Goal: Information Seeking & Learning: Learn about a topic

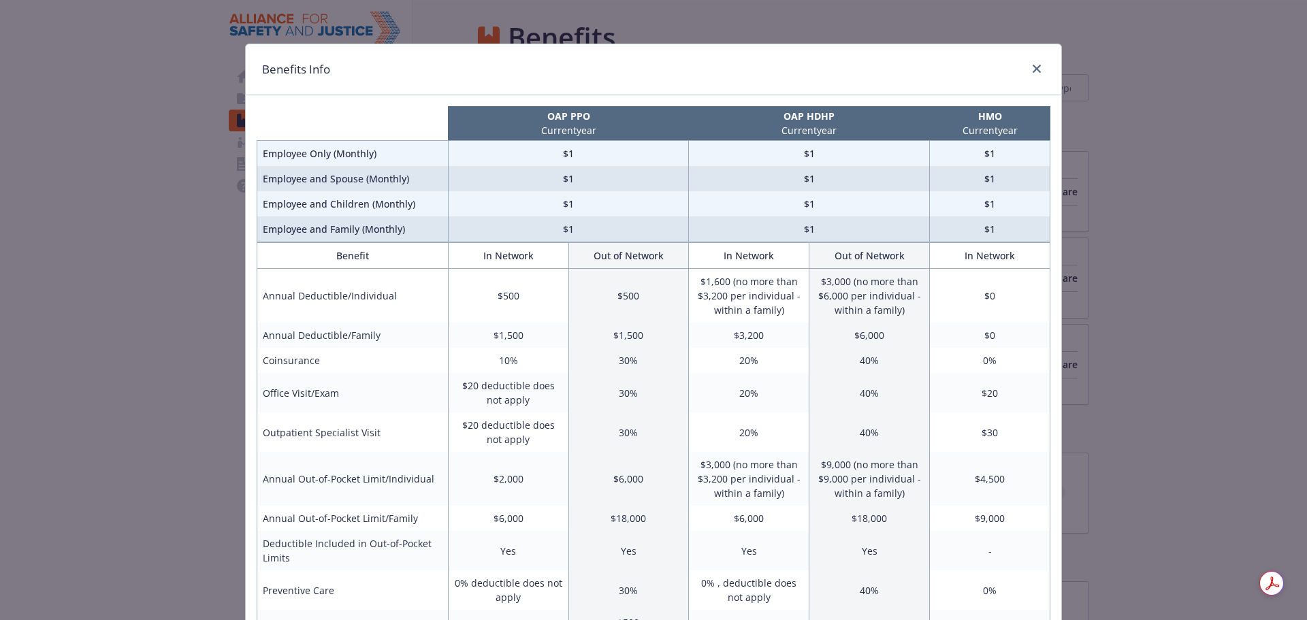
click at [1154, 321] on div "Benefits Info OAP PPO Current year OAP HDHP Current year HMO Current year Emplo…" at bounding box center [653, 310] width 1307 height 620
click at [1039, 66] on link "close" at bounding box center [1037, 69] width 16 height 16
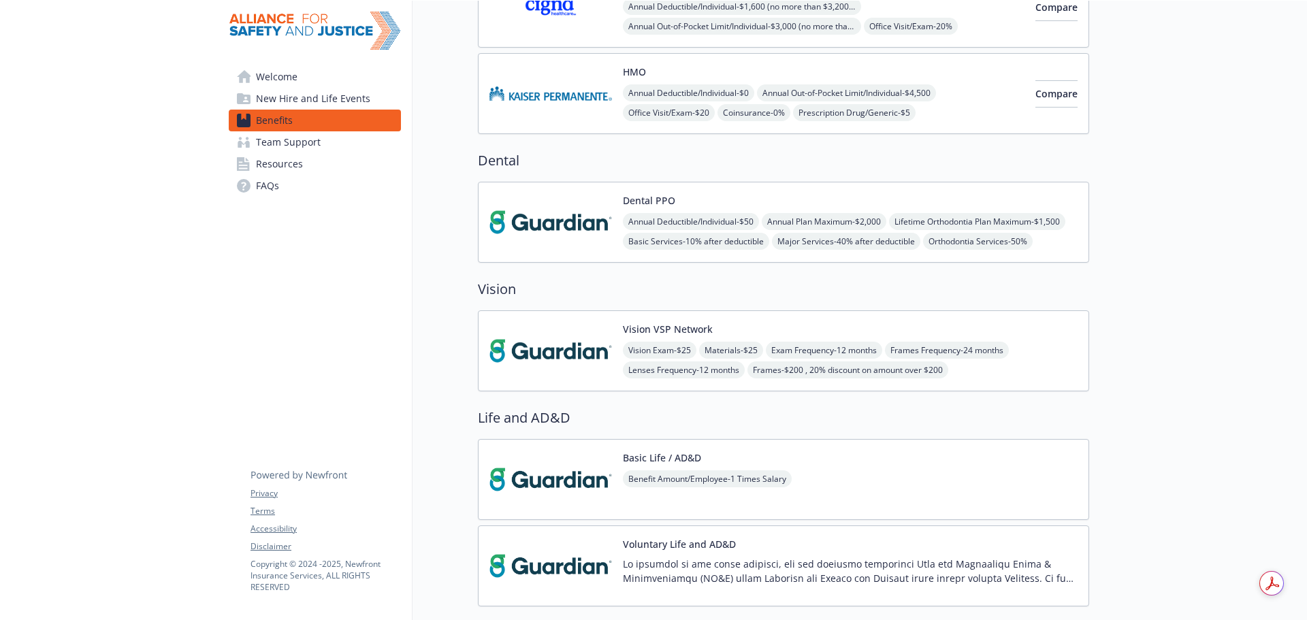
scroll to position [272, 0]
click at [1039, 362] on div "Vision Exam - $25 Materials - $25 Exam Frequency - 12 months Frames Frequency -…" at bounding box center [850, 358] width 455 height 37
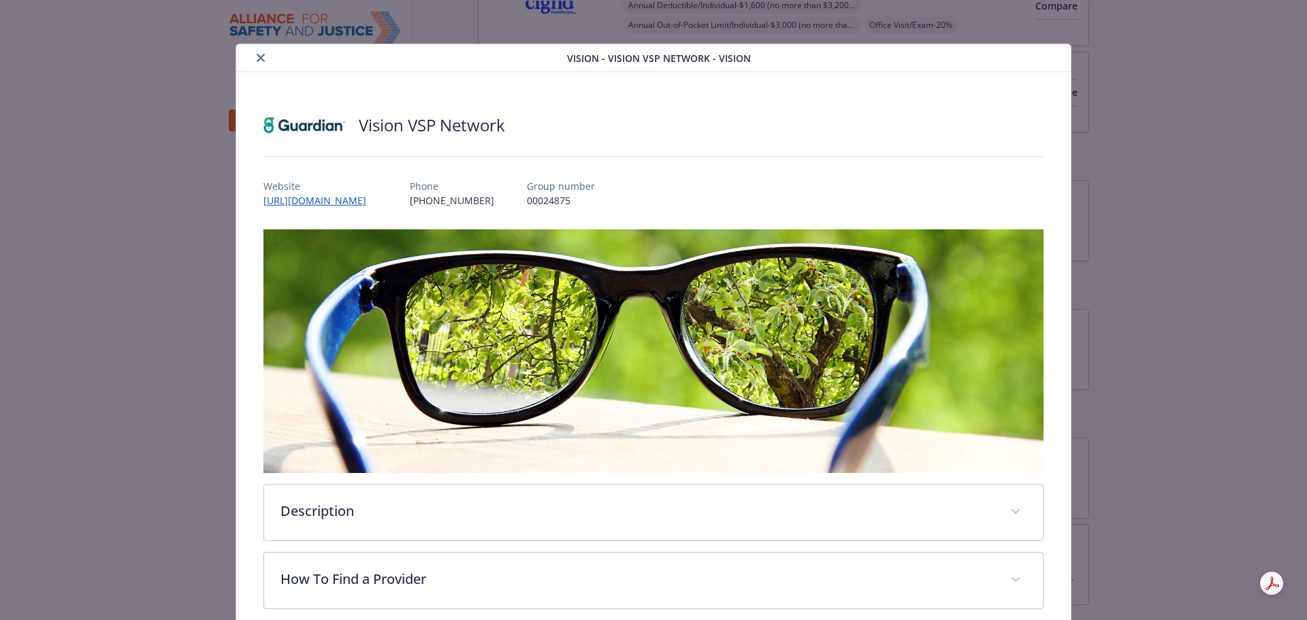
scroll to position [41, 0]
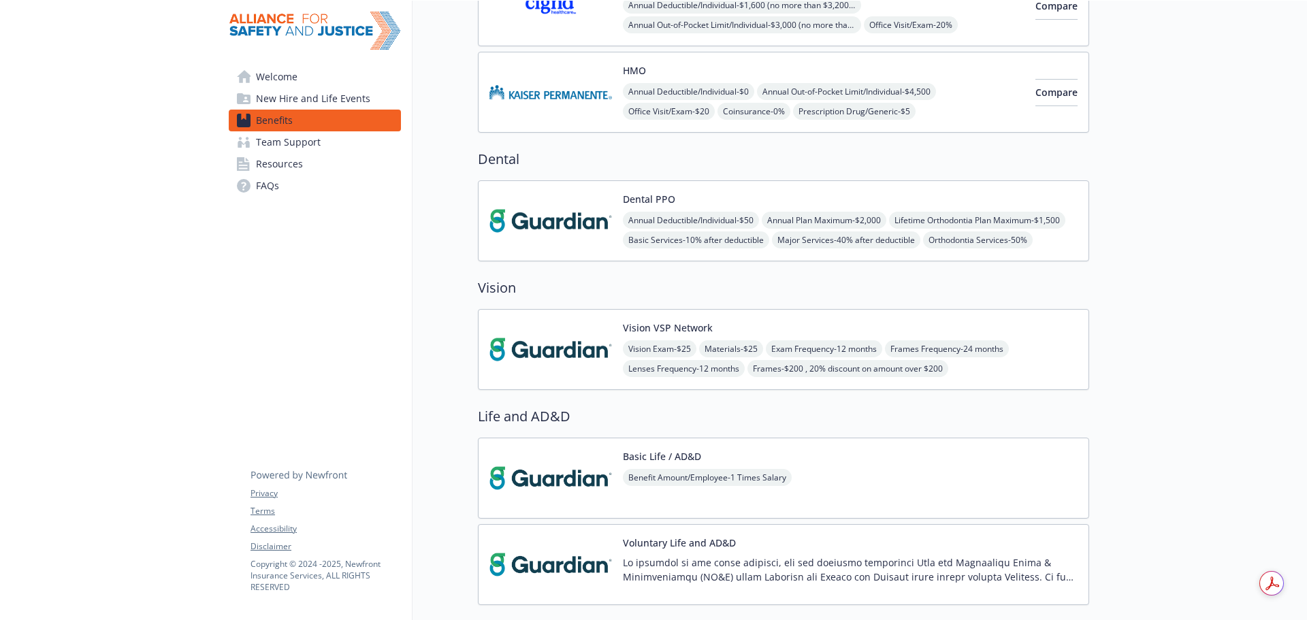
click at [1049, 212] on div "Annual Deductible/Individual - $50 Annual Plan Maximum - $2,000 Lifetime Orthod…" at bounding box center [850, 230] width 455 height 37
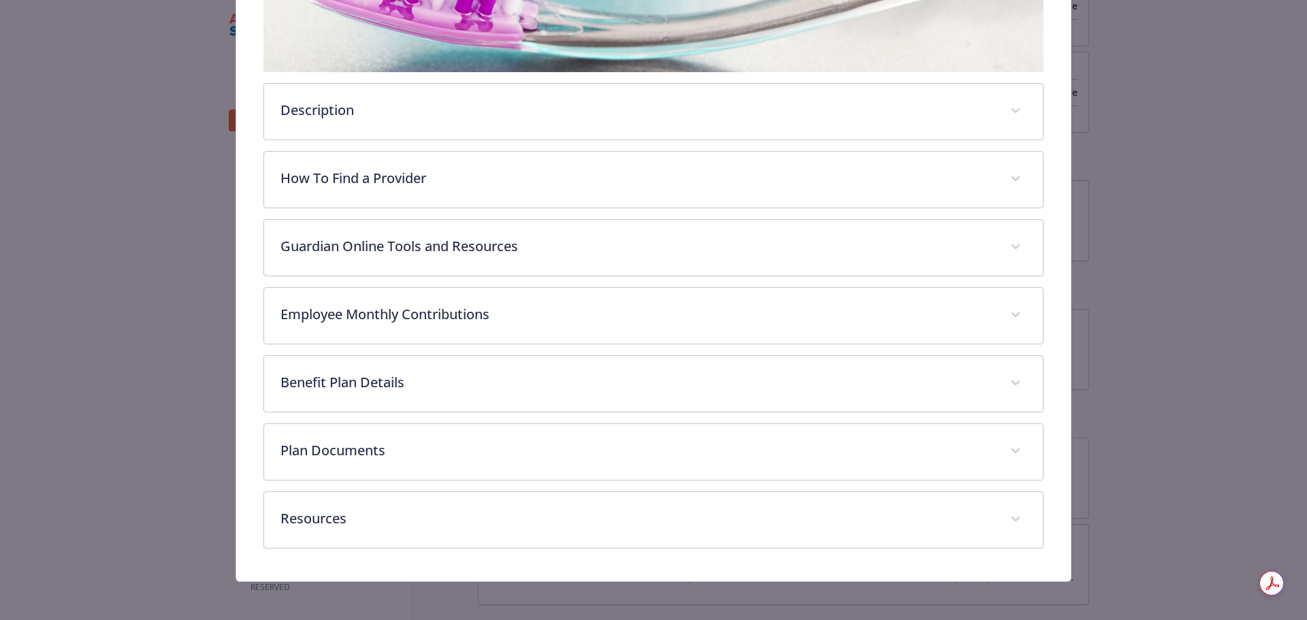
scroll to position [404, 0]
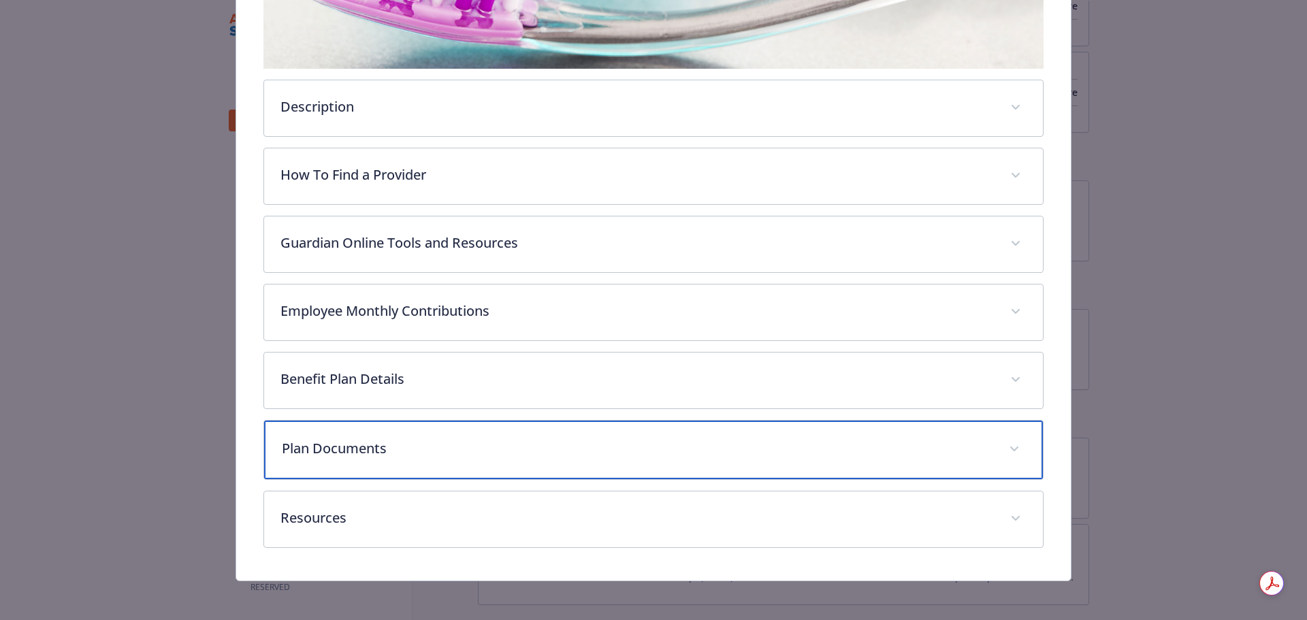
click at [540, 443] on p "Plan Documents" at bounding box center [637, 448] width 711 height 20
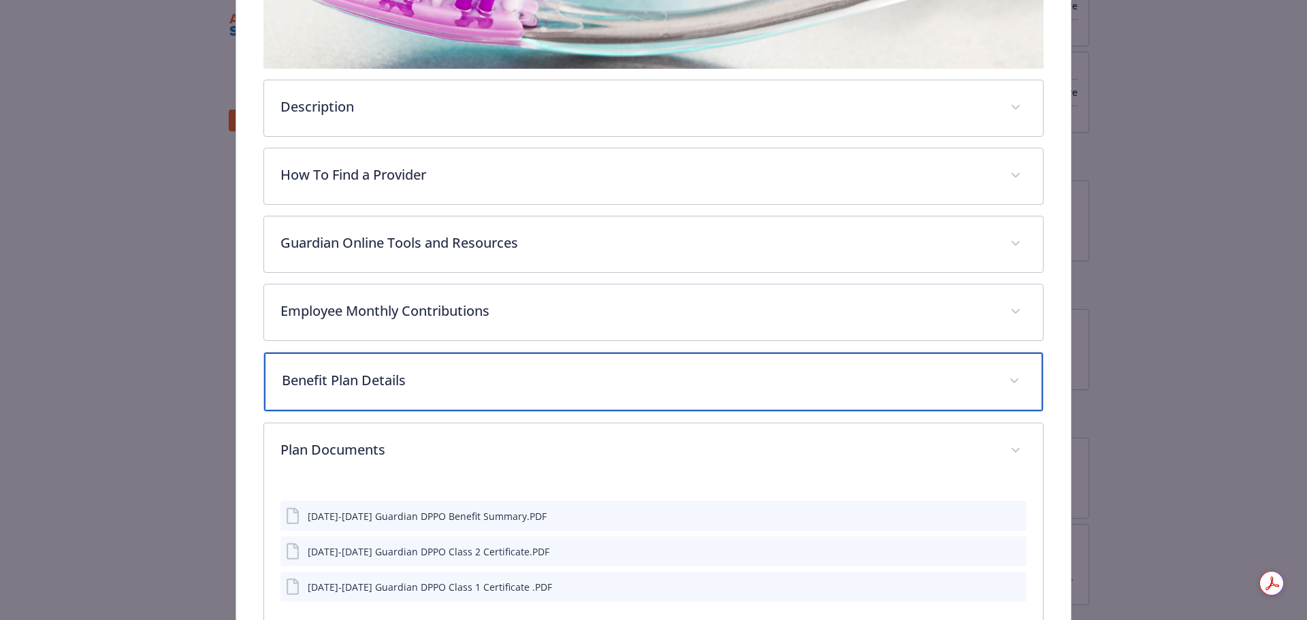
click at [575, 377] on p "Benefit Plan Details" at bounding box center [637, 380] width 711 height 20
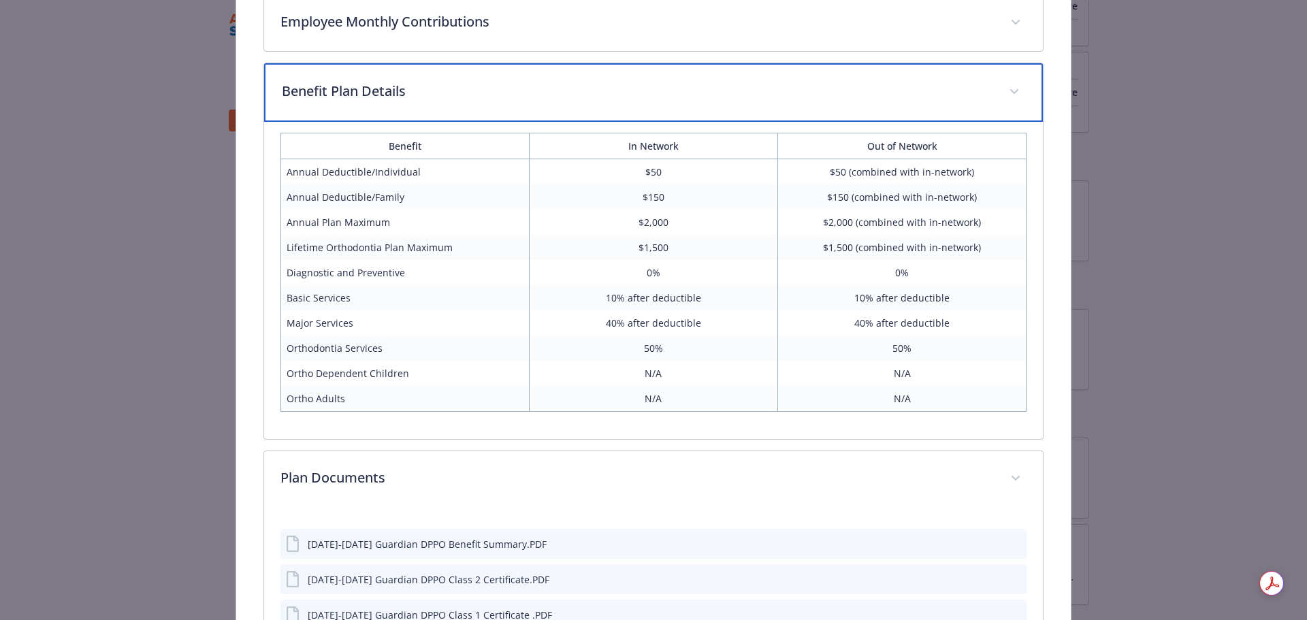
scroll to position [670, 0]
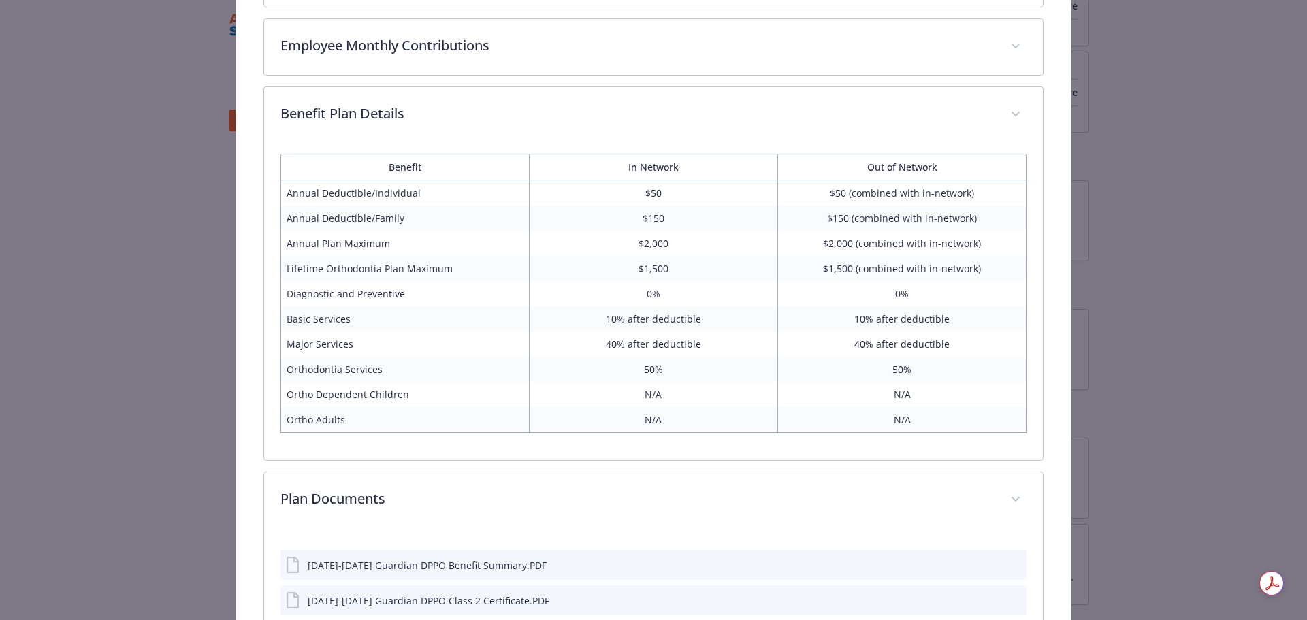
click at [1146, 150] on div "Dental - Dental PPO - Dental PPO Dental PPO Website https://www.guardianlife.co…" at bounding box center [654, 77] width 1046 height 1407
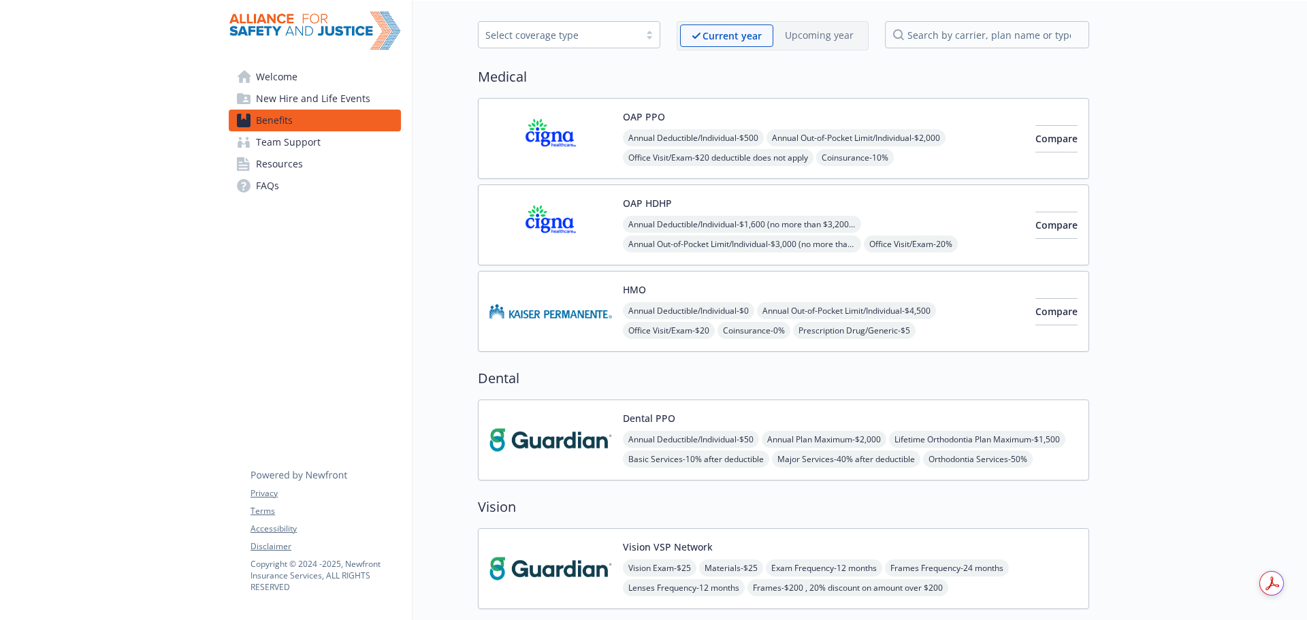
scroll to position [68, 0]
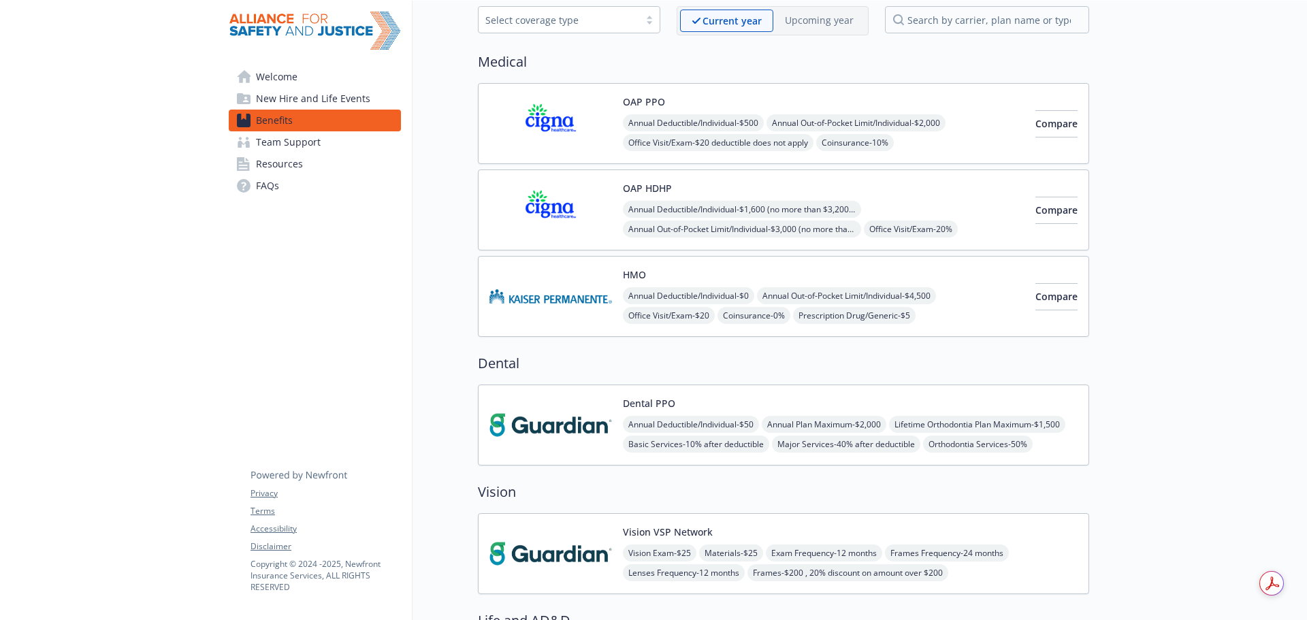
click at [539, 459] on div "Dental PPO Annual Deductible/Individual - $50 Annual Plan Maximum - $2,000 Life…" at bounding box center [783, 425] width 611 height 81
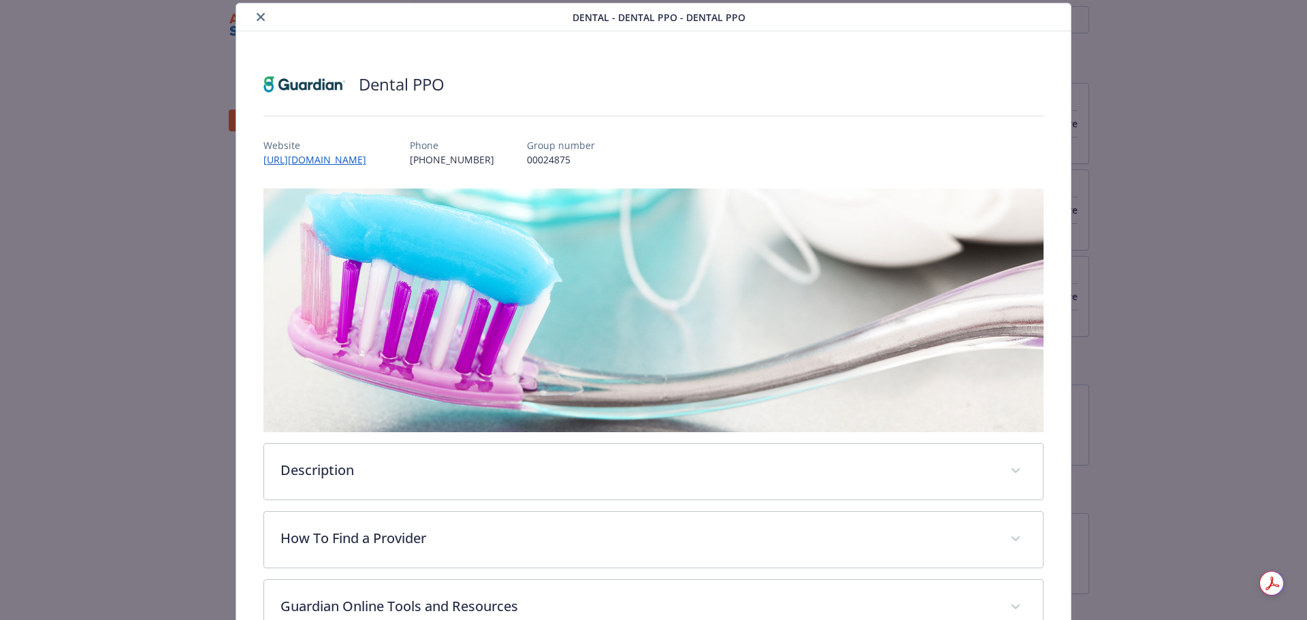
scroll to position [404, 0]
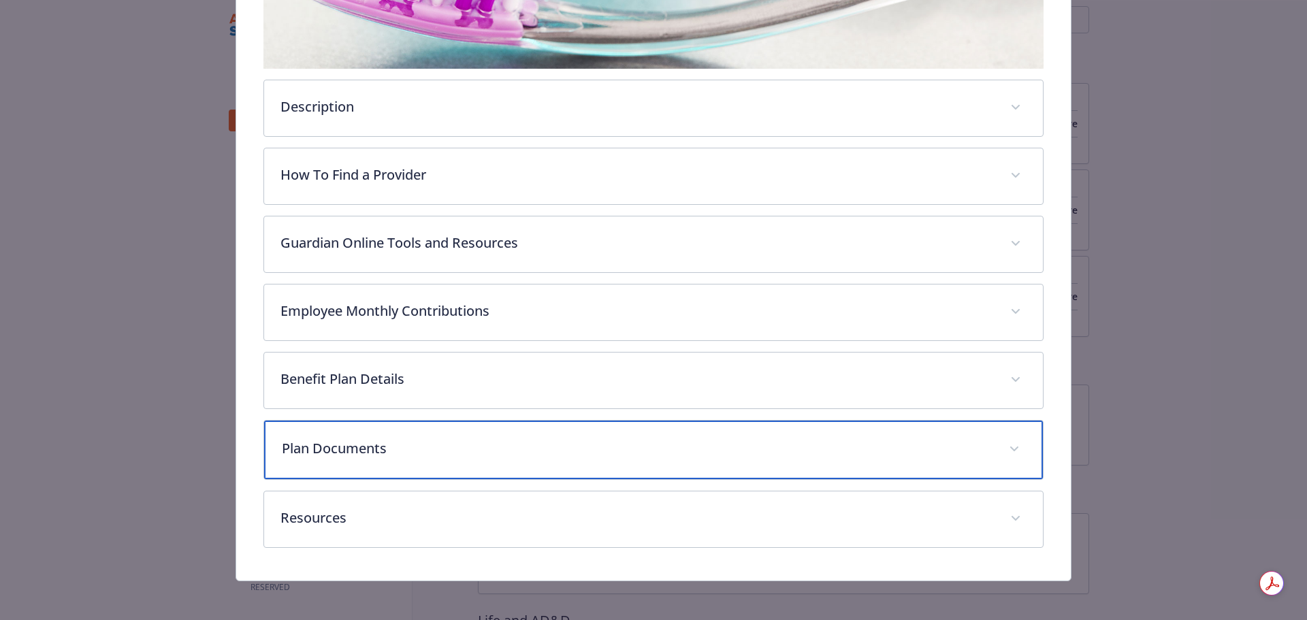
click at [379, 441] on p "Plan Documents" at bounding box center [637, 448] width 711 height 20
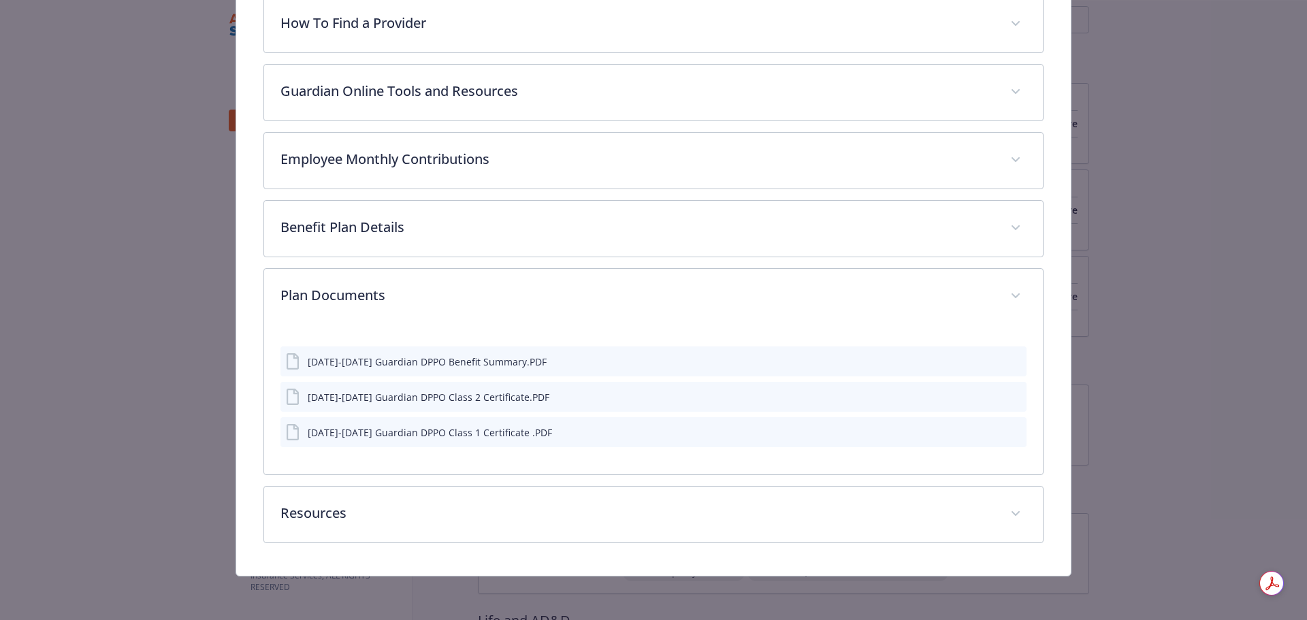
scroll to position [554, 0]
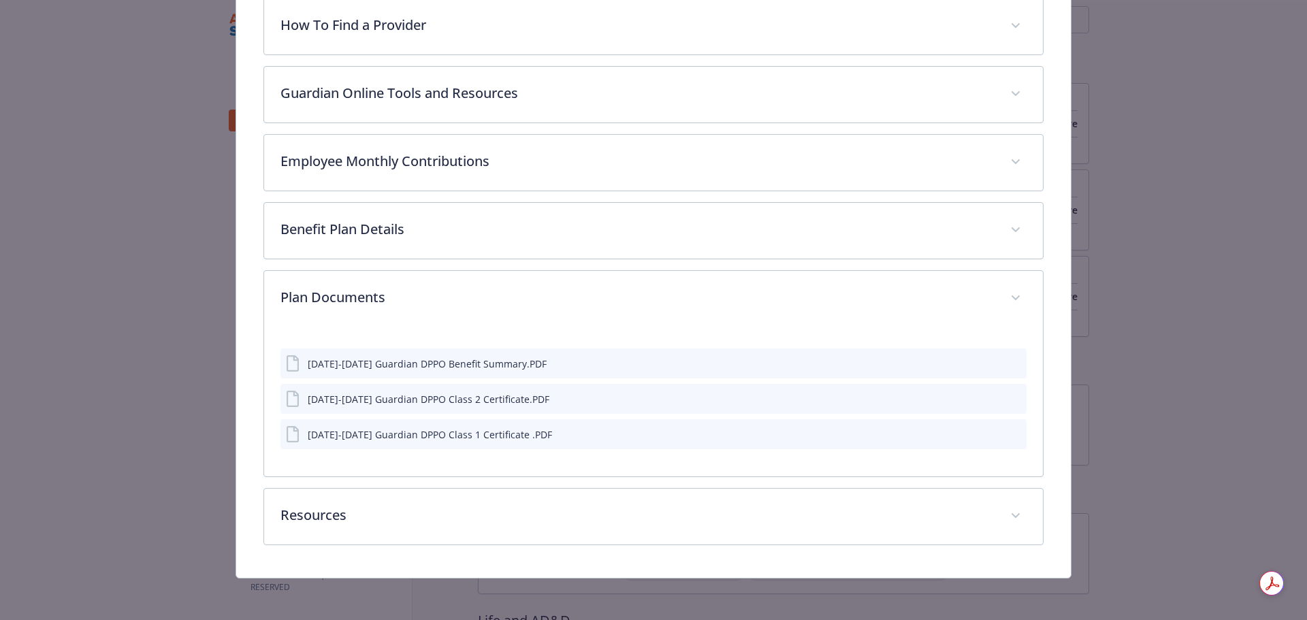
click at [1008, 364] on icon "preview file" at bounding box center [1014, 363] width 12 height 10
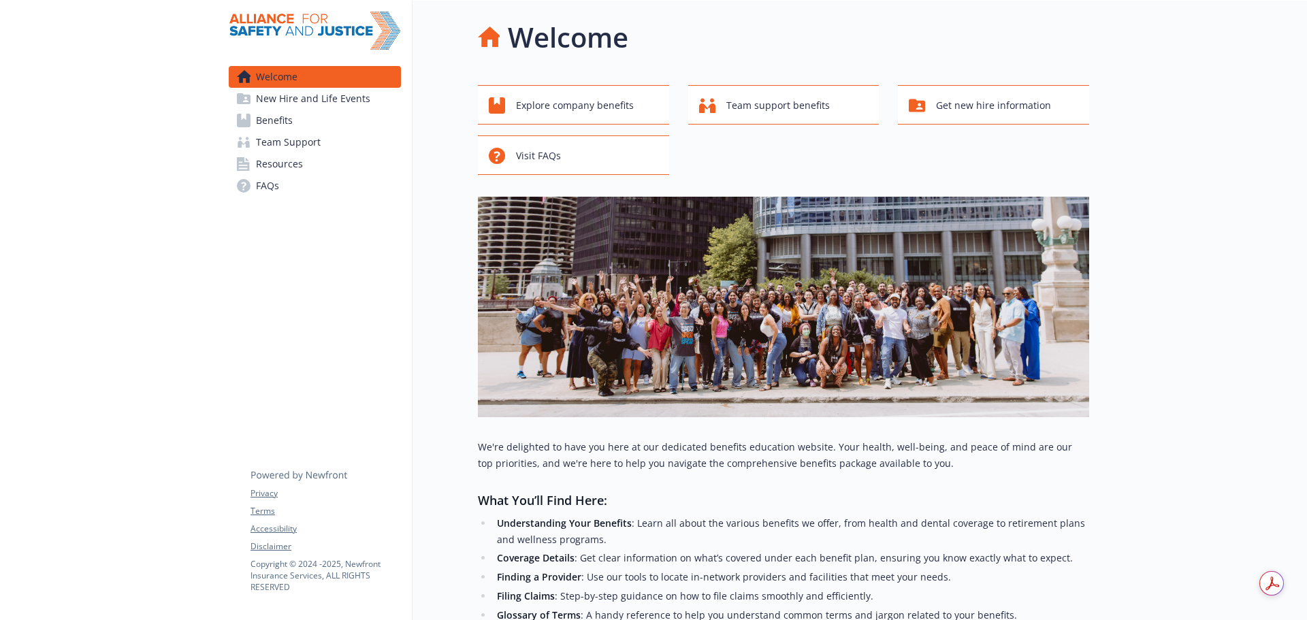
click at [281, 123] on span "Benefits" at bounding box center [274, 121] width 37 height 22
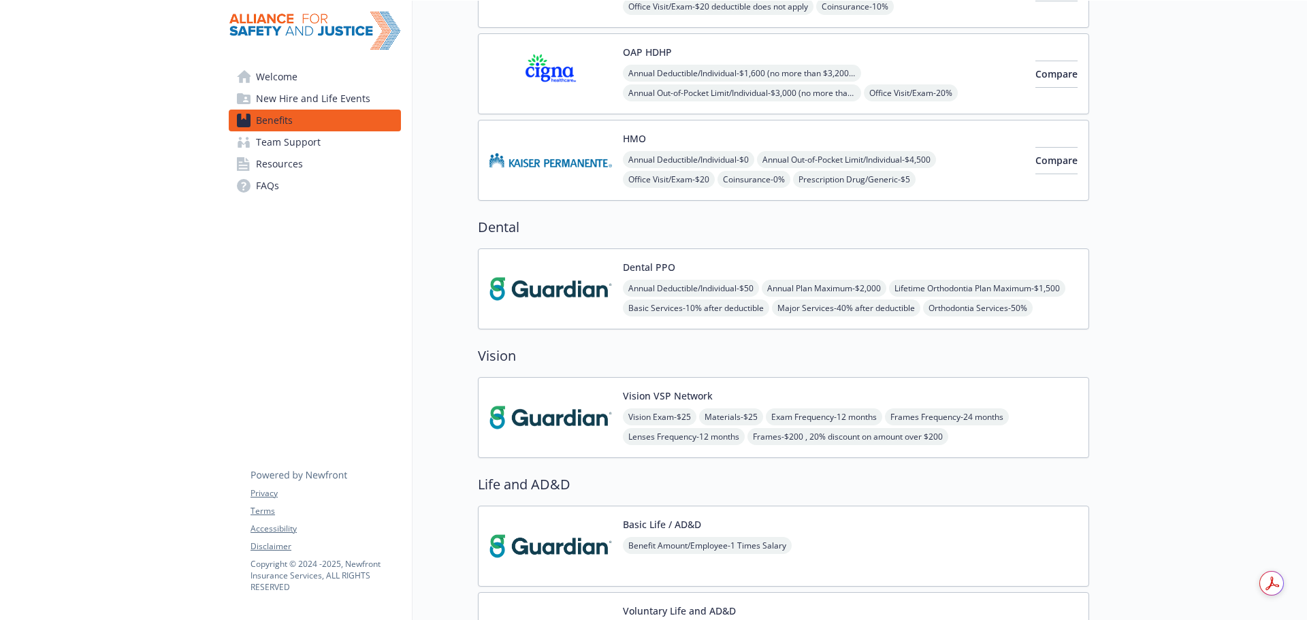
click at [551, 428] on img at bounding box center [551, 418] width 123 height 58
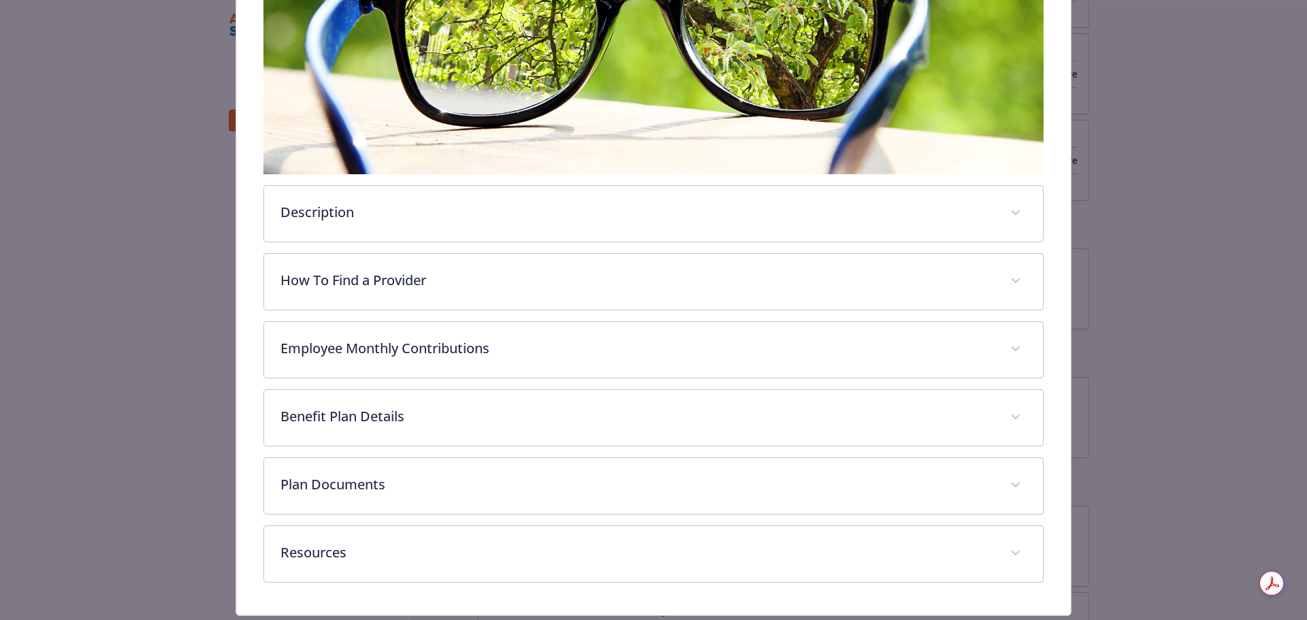
scroll to position [336, 0]
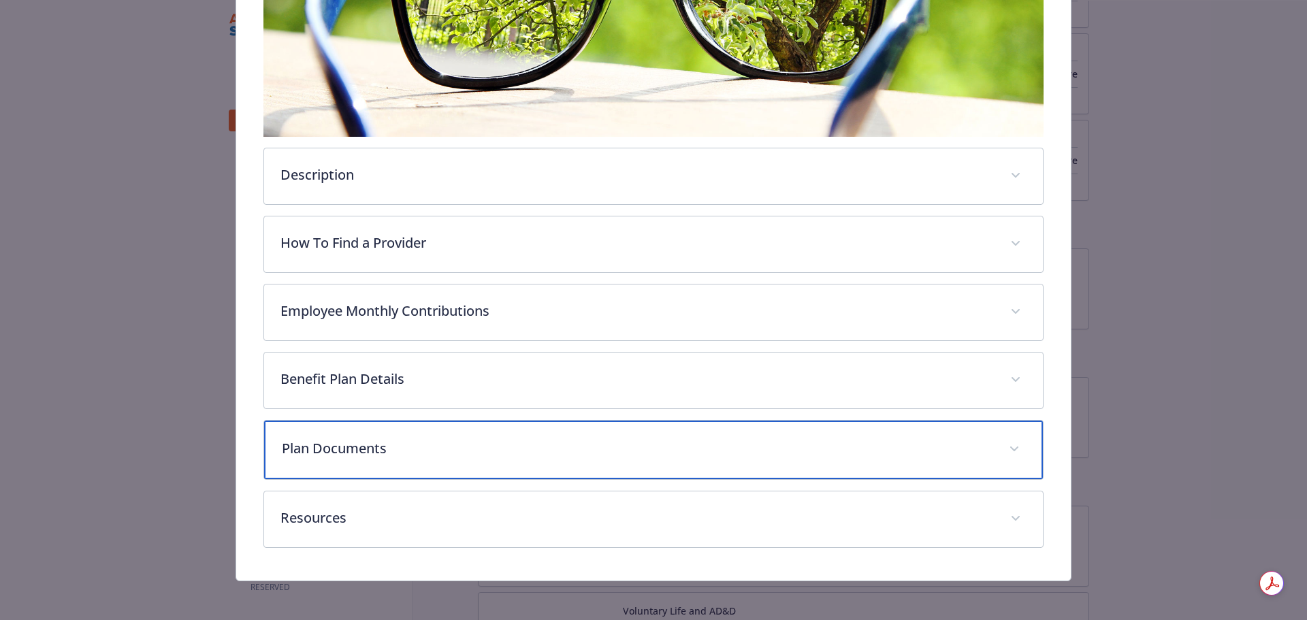
click at [554, 444] on p "Plan Documents" at bounding box center [637, 448] width 711 height 20
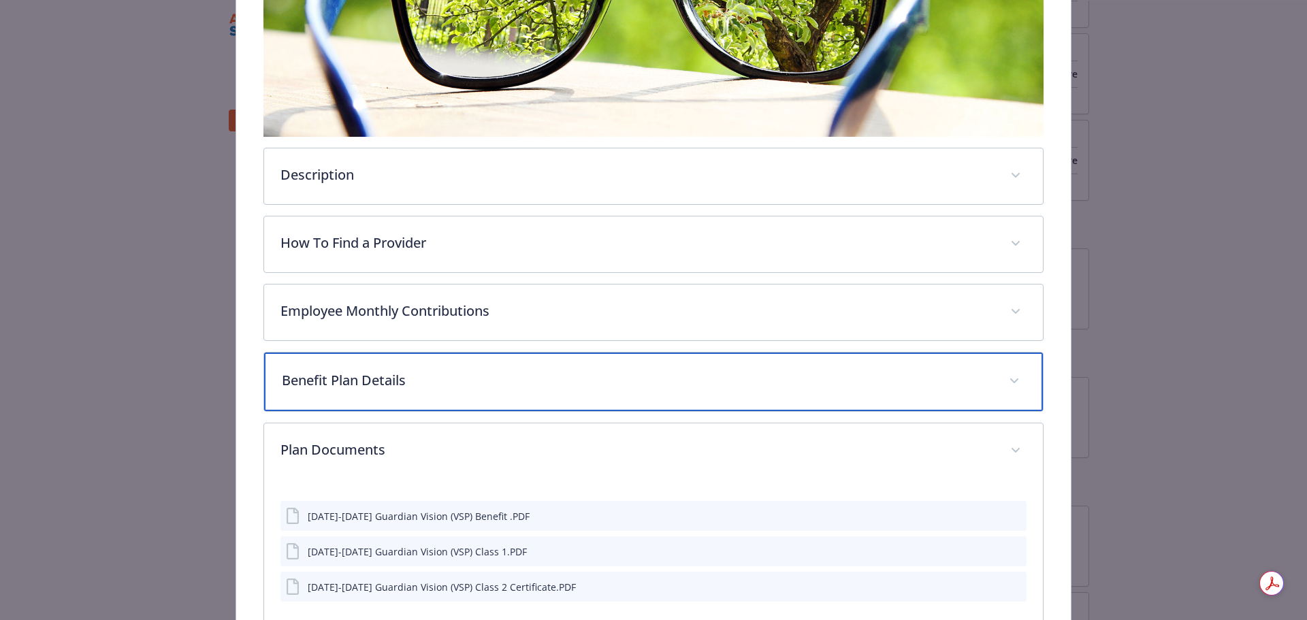
click at [660, 360] on div "Benefit Plan Details" at bounding box center [654, 382] width 780 height 59
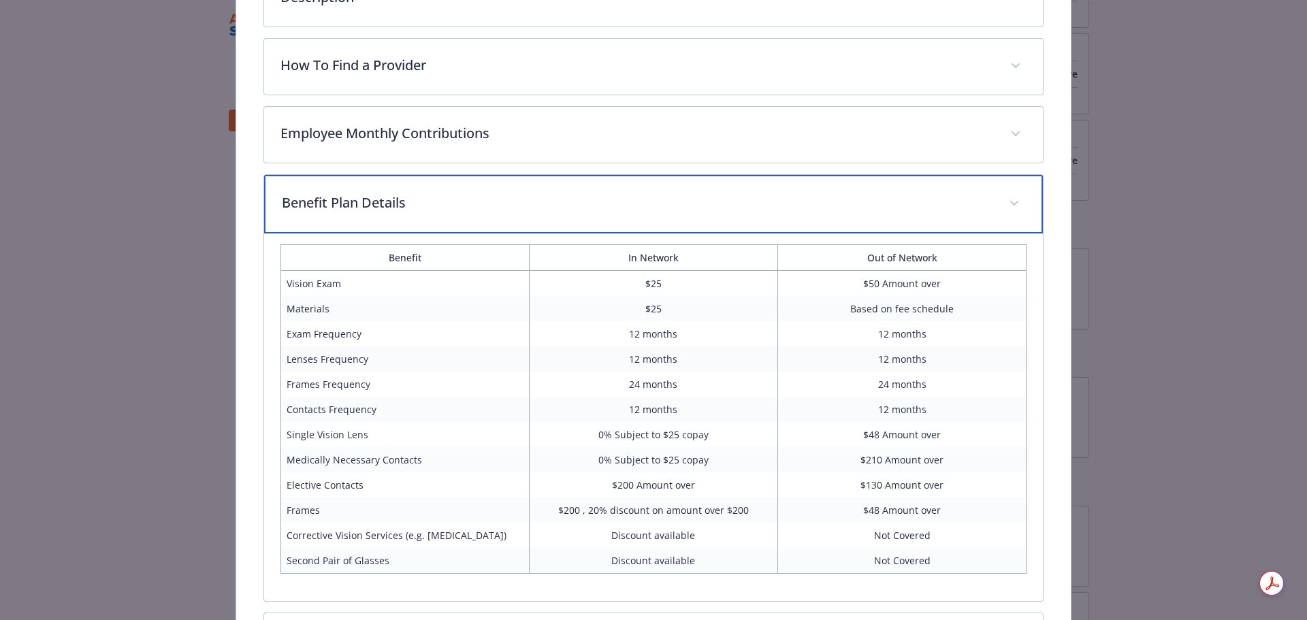
scroll to position [541, 0]
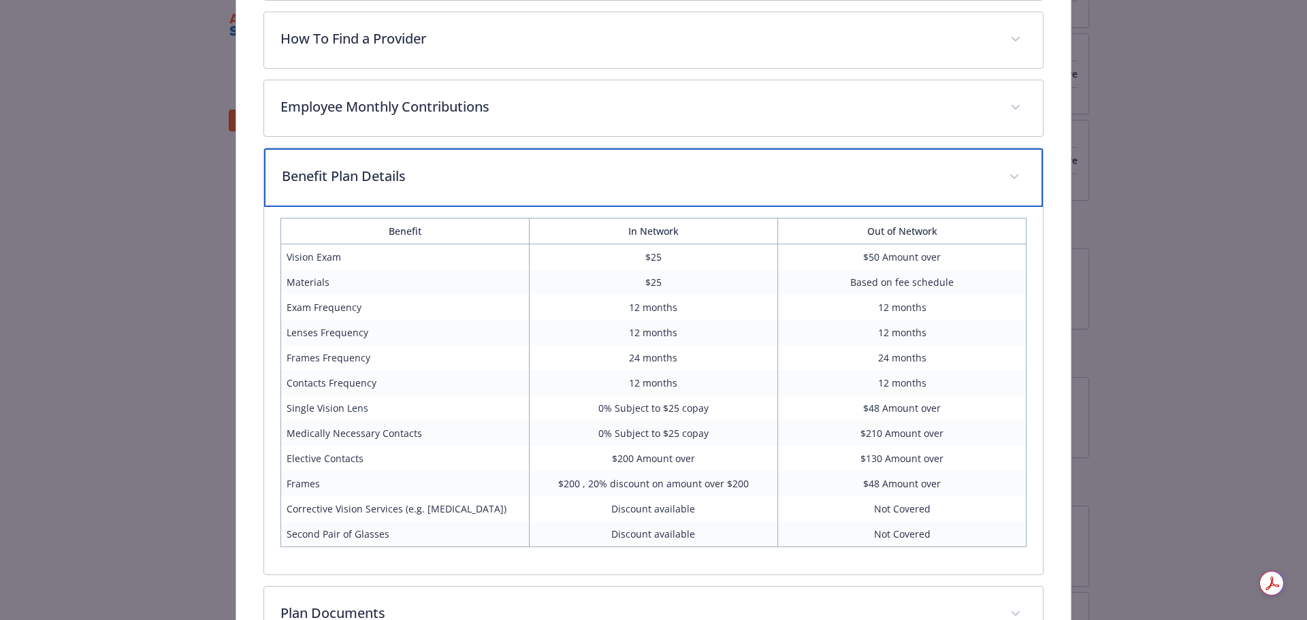
click at [793, 166] on p "Benefit Plan Details" at bounding box center [637, 176] width 711 height 20
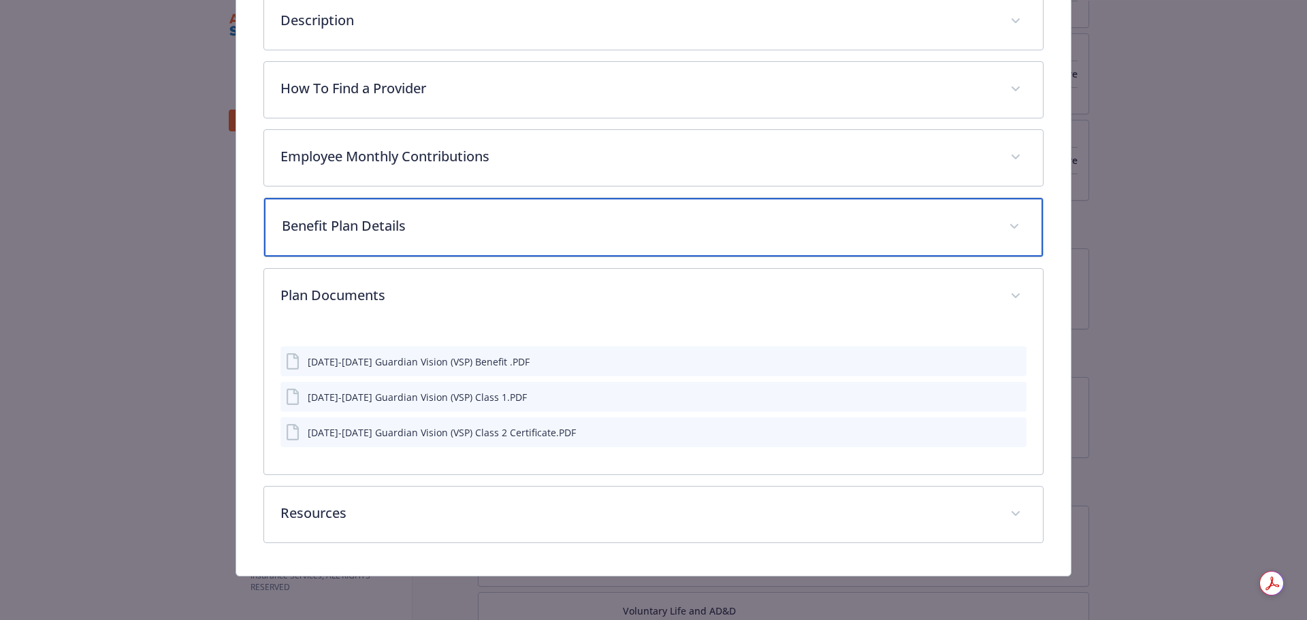
scroll to position [489, 0]
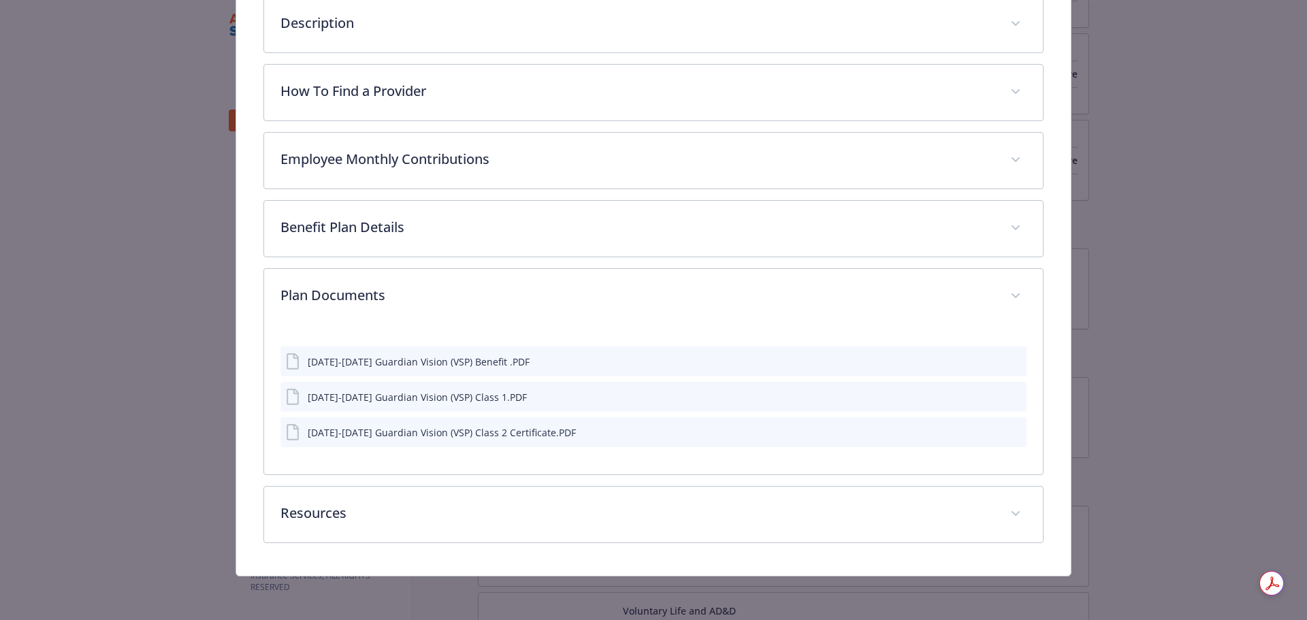
click at [1008, 362] on icon "preview file" at bounding box center [1014, 361] width 12 height 10
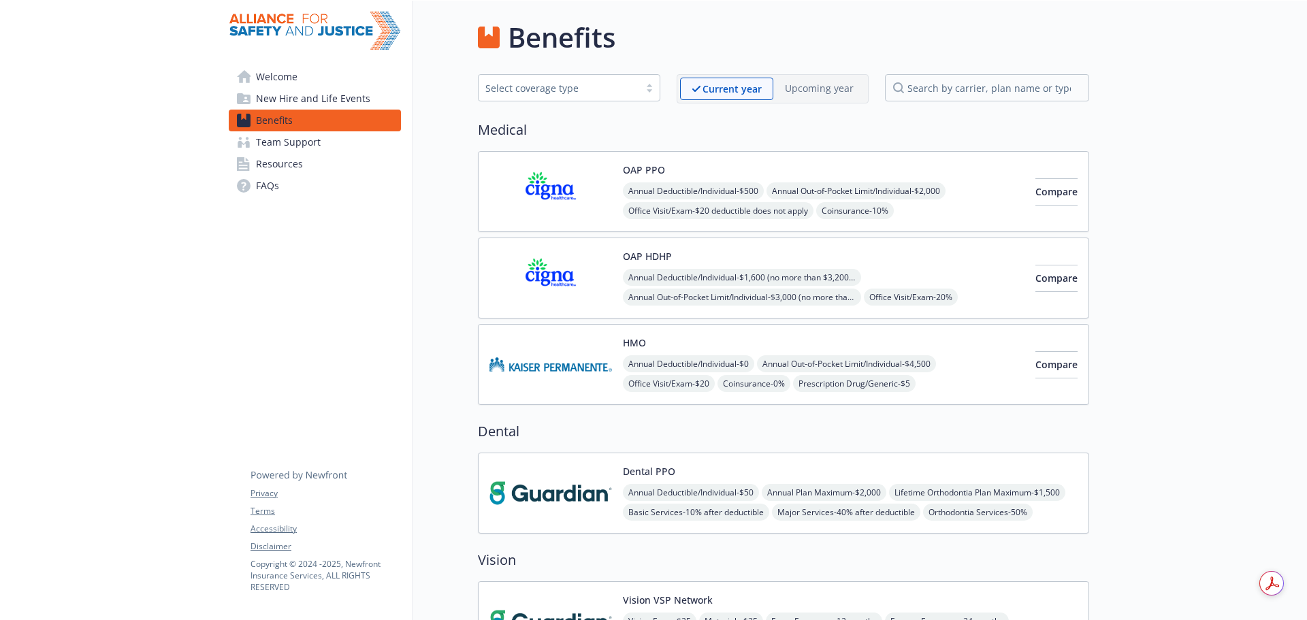
click at [551, 182] on img at bounding box center [551, 192] width 123 height 58
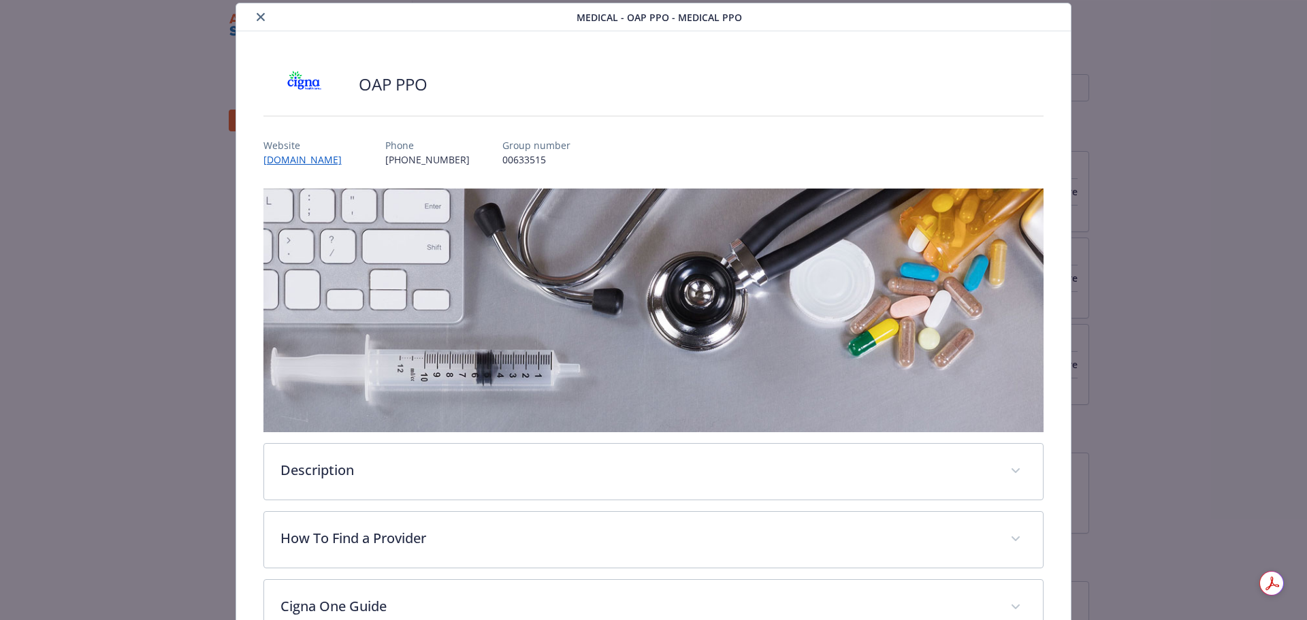
scroll to position [654, 0]
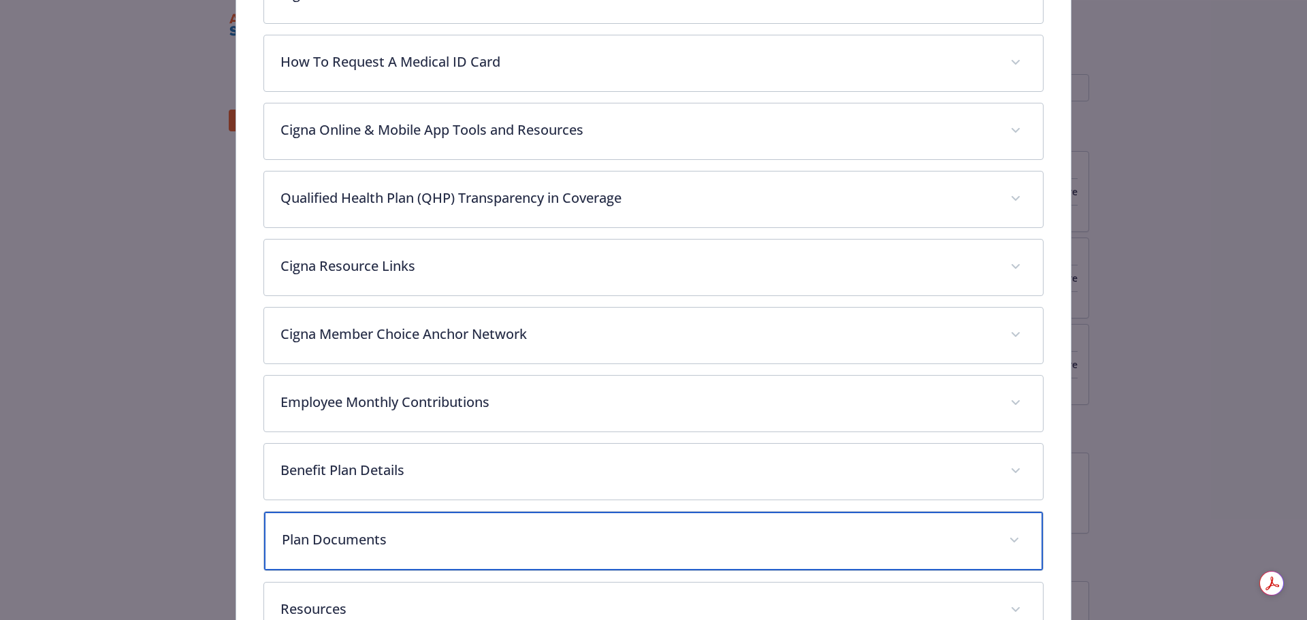
click at [487, 551] on div "Plan Documents" at bounding box center [654, 541] width 780 height 59
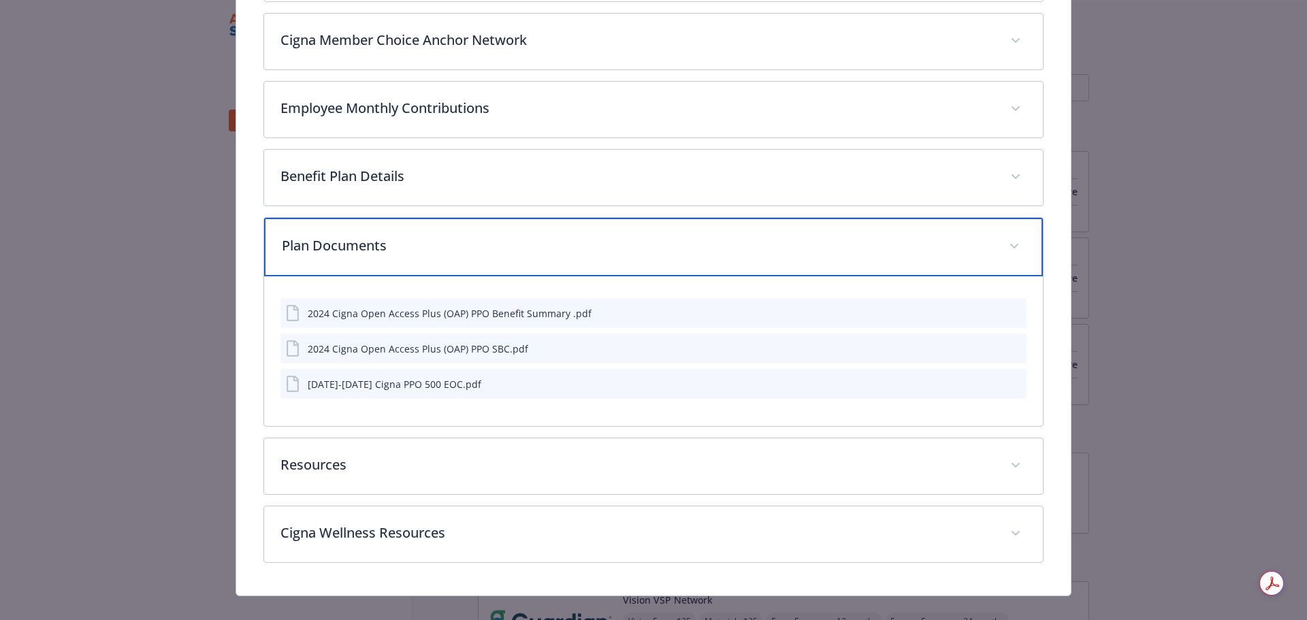
scroll to position [965, 0]
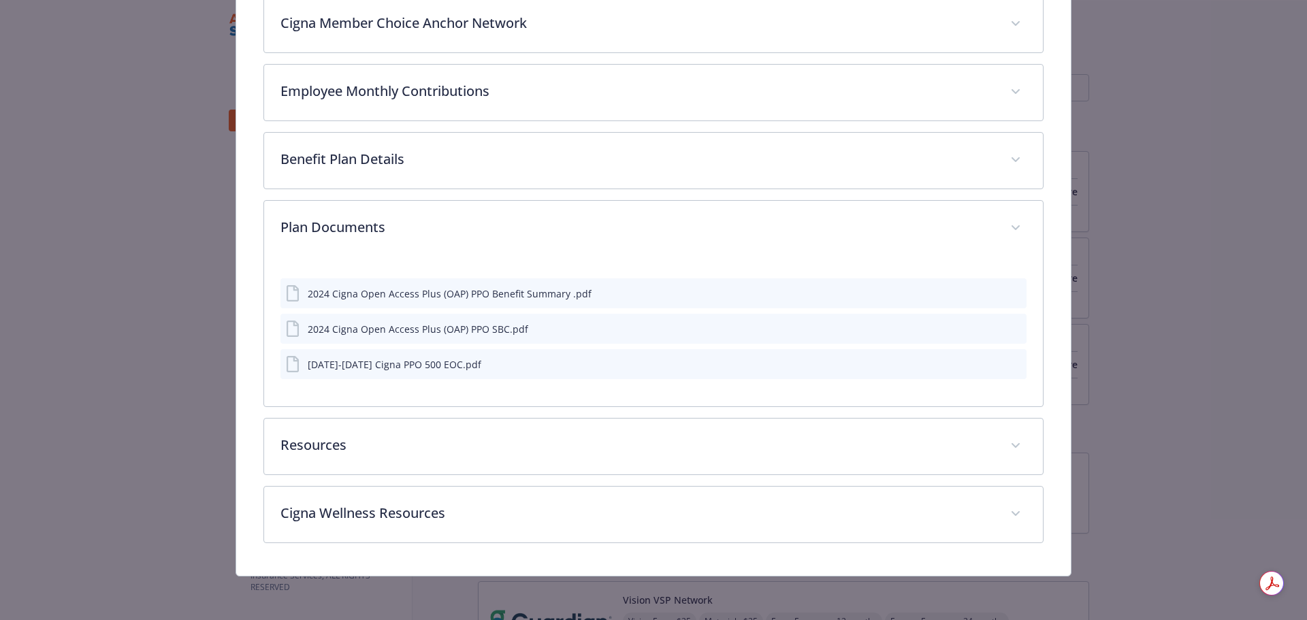
click at [1008, 289] on icon "preview file" at bounding box center [1014, 293] width 12 height 10
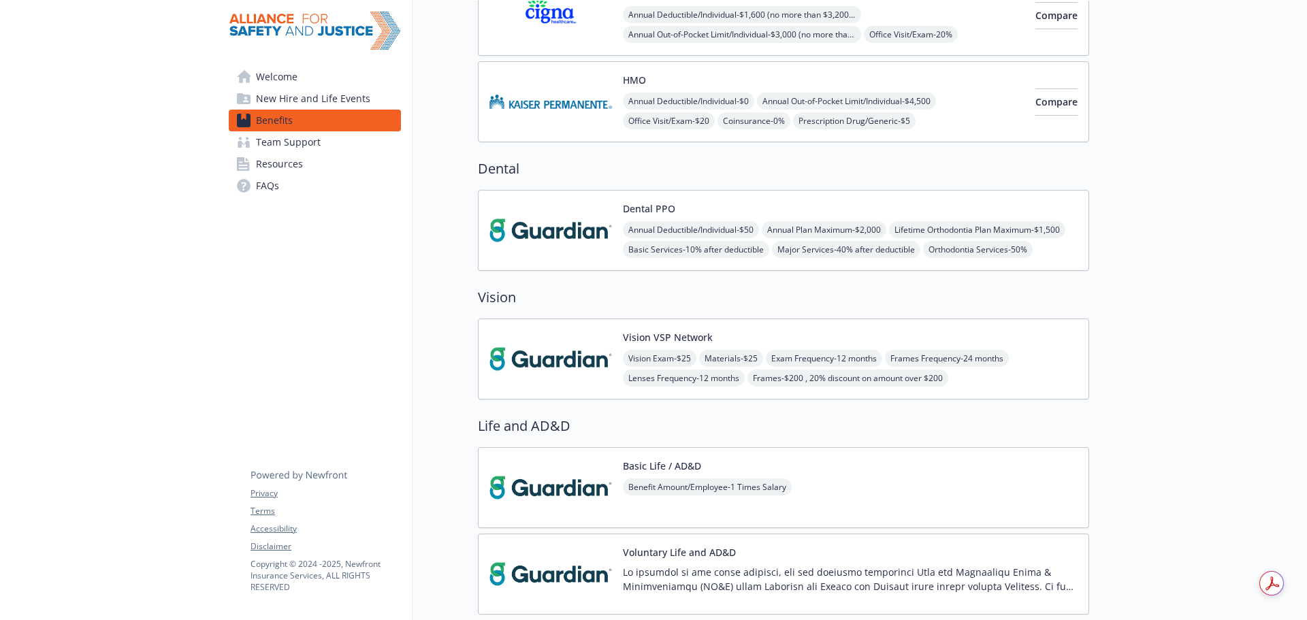
scroll to position [340, 0]
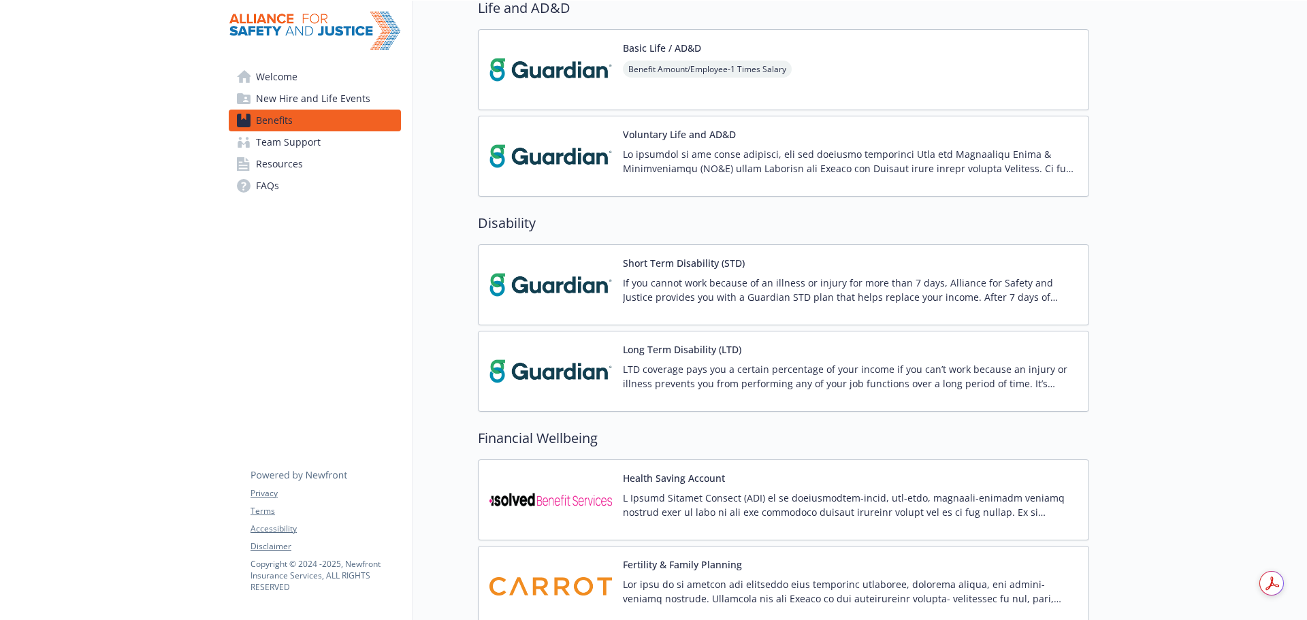
click at [544, 61] on img at bounding box center [551, 70] width 123 height 58
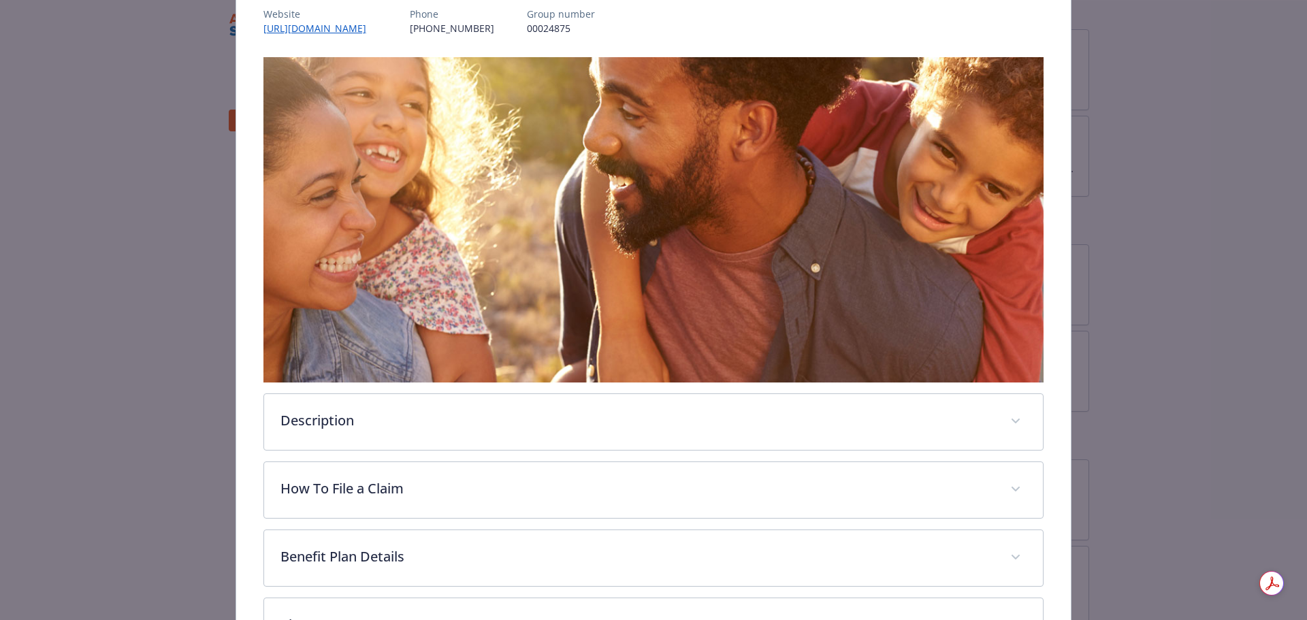
scroll to position [272, 0]
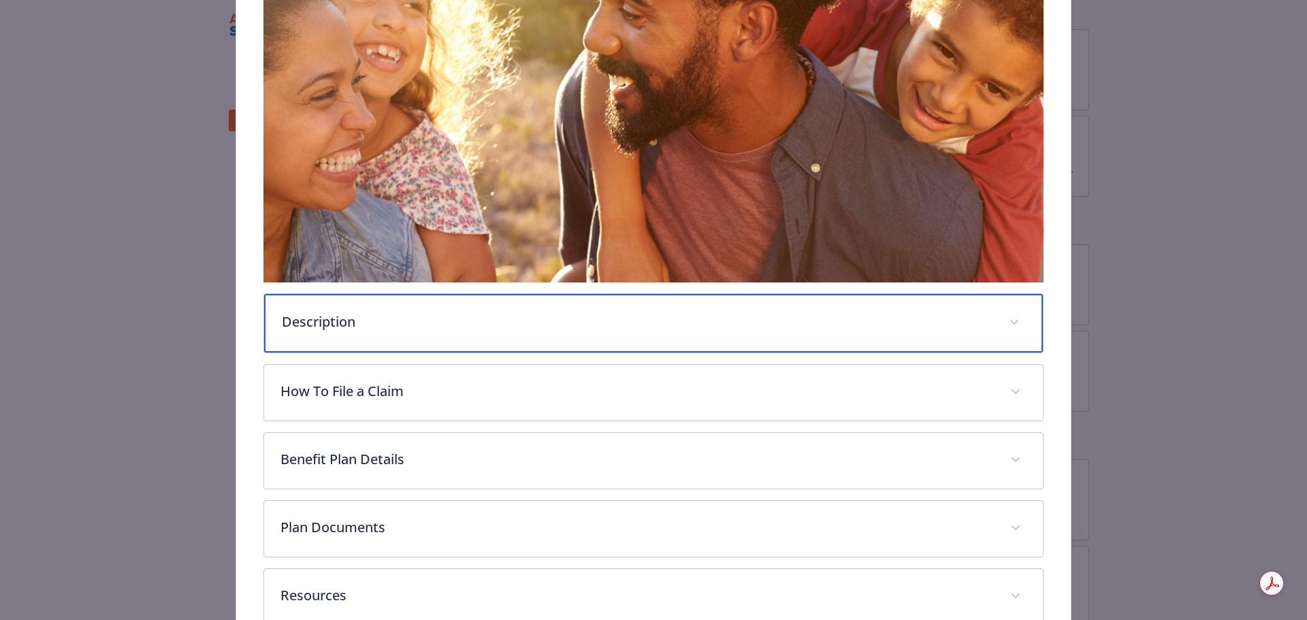
click at [392, 319] on p "Description" at bounding box center [637, 322] width 711 height 20
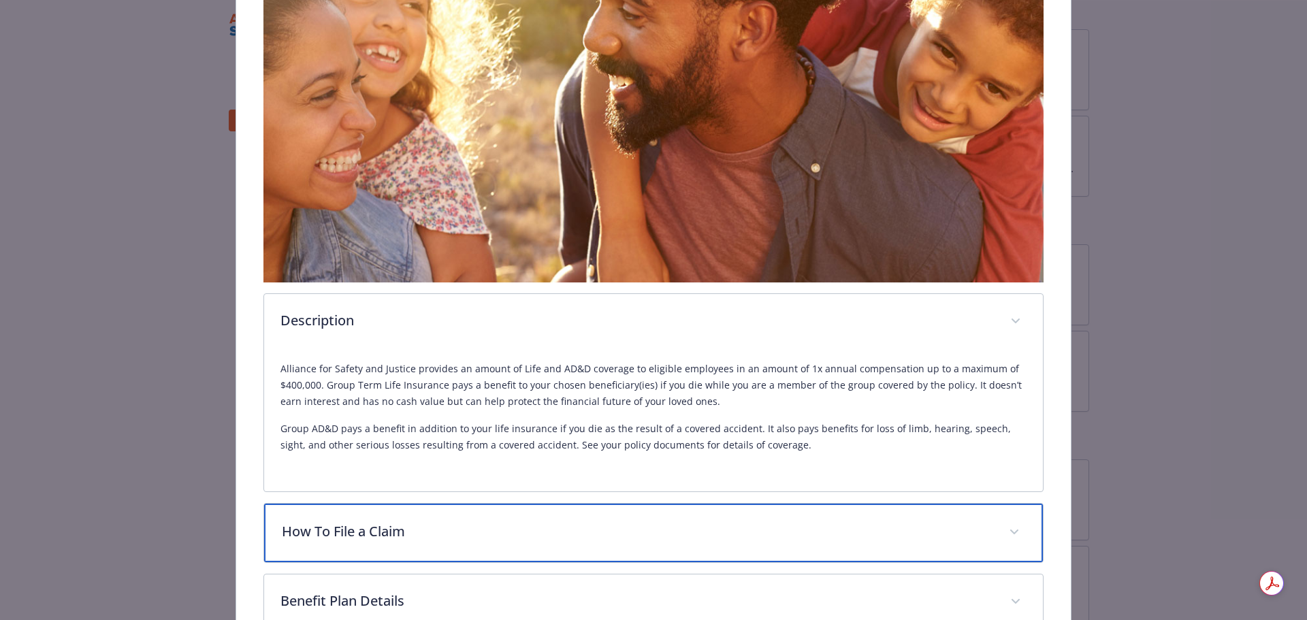
click at [465, 530] on p "How To File a Claim" at bounding box center [637, 532] width 711 height 20
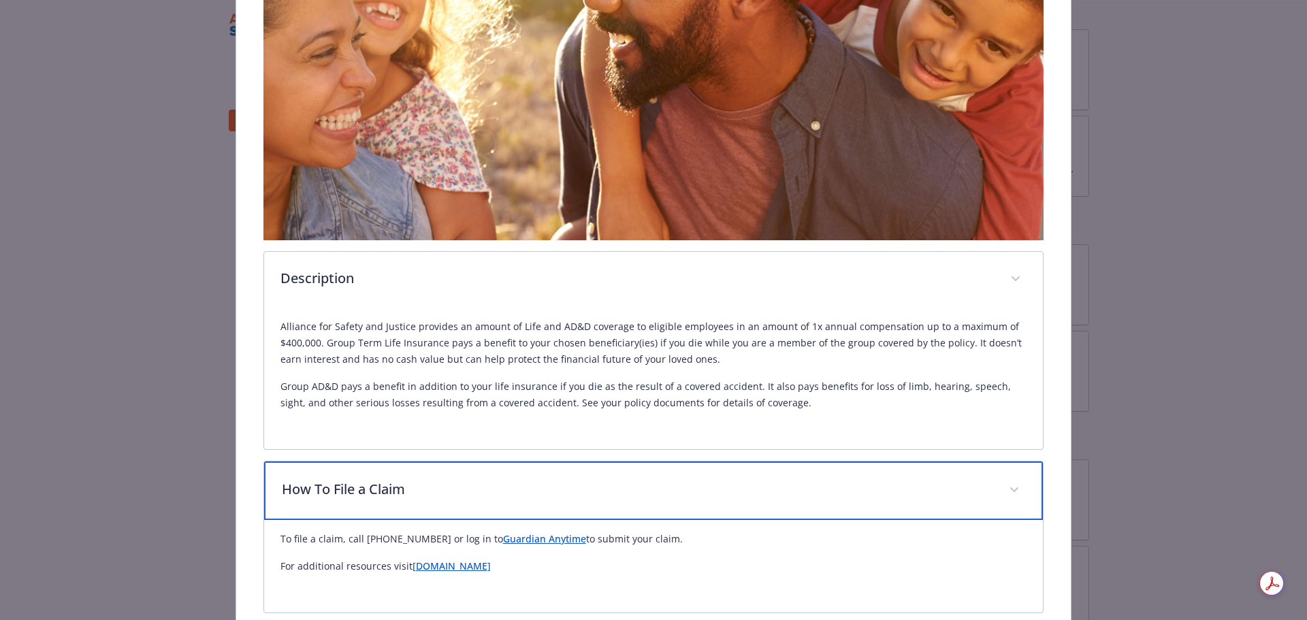
scroll to position [545, 0]
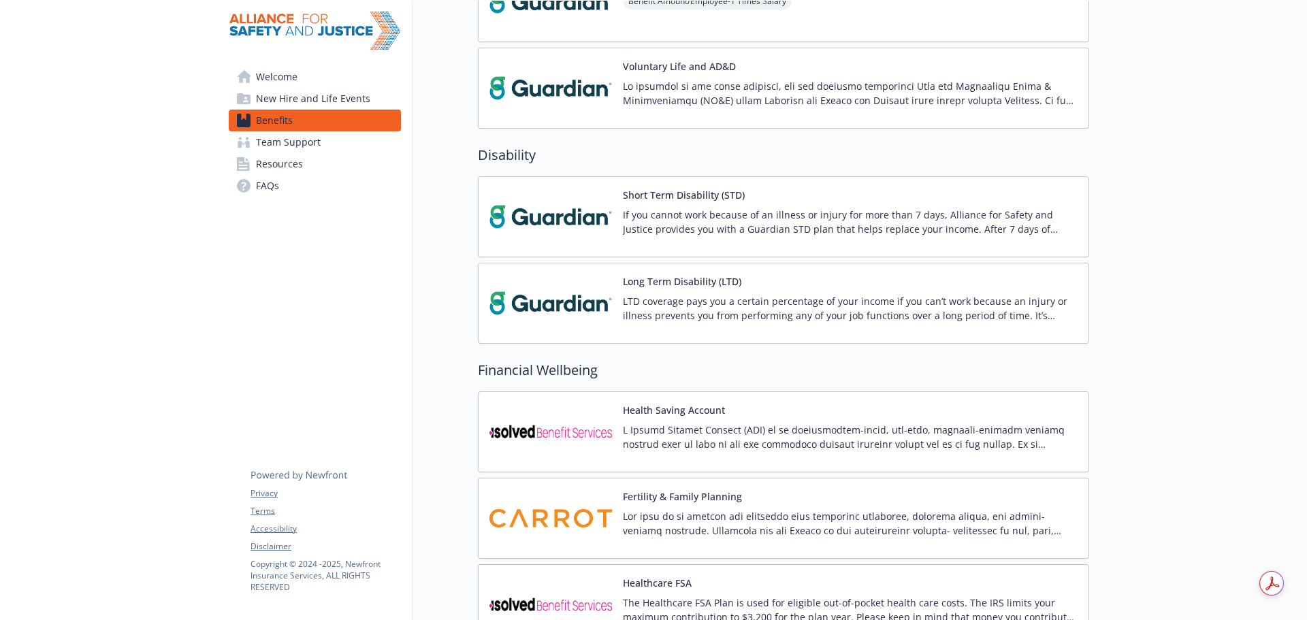
click at [581, 272] on div "Long Term Disability (LTD) LTD coverage pays you a certain percentage of your i…" at bounding box center [783, 303] width 611 height 81
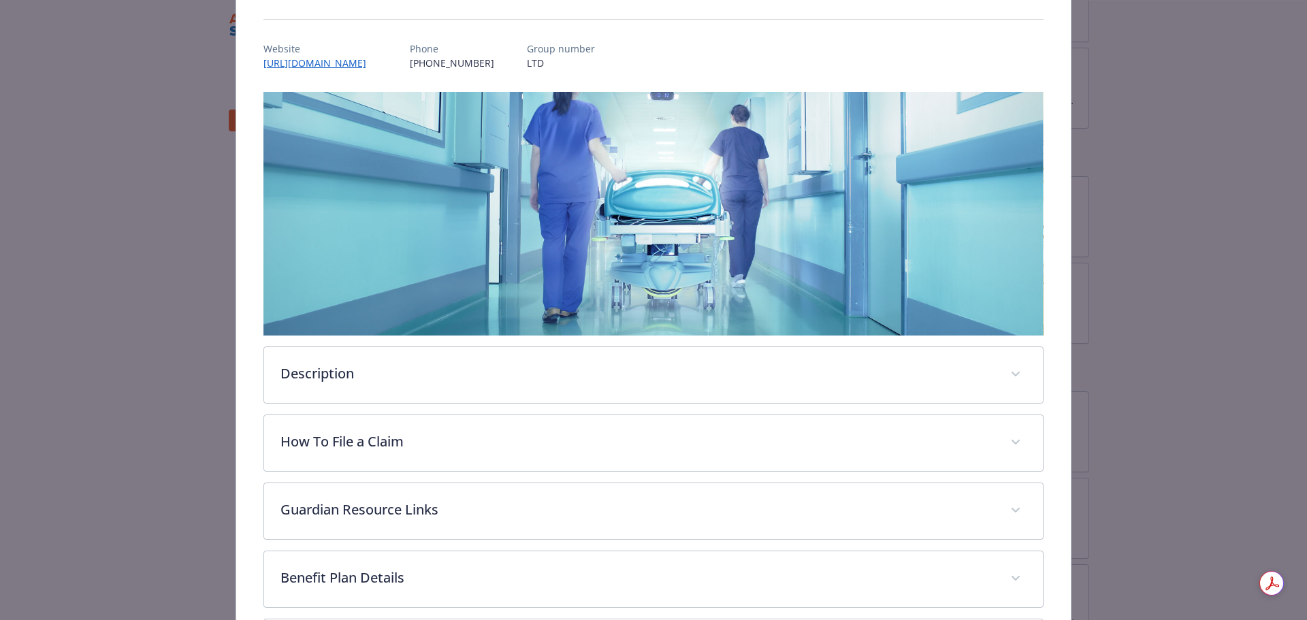
scroll to position [177, 0]
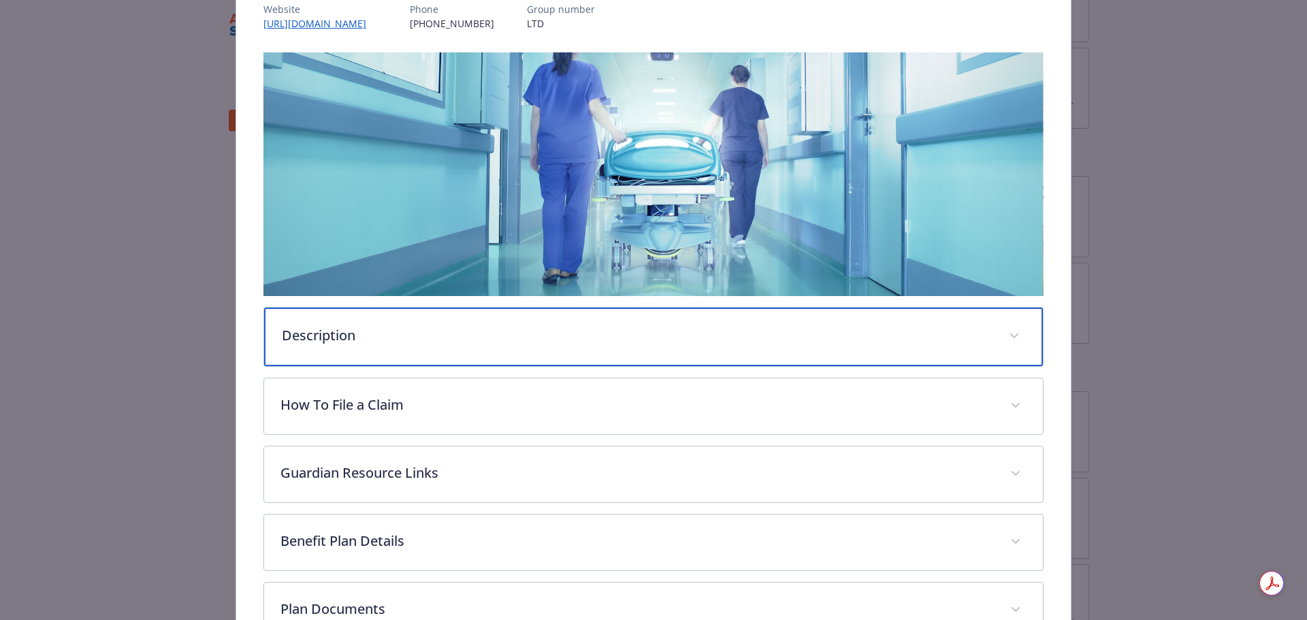
click at [398, 331] on p "Description" at bounding box center [637, 335] width 711 height 20
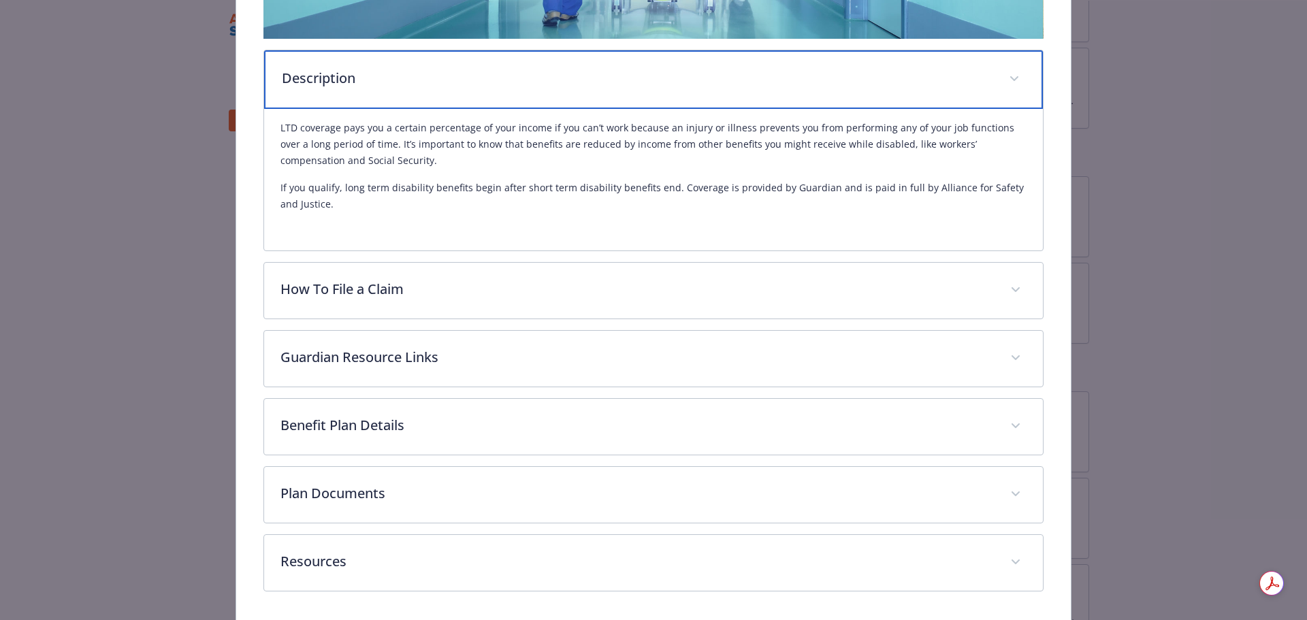
scroll to position [413, 0]
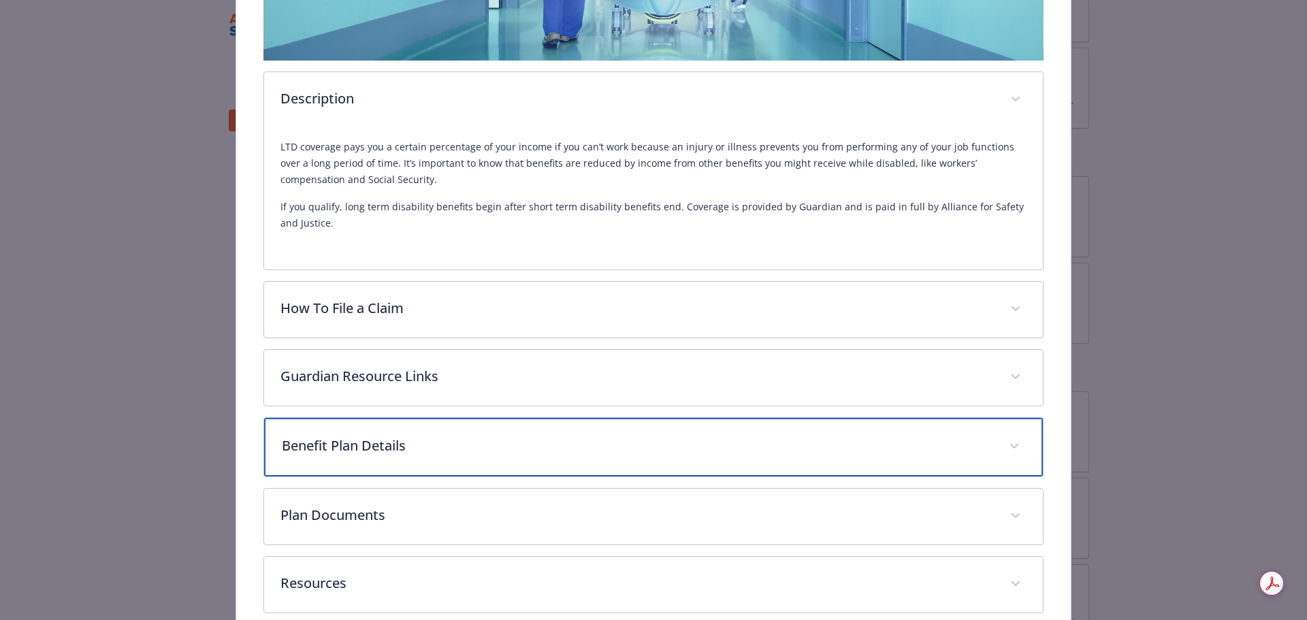
click at [434, 451] on p "Benefit Plan Details" at bounding box center [637, 446] width 711 height 20
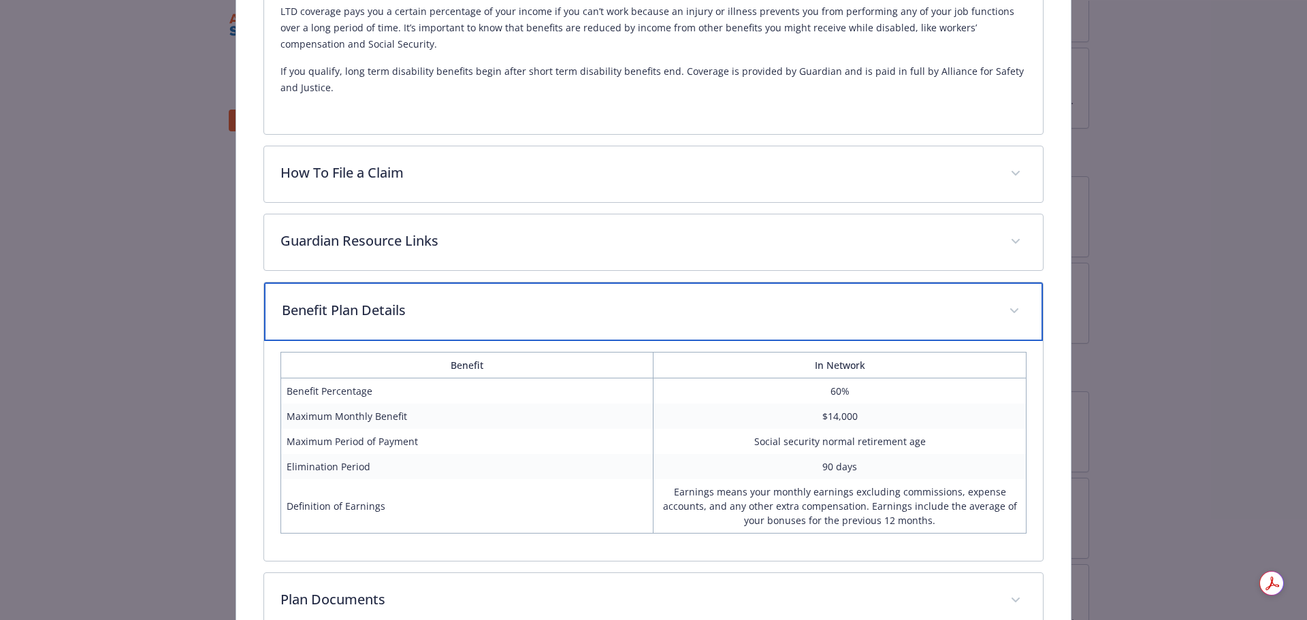
scroll to position [549, 0]
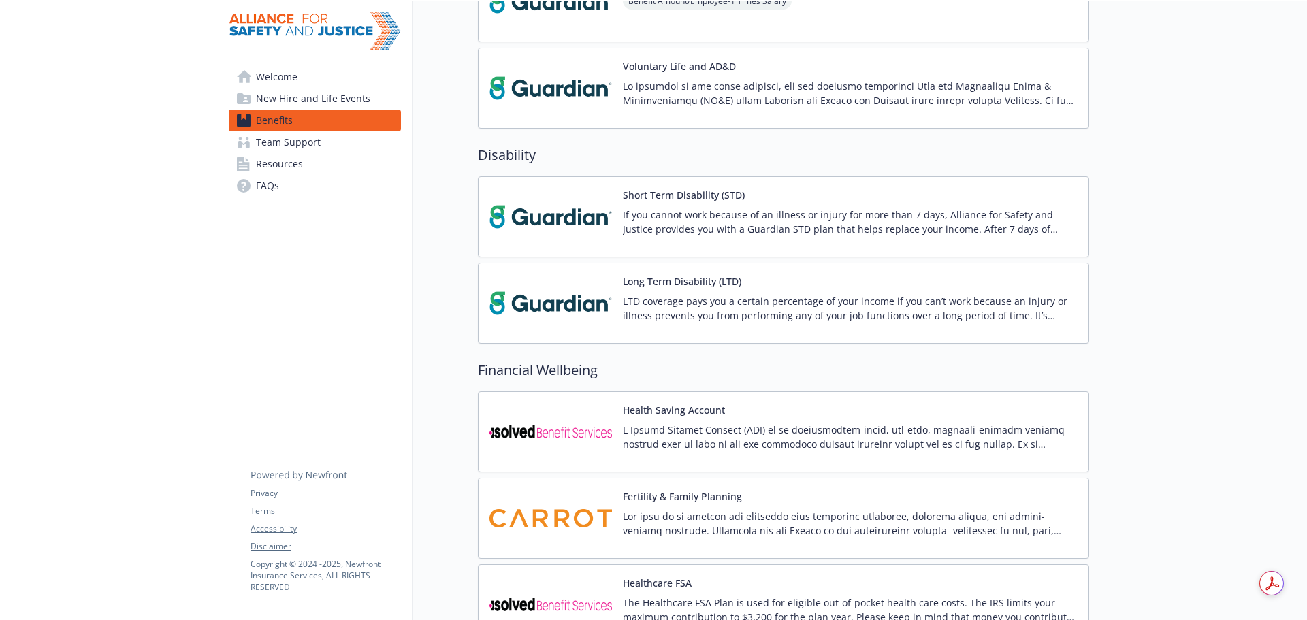
click at [532, 212] on img at bounding box center [551, 217] width 123 height 58
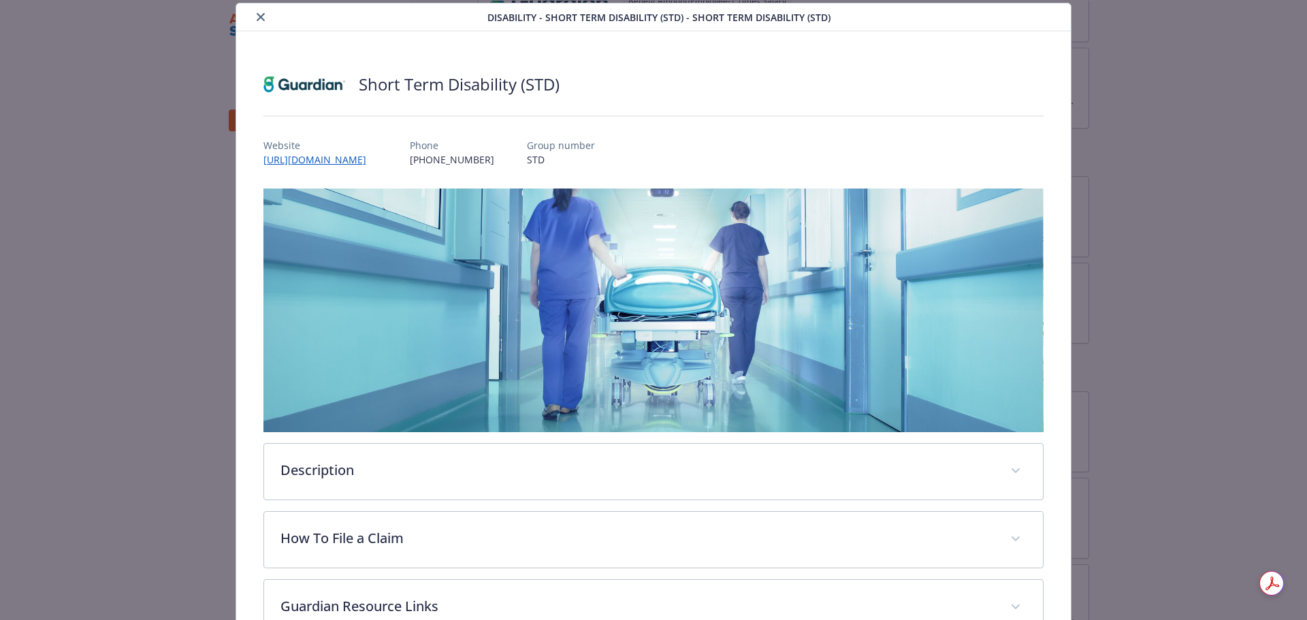
scroll to position [336, 0]
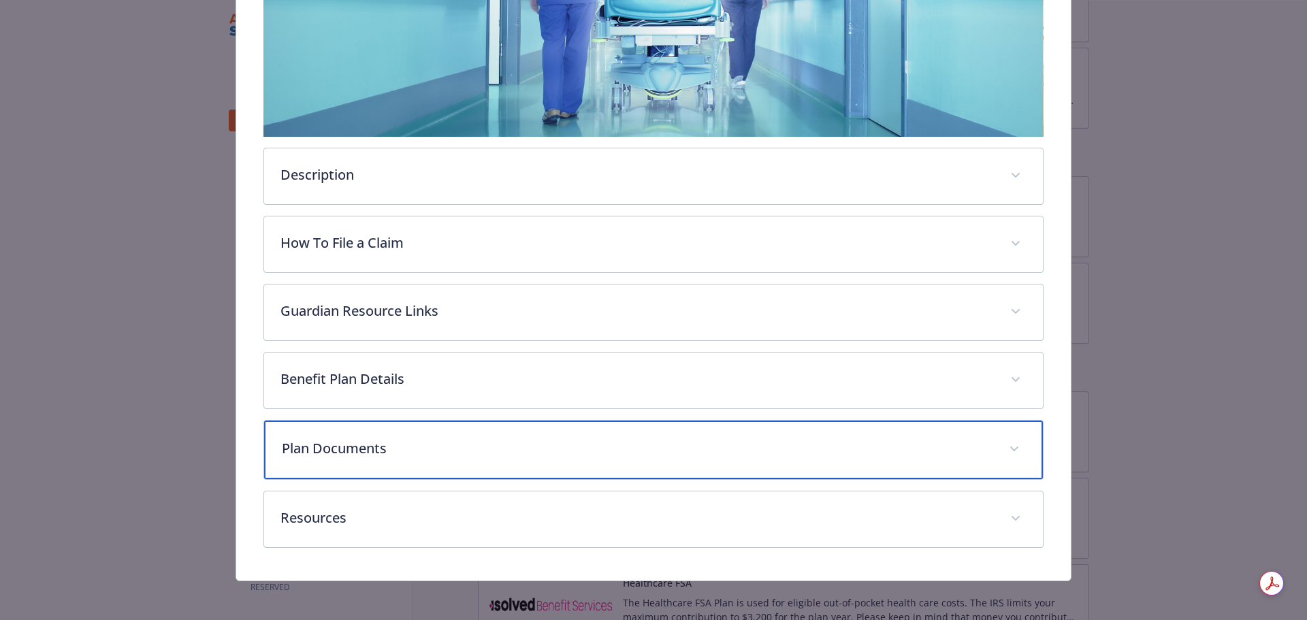
click at [411, 452] on p "Plan Documents" at bounding box center [637, 448] width 711 height 20
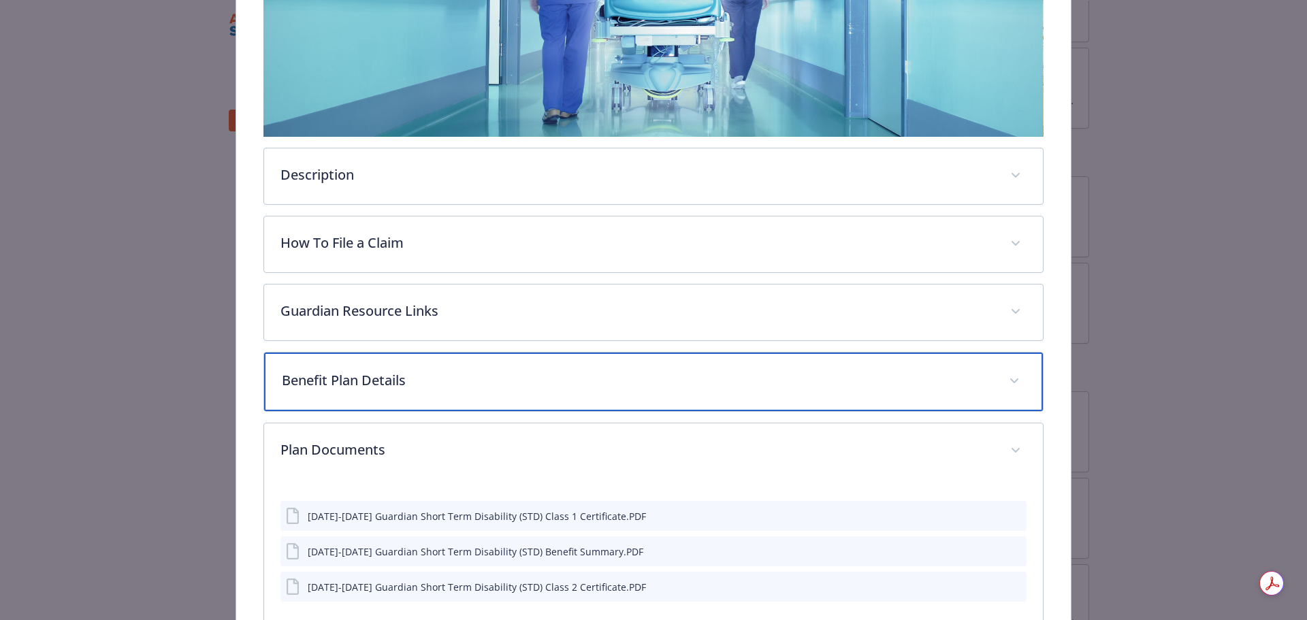
click at [432, 385] on p "Benefit Plan Details" at bounding box center [637, 380] width 711 height 20
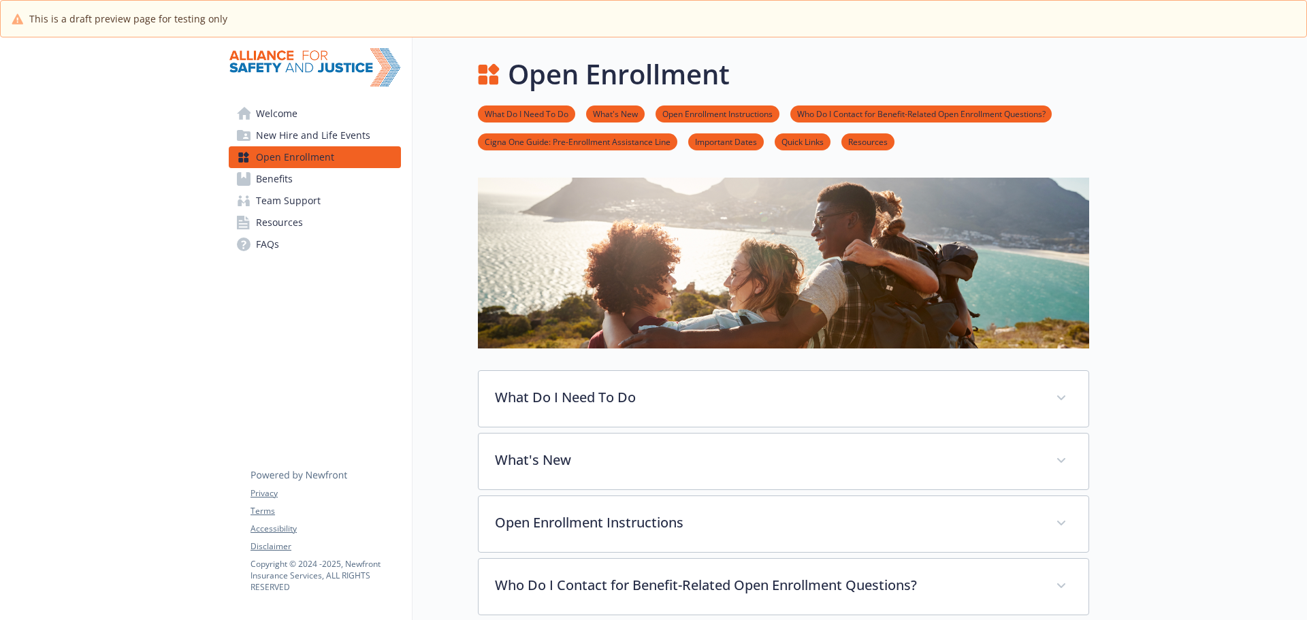
click at [324, 138] on span "New Hire and Life Events" at bounding box center [313, 136] width 114 height 22
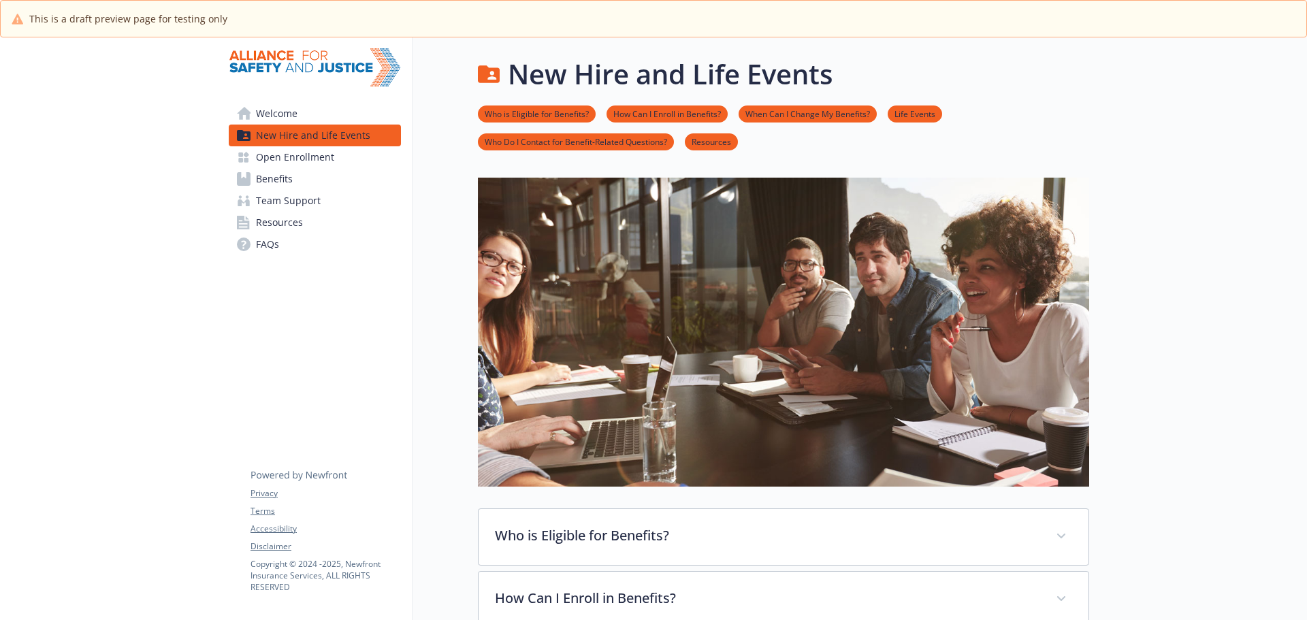
click at [327, 160] on span "Open Enrollment" at bounding box center [295, 157] width 78 height 22
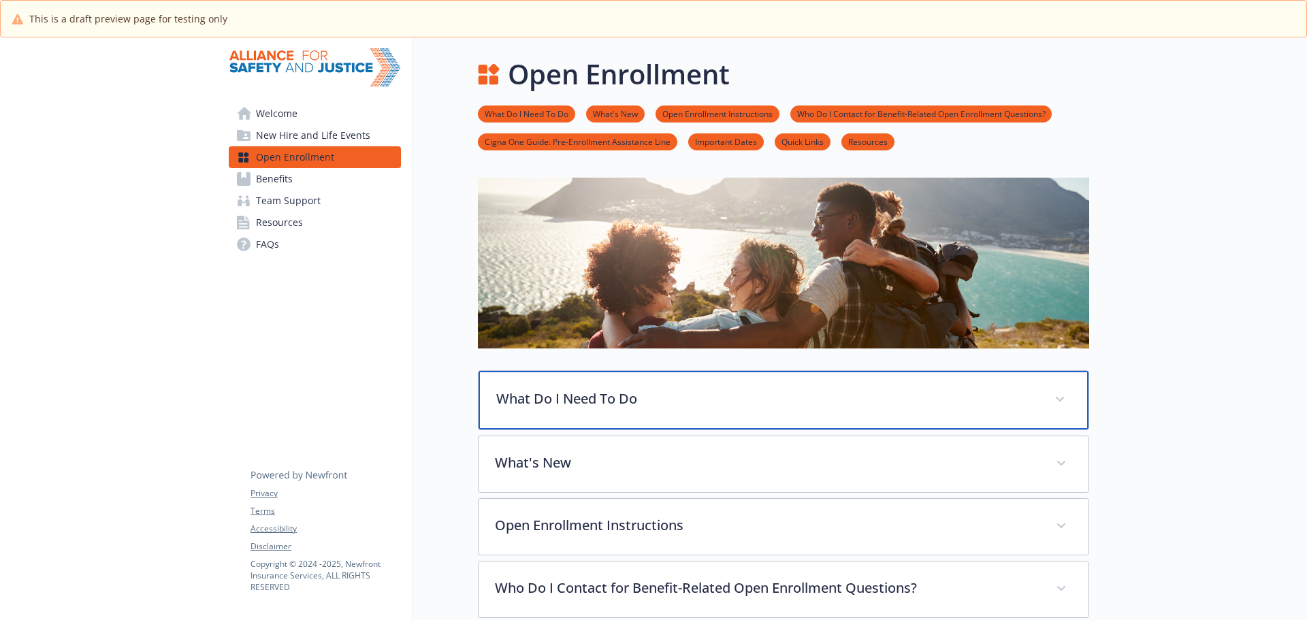
click at [914, 406] on p "What Do I Need To Do" at bounding box center [767, 399] width 542 height 20
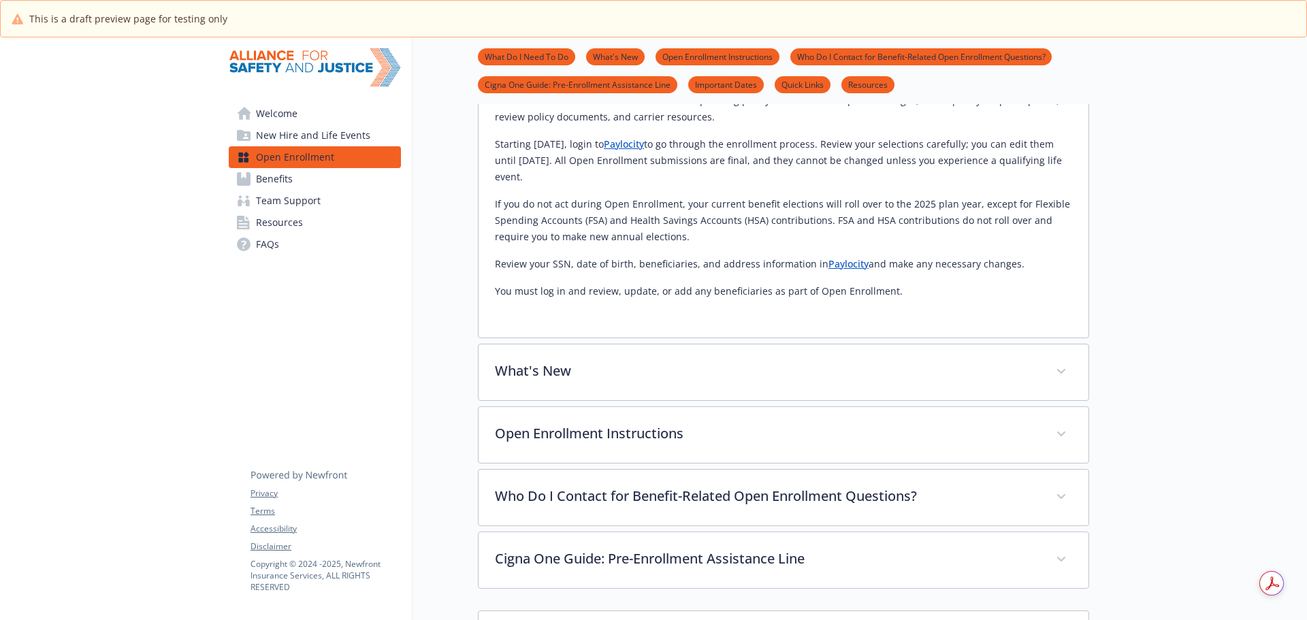
scroll to position [545, 0]
click at [842, 261] on link "Paylocity" at bounding box center [849, 260] width 40 height 13
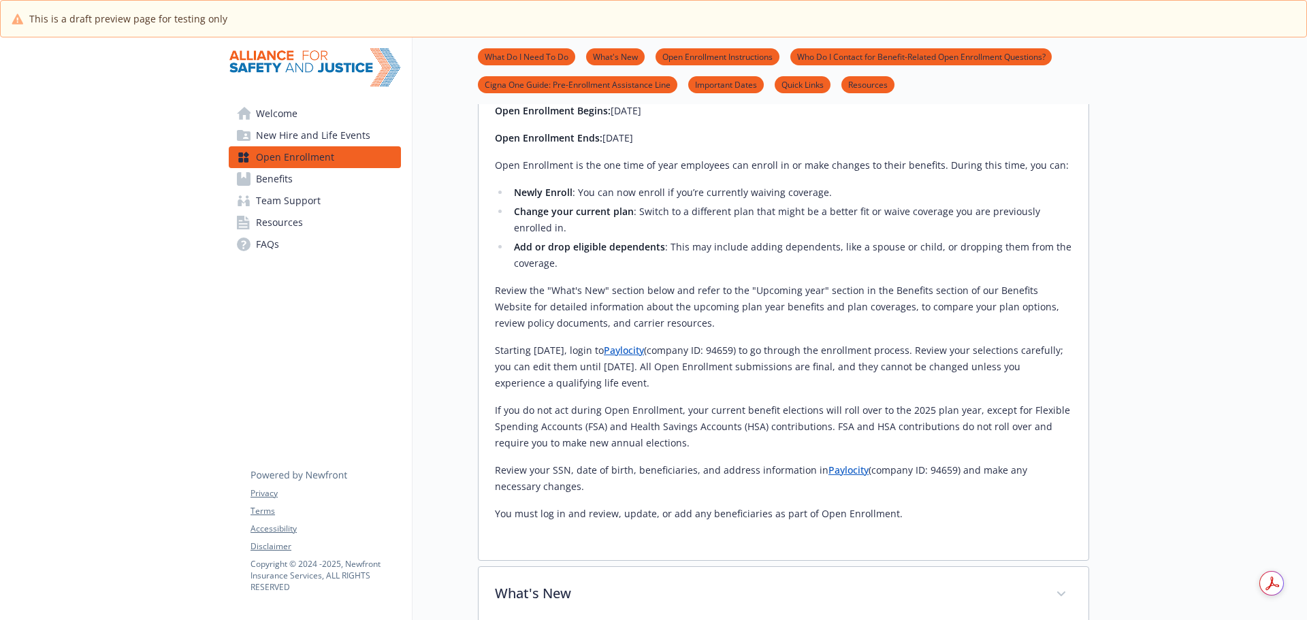
scroll to position [408, 0]
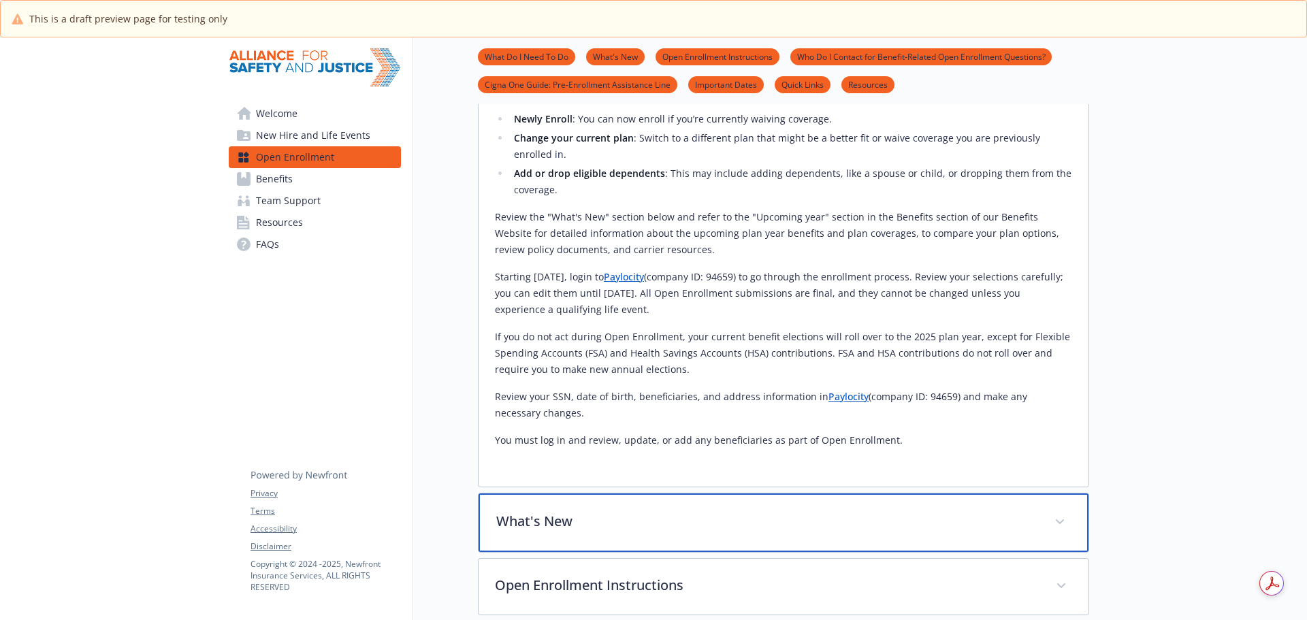
click at [827, 513] on p "What's New" at bounding box center [767, 521] width 542 height 20
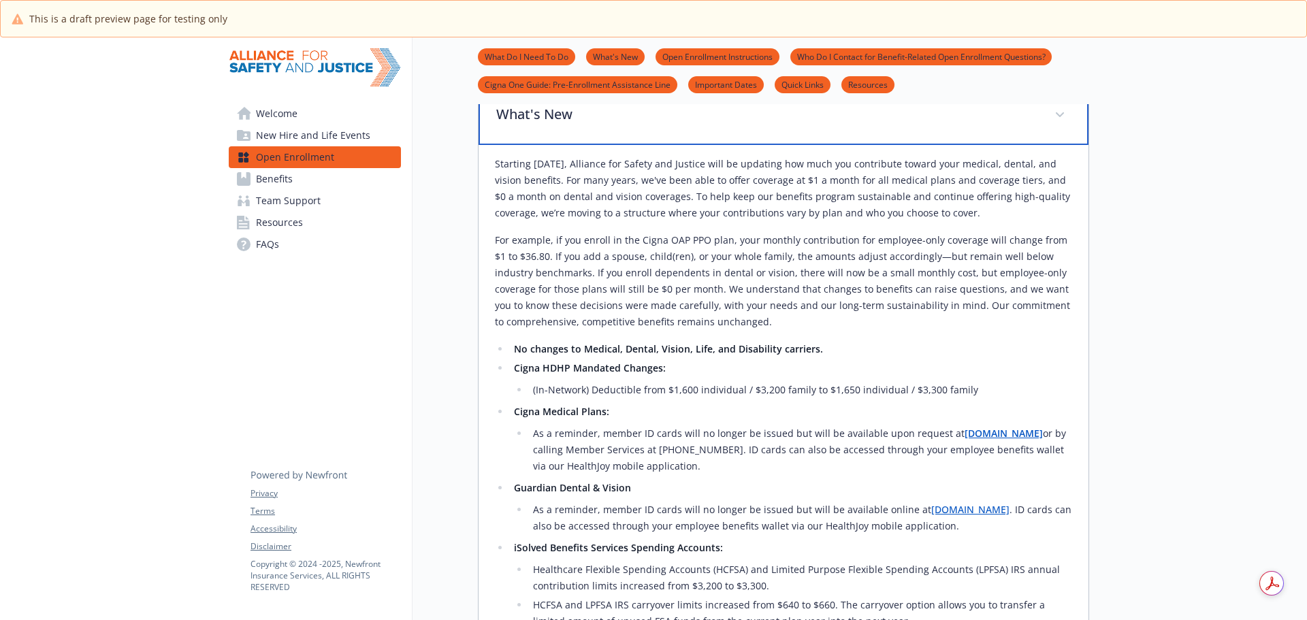
scroll to position [817, 0]
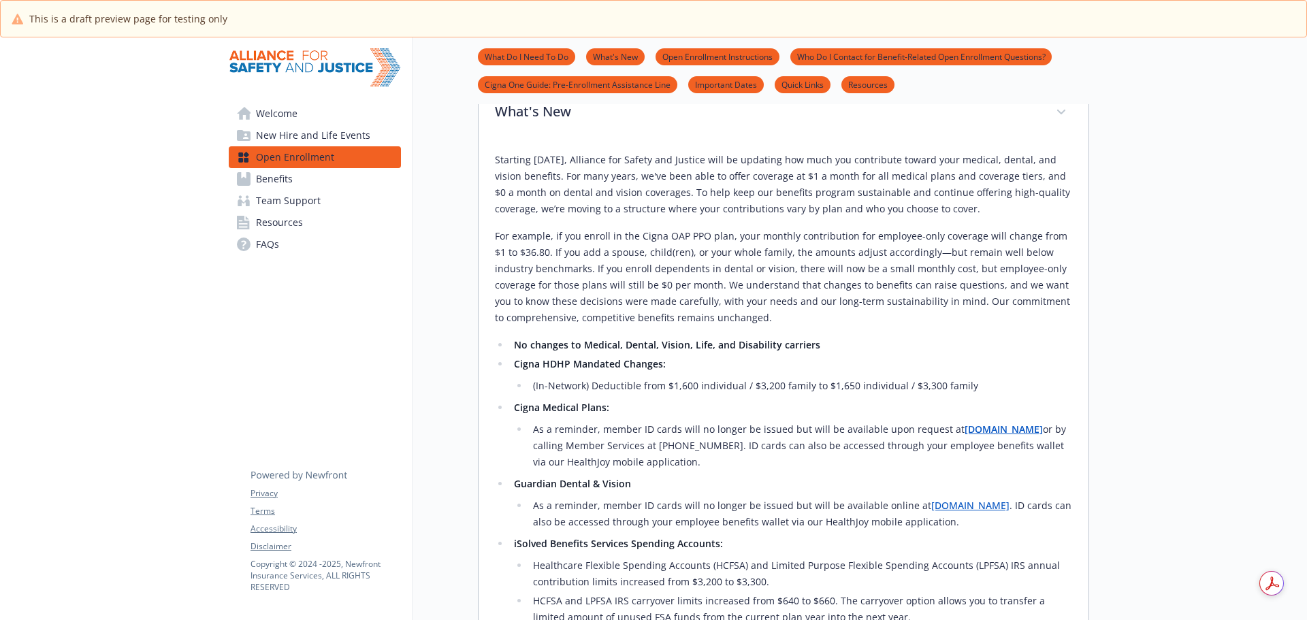
click at [308, 172] on link "Benefits" at bounding box center [315, 179] width 172 height 22
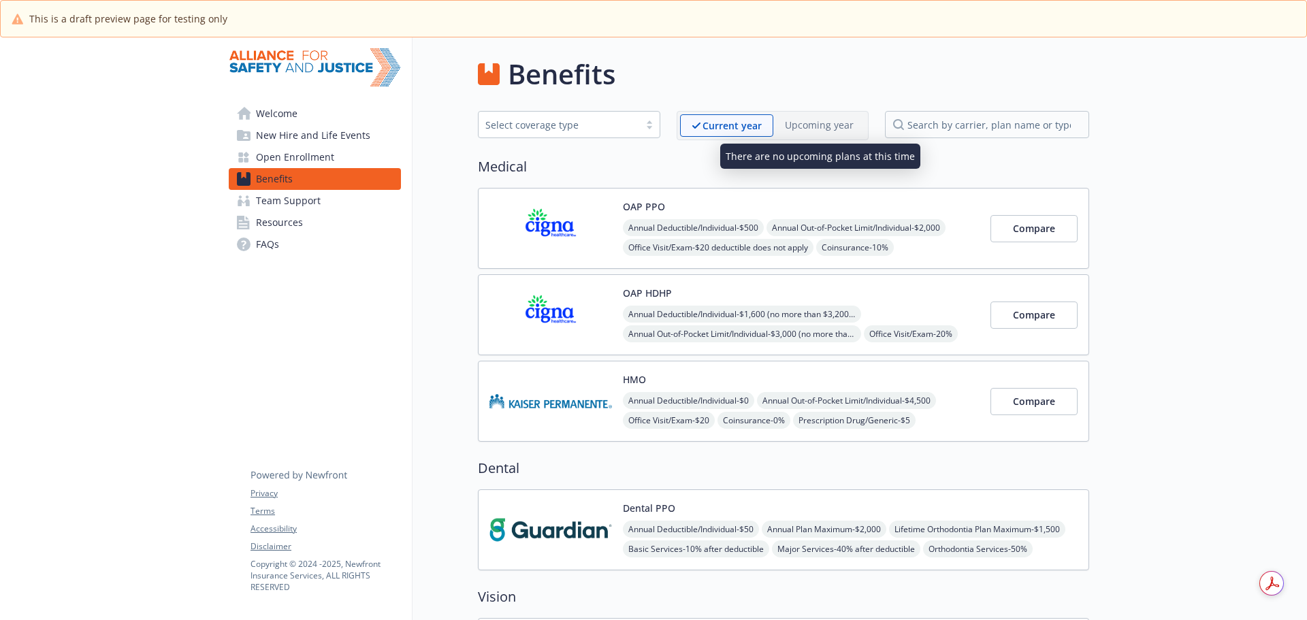
click at [822, 125] on p "Upcoming year" at bounding box center [819, 125] width 69 height 14
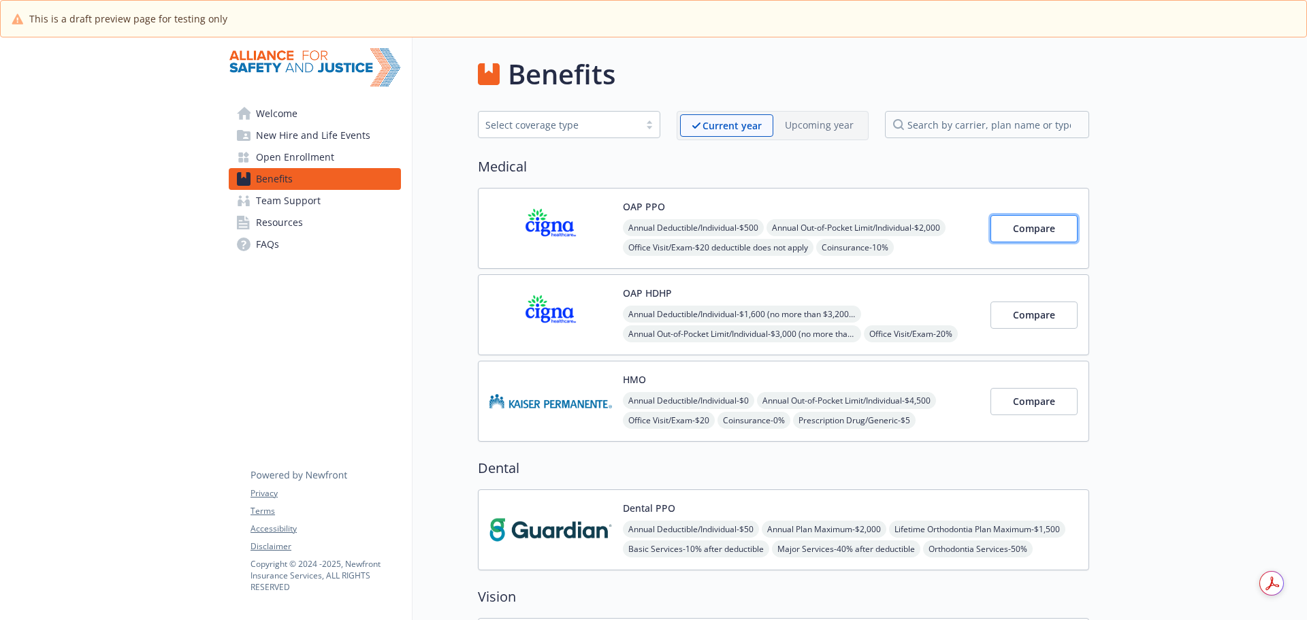
click at [1021, 225] on span "Compare" at bounding box center [1034, 228] width 42 height 13
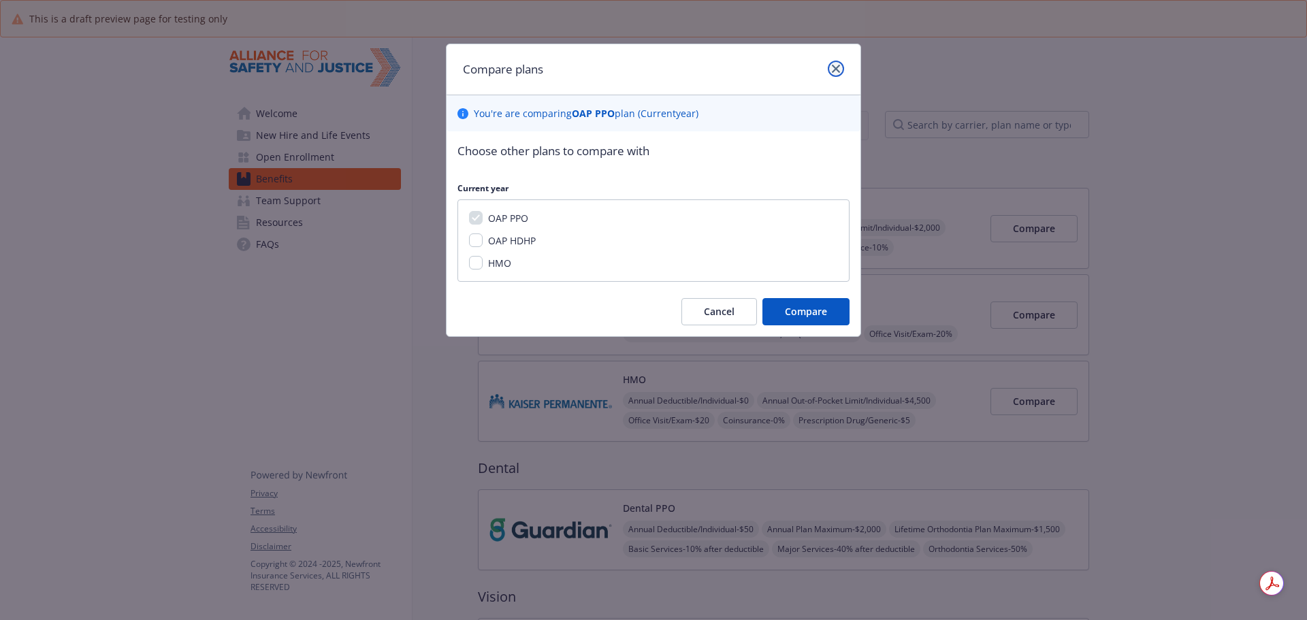
click at [839, 65] on icon "close" at bounding box center [836, 69] width 8 height 8
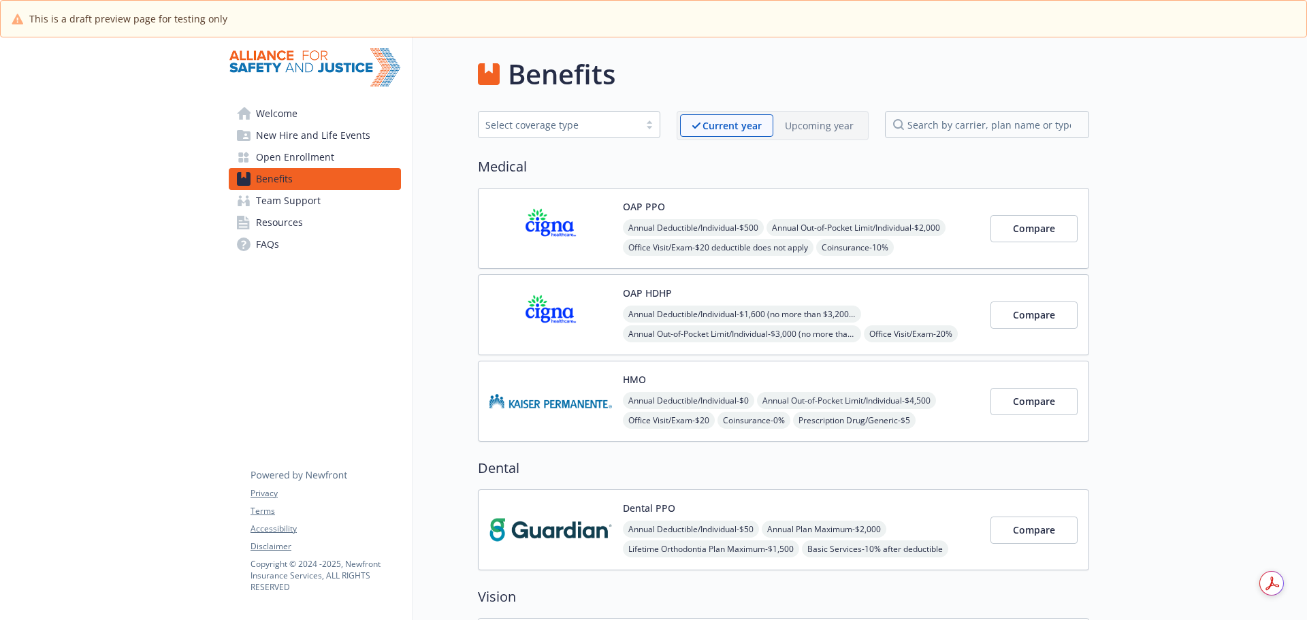
click at [298, 153] on span "Open Enrollment" at bounding box center [295, 157] width 78 height 22
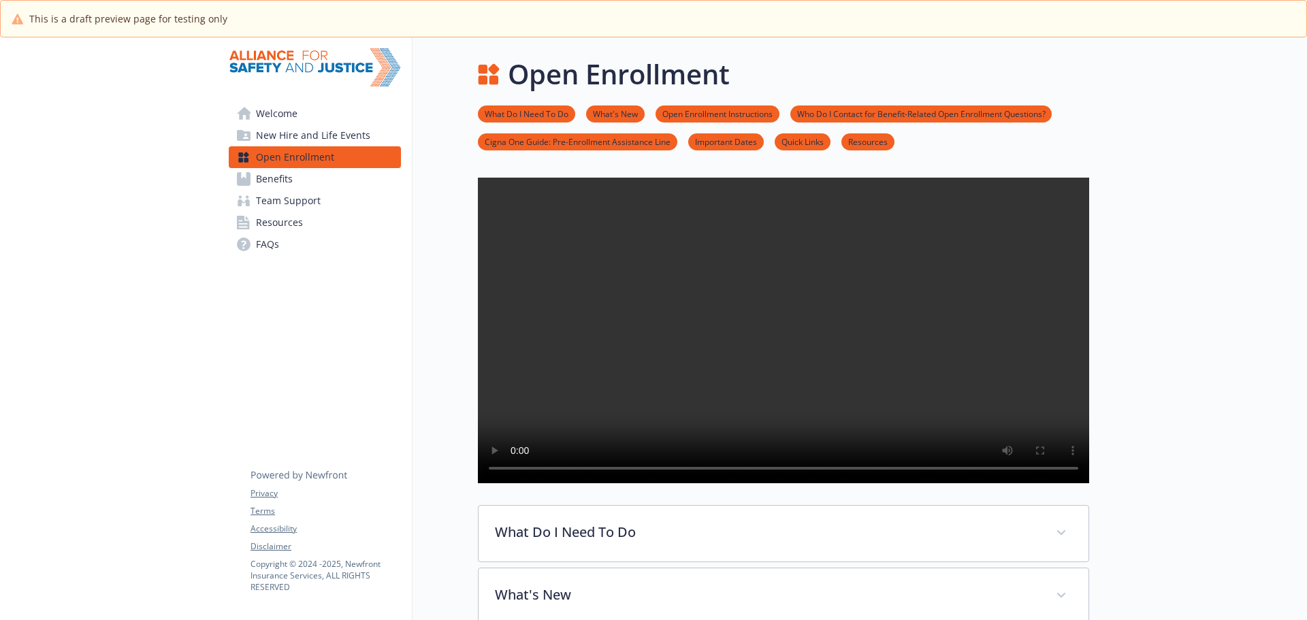
click at [289, 174] on span "Benefits" at bounding box center [274, 179] width 37 height 22
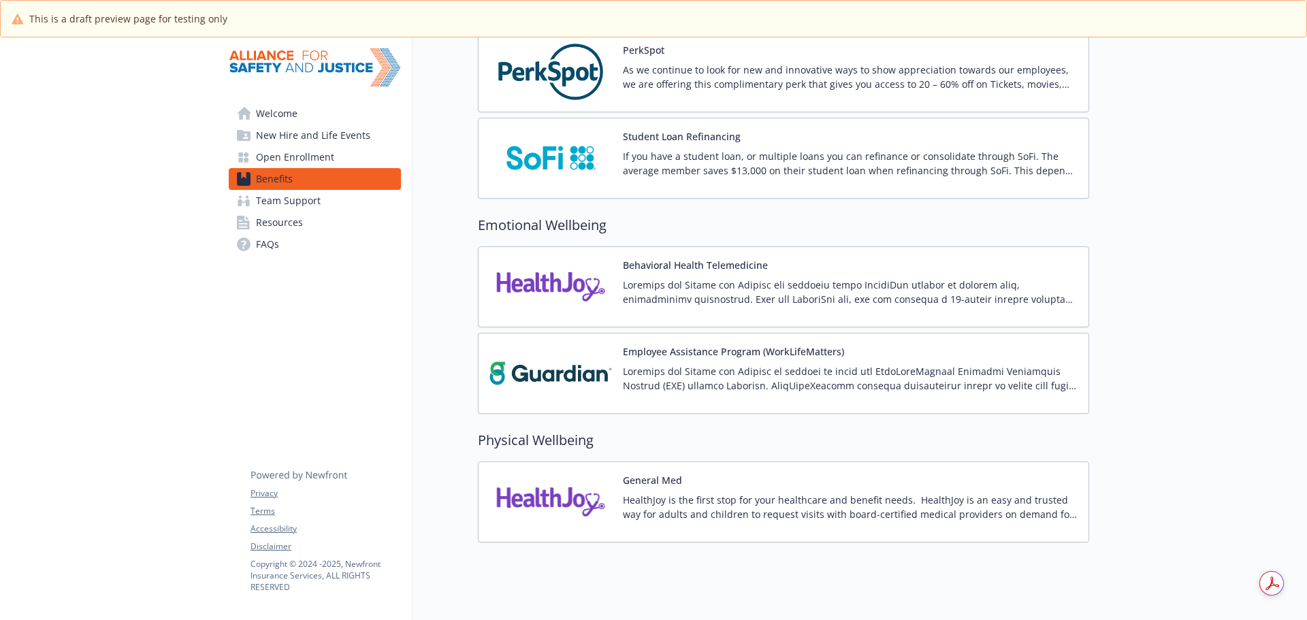
scroll to position [1838, 0]
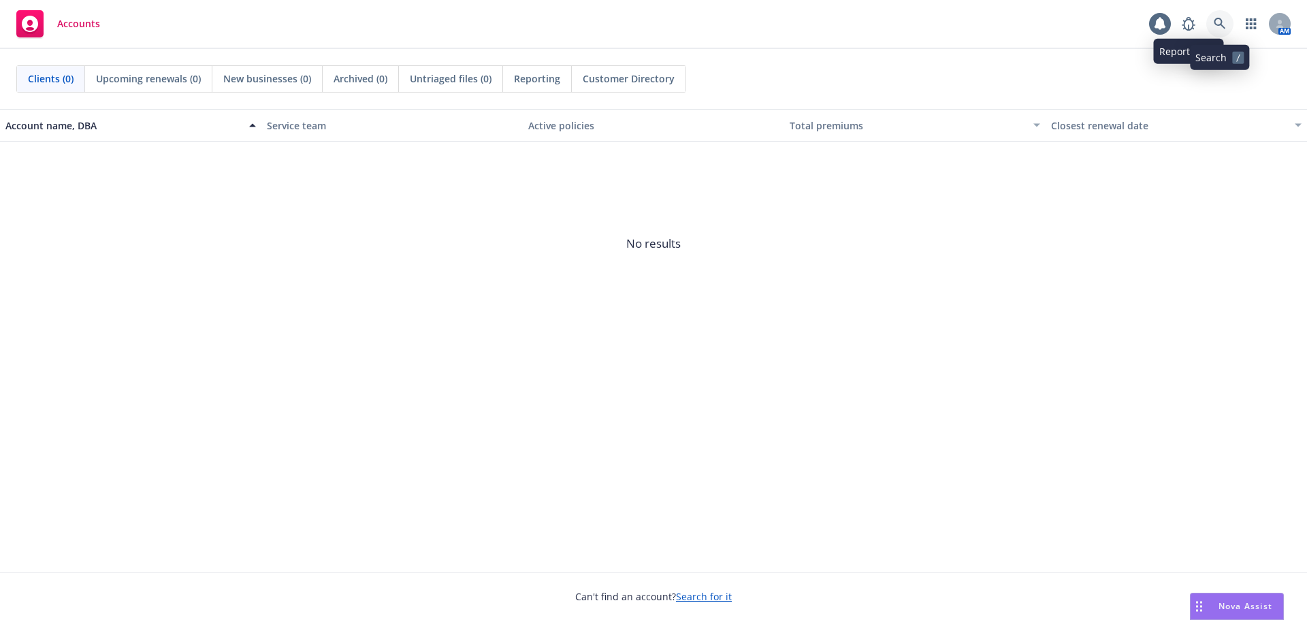
click at [1225, 16] on link at bounding box center [1219, 23] width 27 height 27
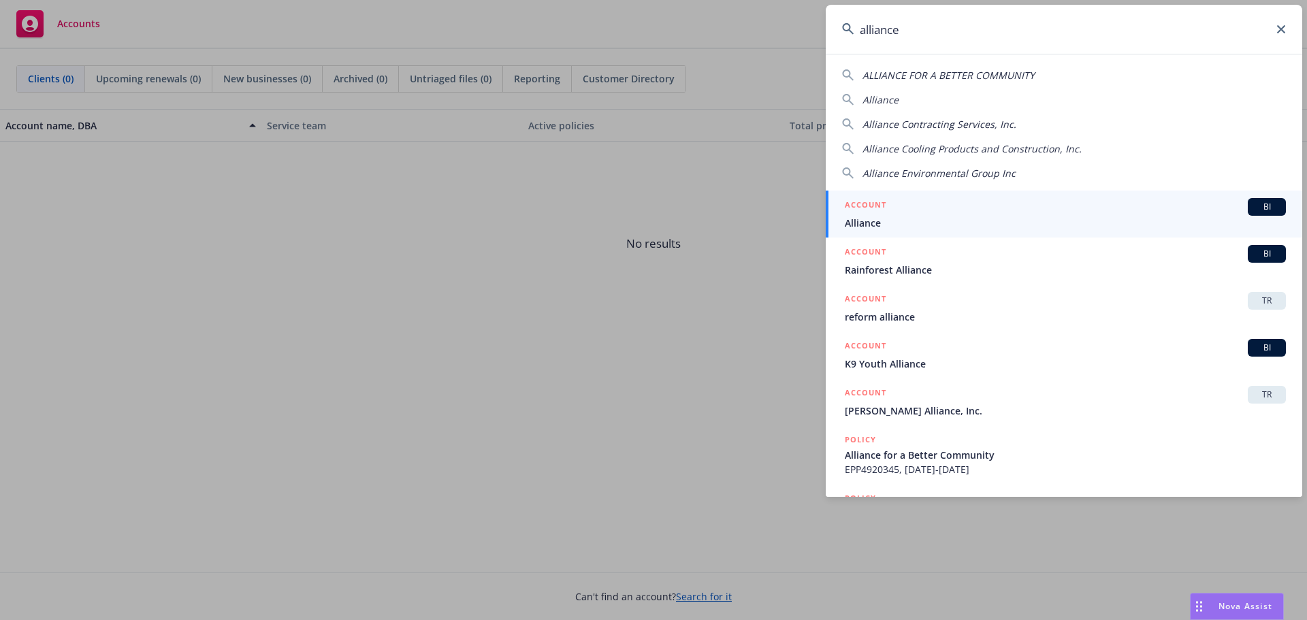
click at [944, 38] on input "alliance" at bounding box center [1064, 29] width 477 height 49
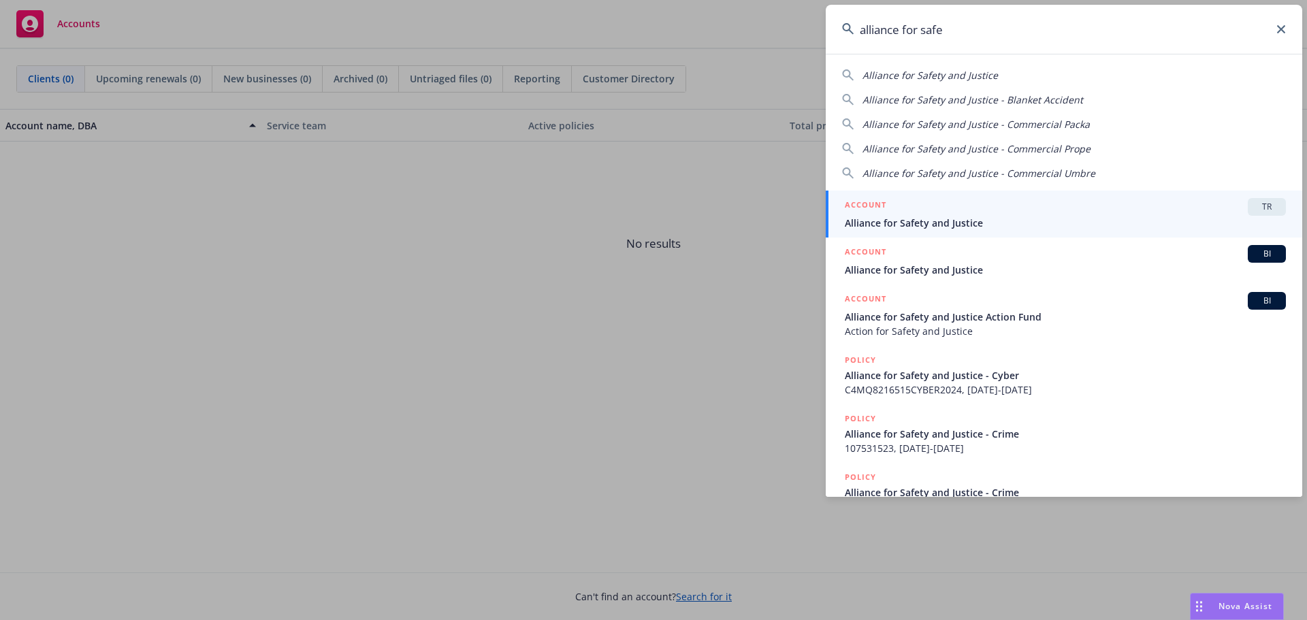
type input "alliance for safe"
click at [957, 219] on span "Alliance for Safety and Justice" at bounding box center [1065, 223] width 441 height 14
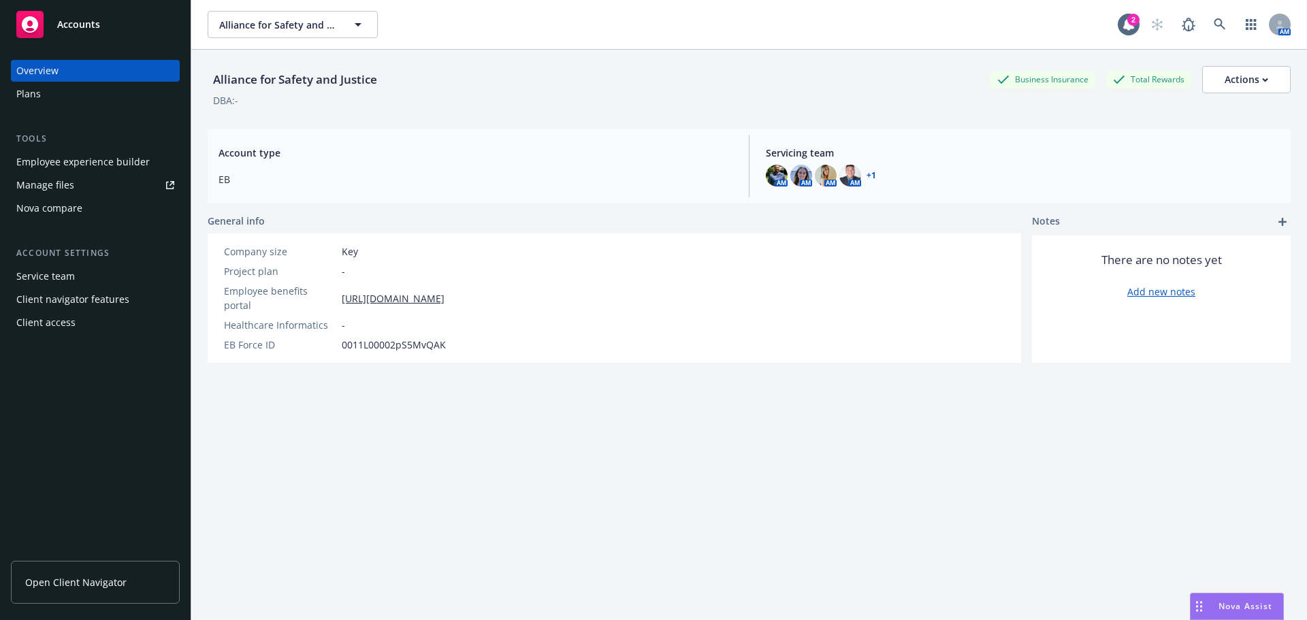
click at [134, 166] on div "Employee experience builder" at bounding box center [82, 162] width 133 height 22
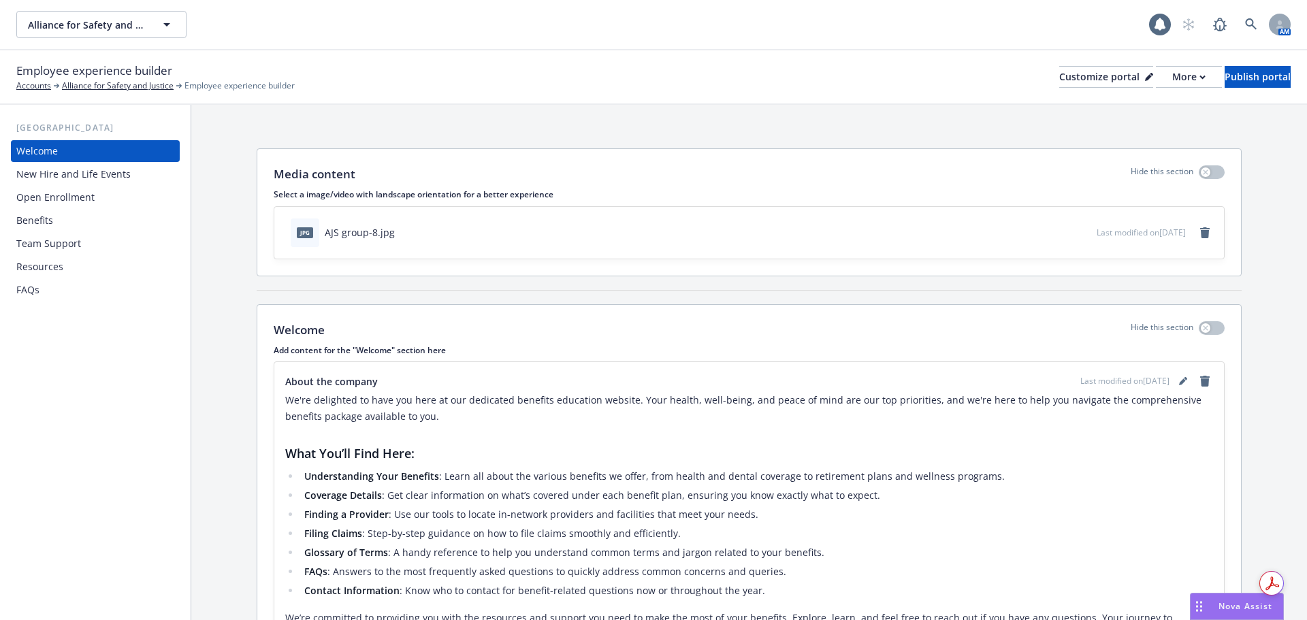
click at [45, 205] on div "Open Enrollment" at bounding box center [55, 198] width 78 height 22
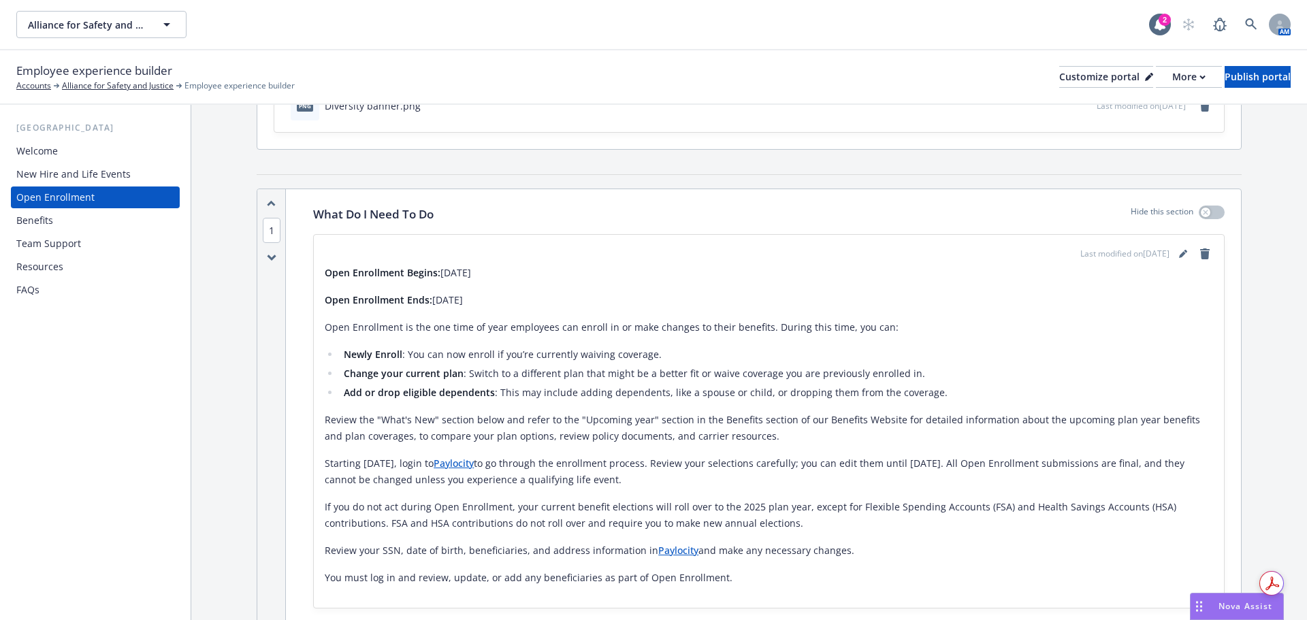
scroll to position [136, 0]
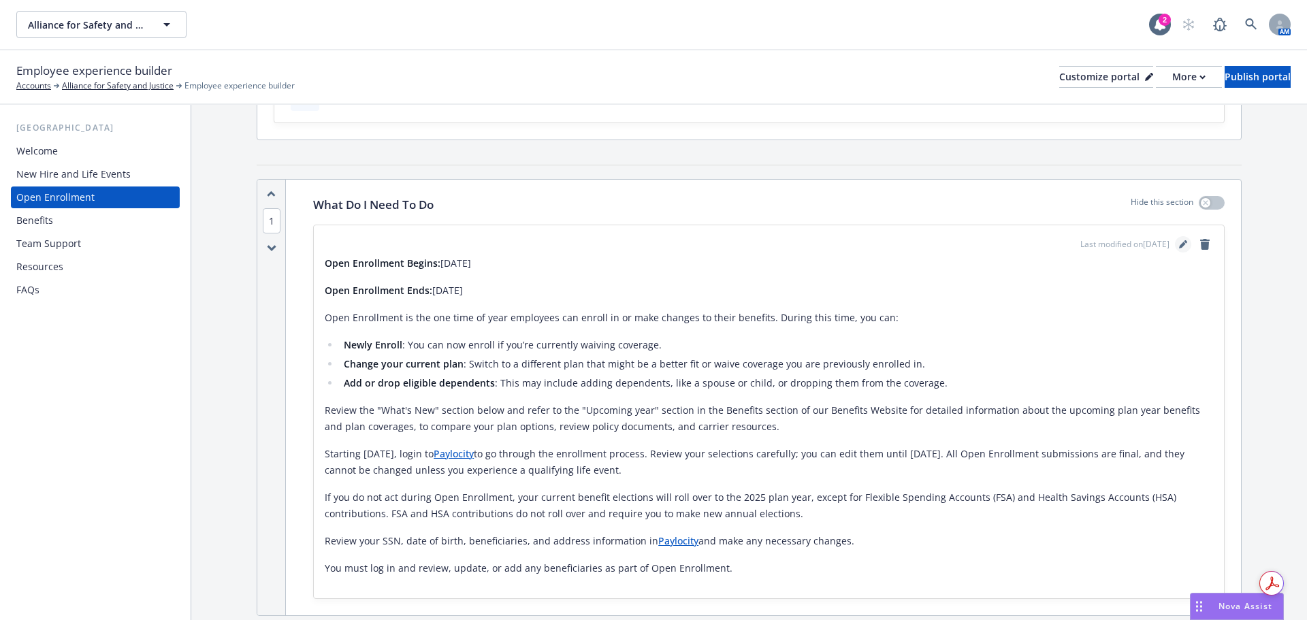
click at [1179, 240] on icon "editPencil" at bounding box center [1183, 244] width 8 height 8
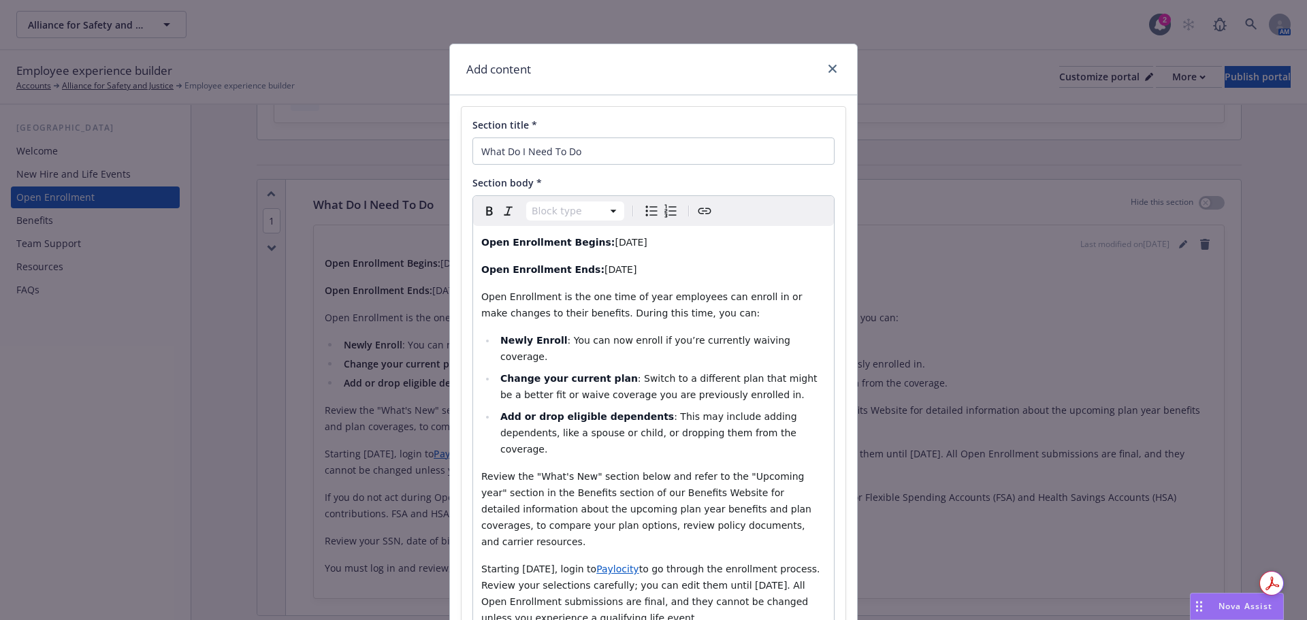
select select "paragraph"
click at [513, 564] on span "Starting [DATE], login to" at bounding box center [538, 569] width 115 height 11
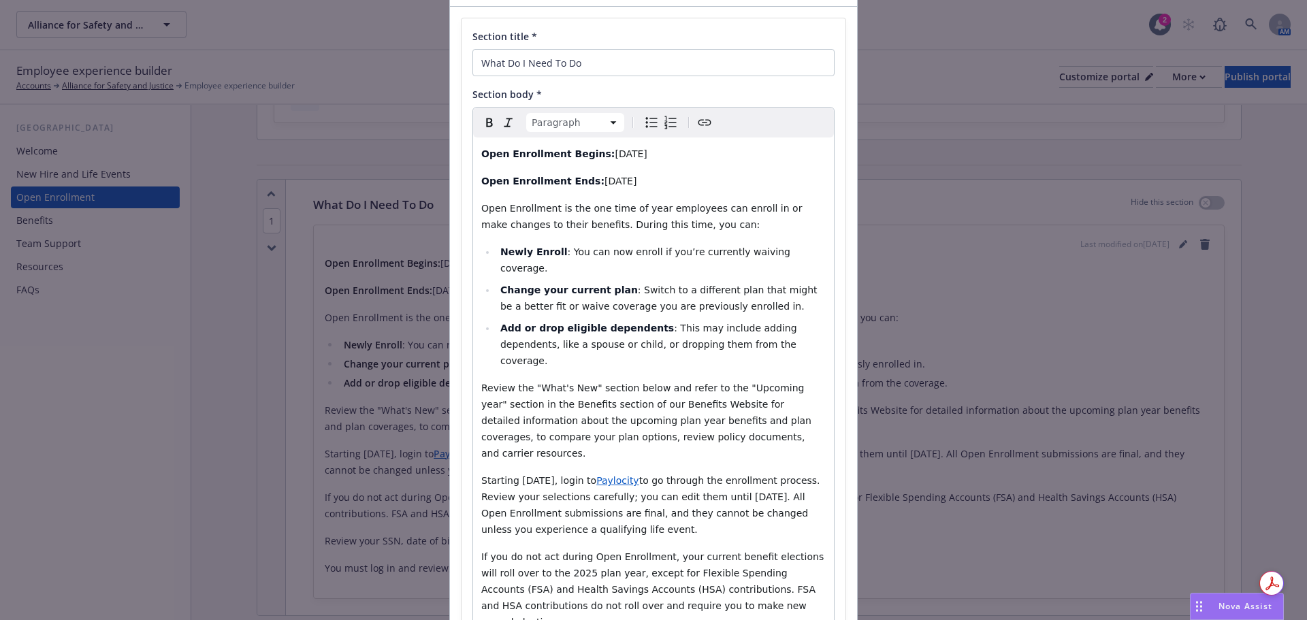
scroll to position [204, 0]
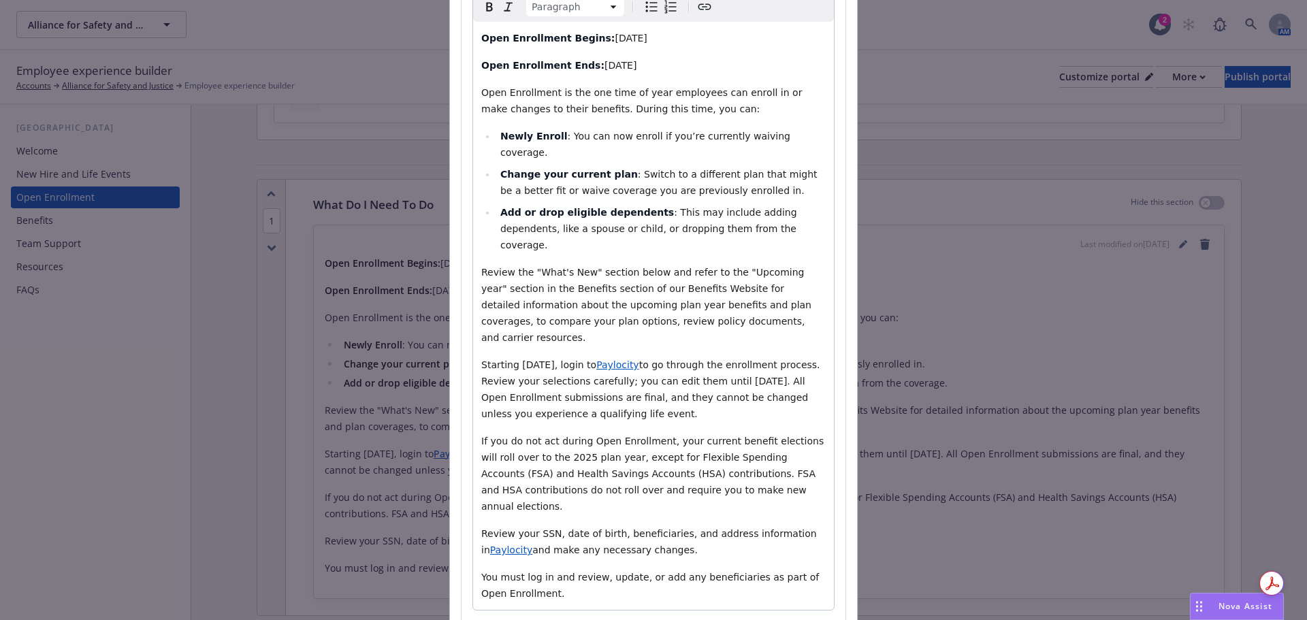
click at [817, 357] on p "Starting [DATE], login to Paylocity to go through the enrollment process. Revie…" at bounding box center [653, 389] width 345 height 65
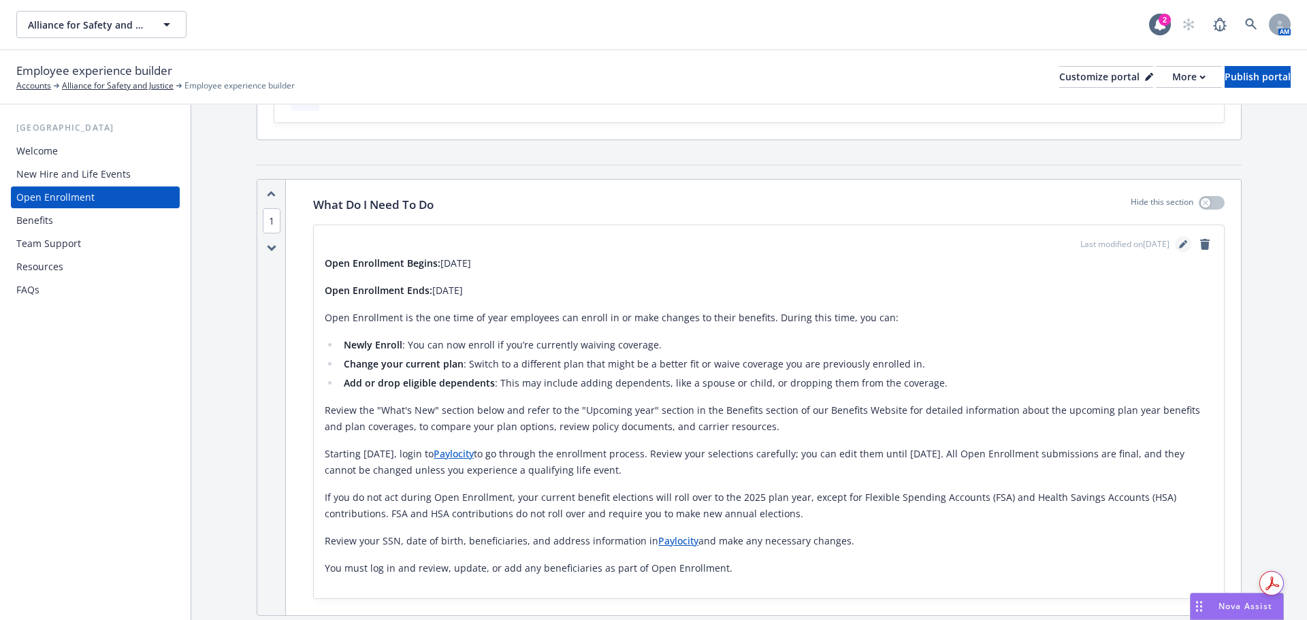
click at [1179, 246] on icon "editPencil" at bounding box center [1182, 245] width 7 height 7
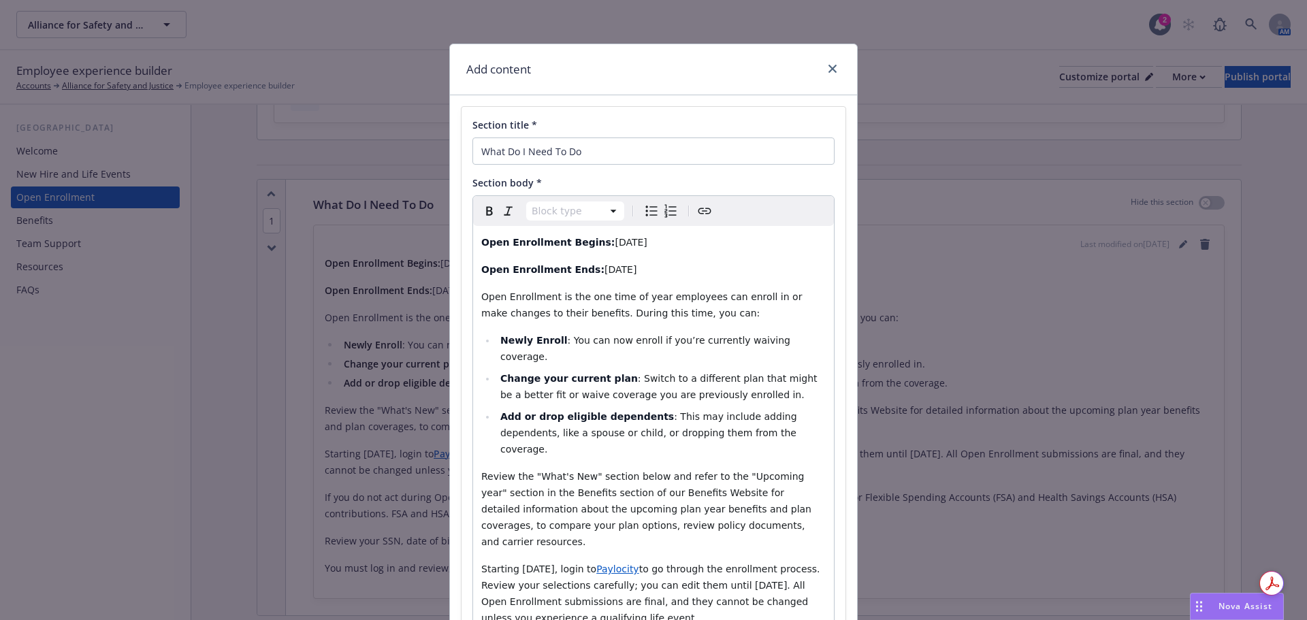
select select "paragraph"
click at [639, 564] on span "Paylocity" at bounding box center [617, 569] width 43 height 11
copy span "(company ID: 94659)"
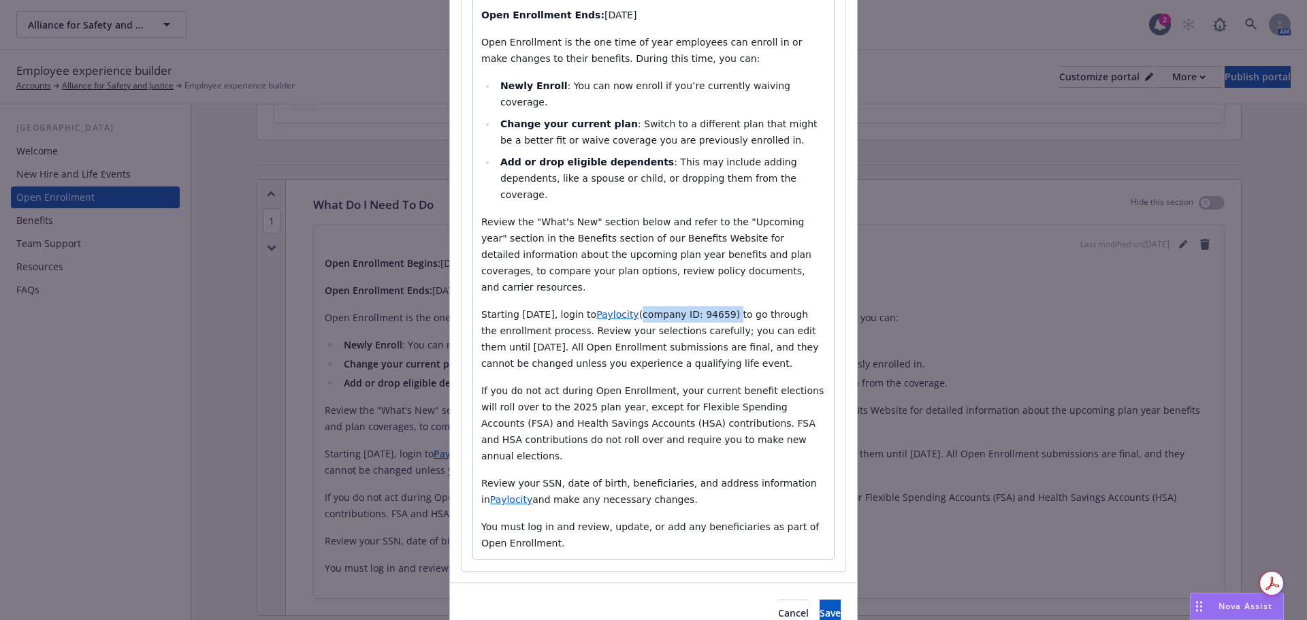
scroll to position [257, 0]
click at [475, 434] on div "Open Enrollment Begins: Tuesday, August 26th, 2025 Open Enrollment Ends: Friday…" at bounding box center [653, 263] width 361 height 588
click at [822, 598] on button "Save" at bounding box center [830, 611] width 21 height 27
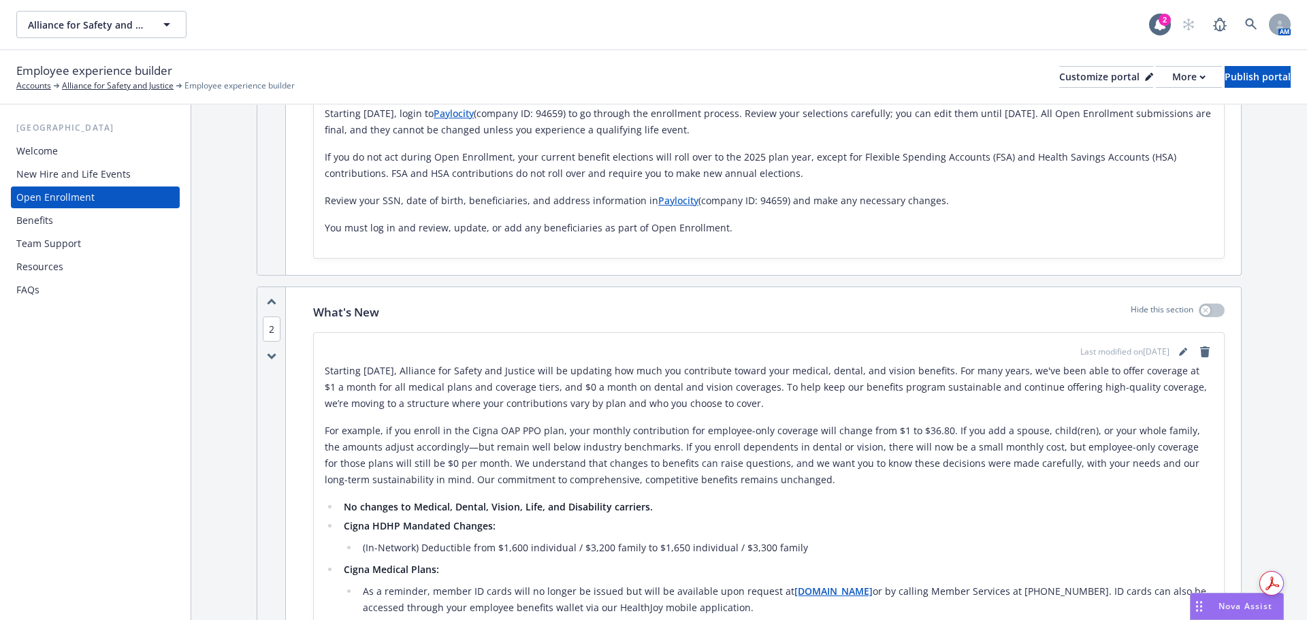
scroll to position [545, 0]
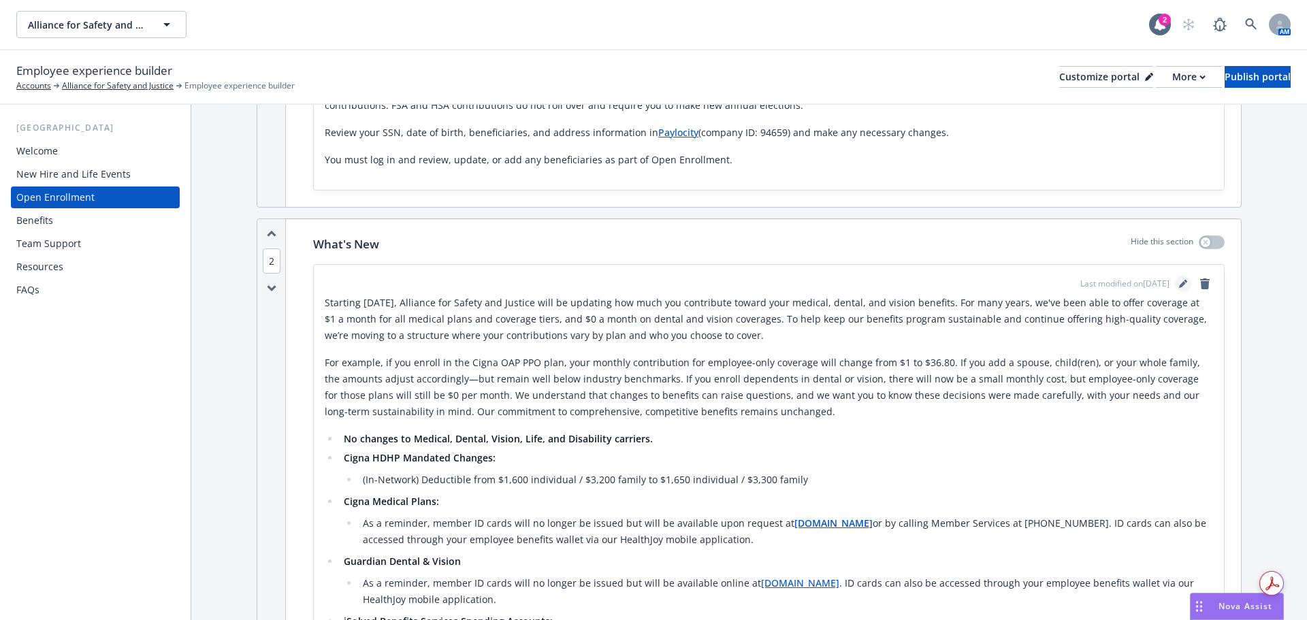
click at [1179, 283] on icon "editPencil" at bounding box center [1183, 284] width 8 height 8
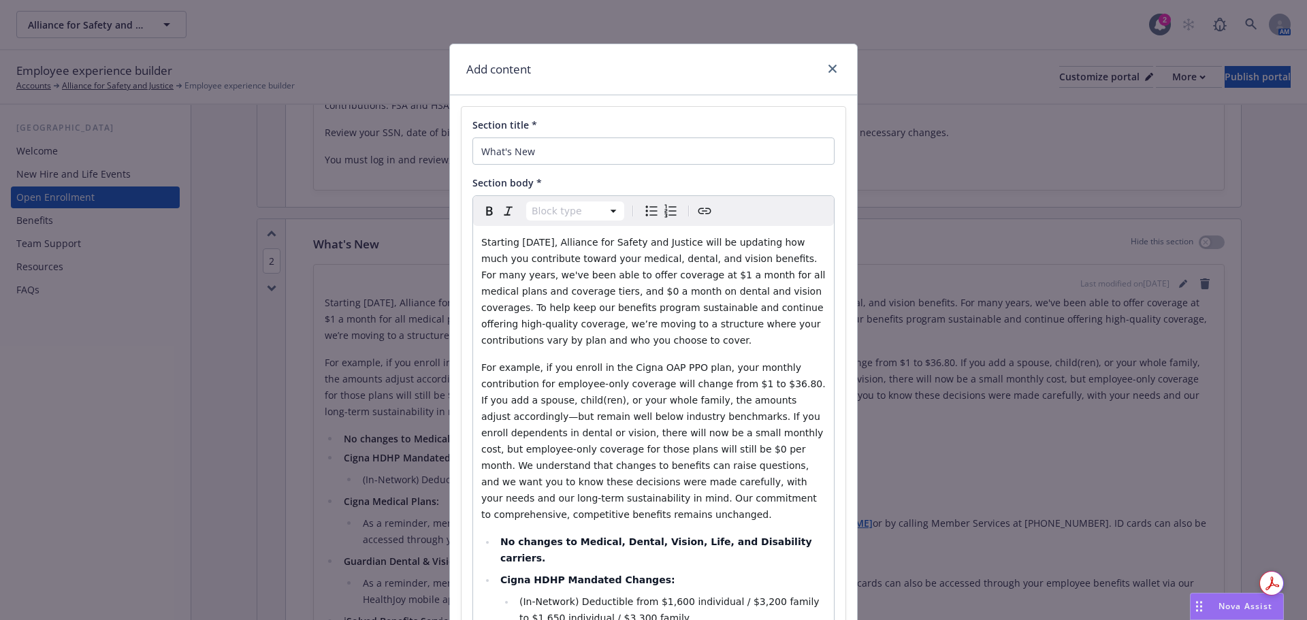
scroll to position [136, 0]
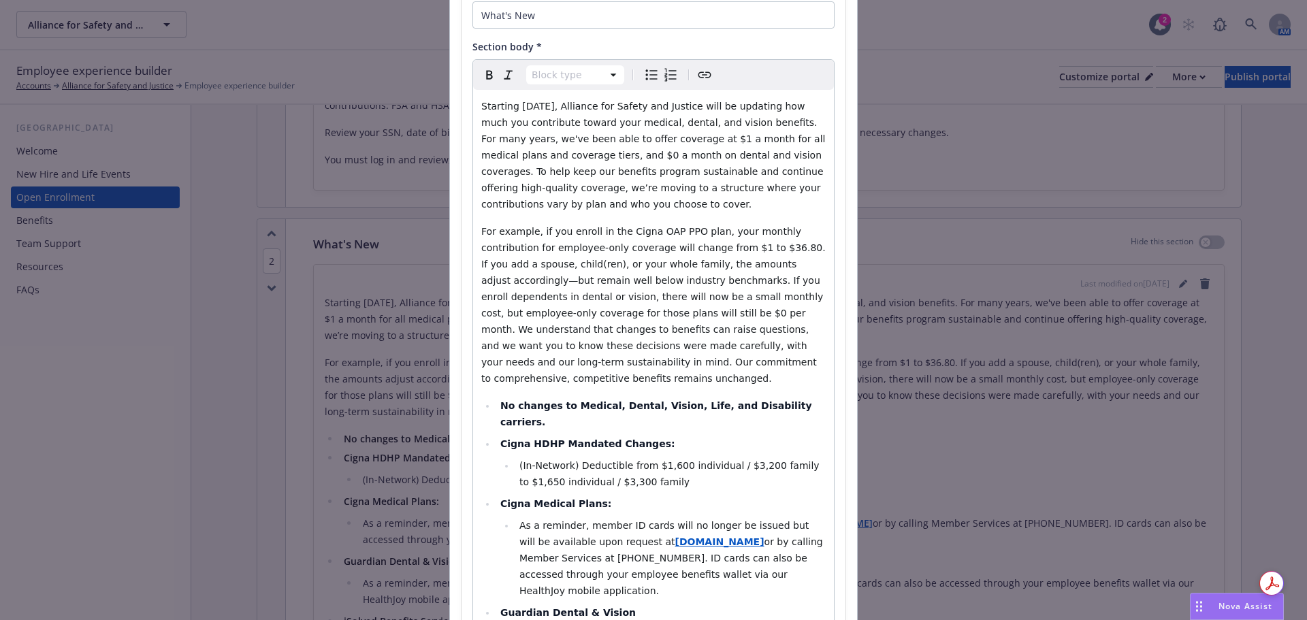
select select
click at [799, 398] on li "No changes to Medical, Dental, Vision, Life, and Disability carriers." at bounding box center [661, 414] width 330 height 33
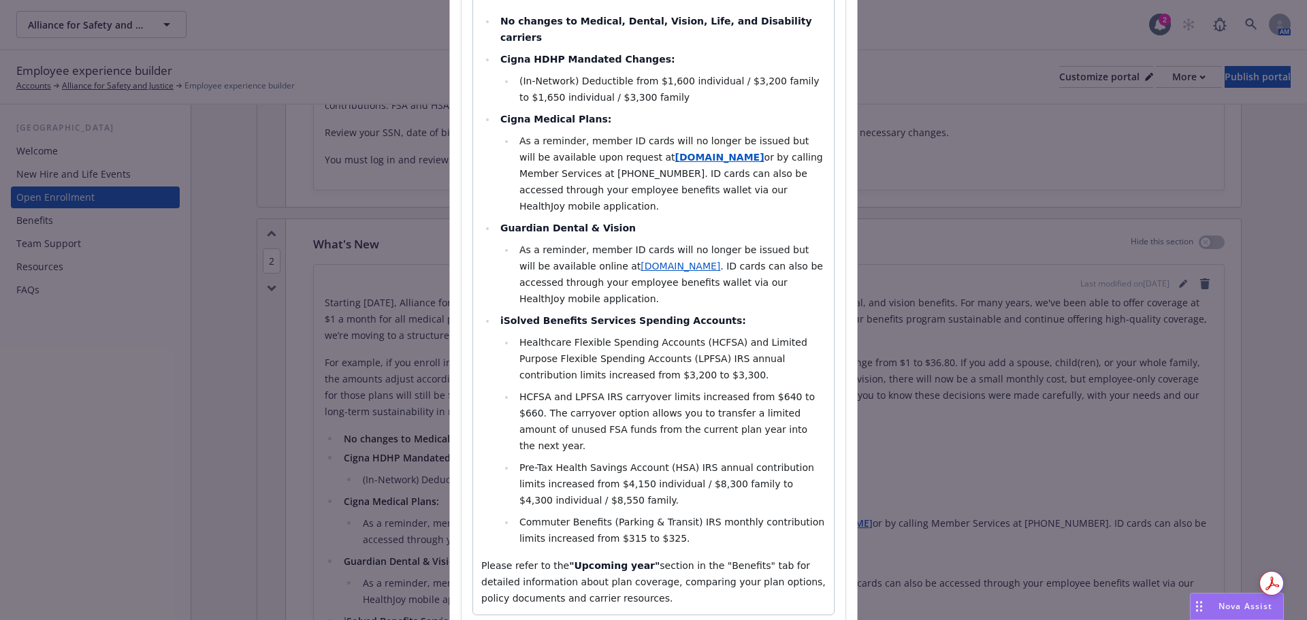
scroll to position [545, 0]
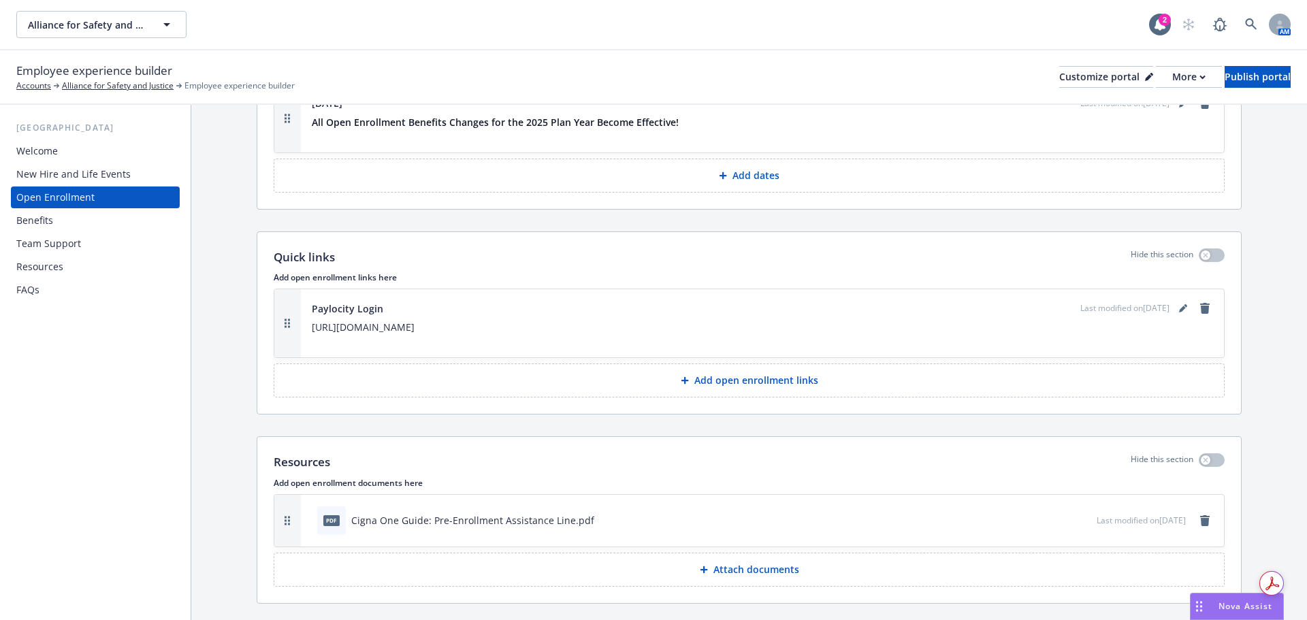
scroll to position [2966, 0]
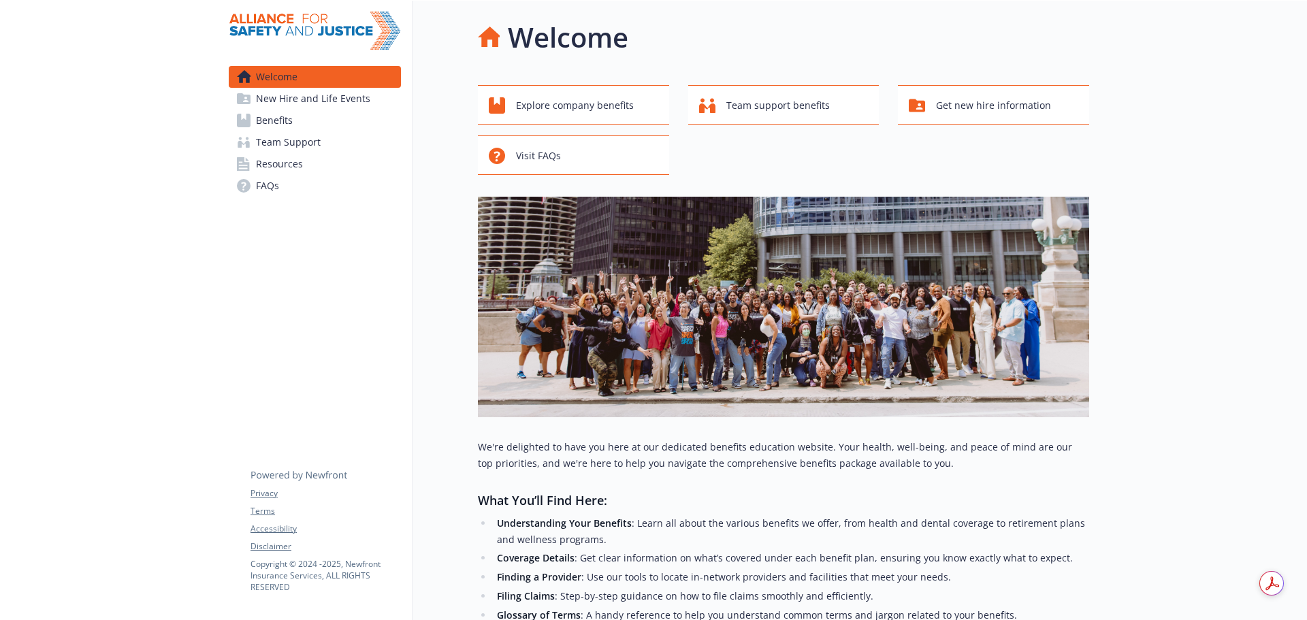
click at [290, 117] on span "Benefits" at bounding box center [274, 121] width 37 height 22
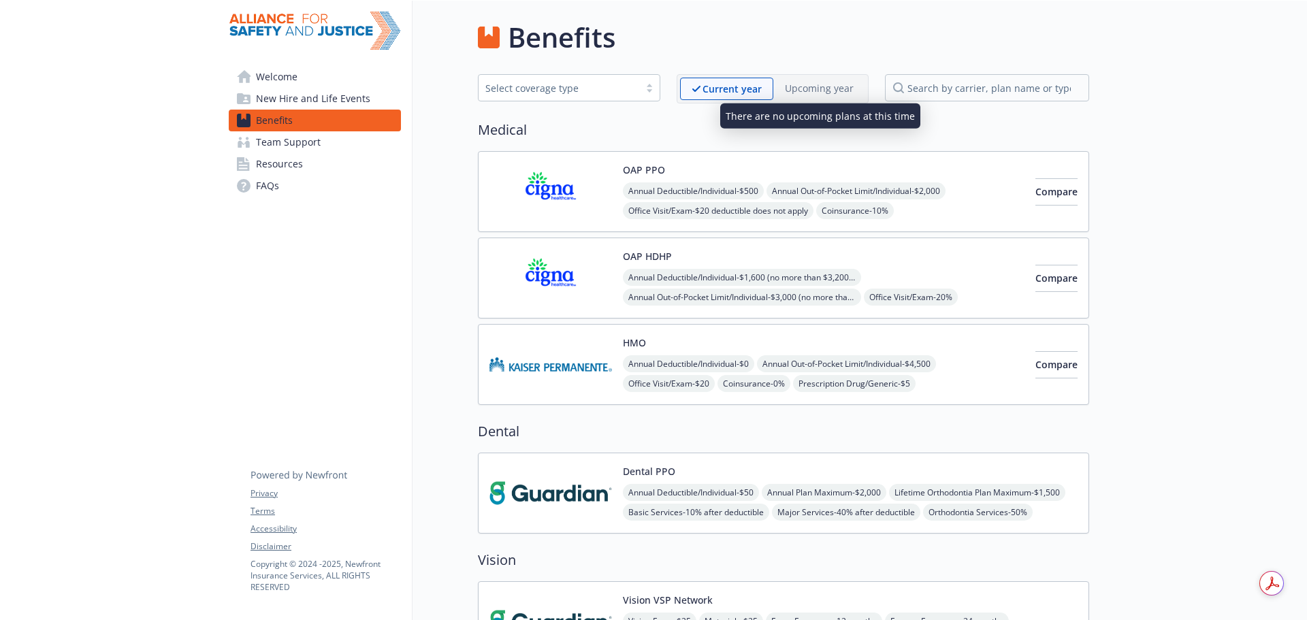
click at [829, 89] on p "Upcoming year" at bounding box center [819, 88] width 69 height 14
click at [821, 96] on div "Upcoming year" at bounding box center [819, 88] width 92 height 21
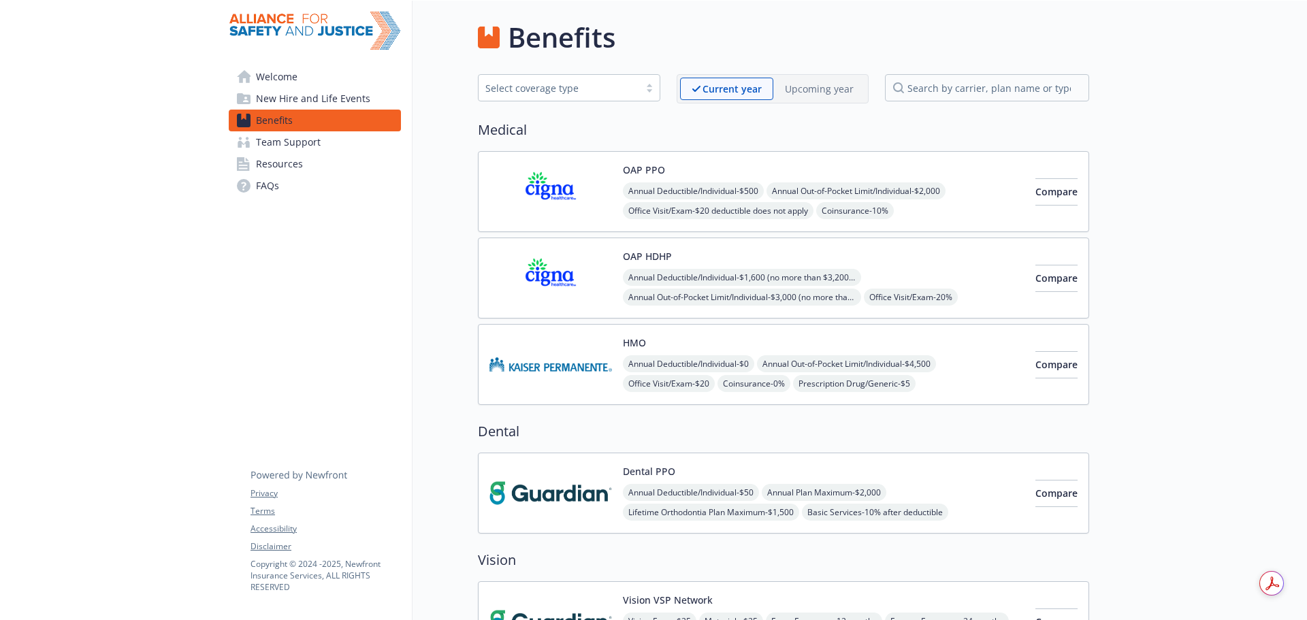
click at [830, 89] on p "Upcoming year" at bounding box center [819, 89] width 69 height 14
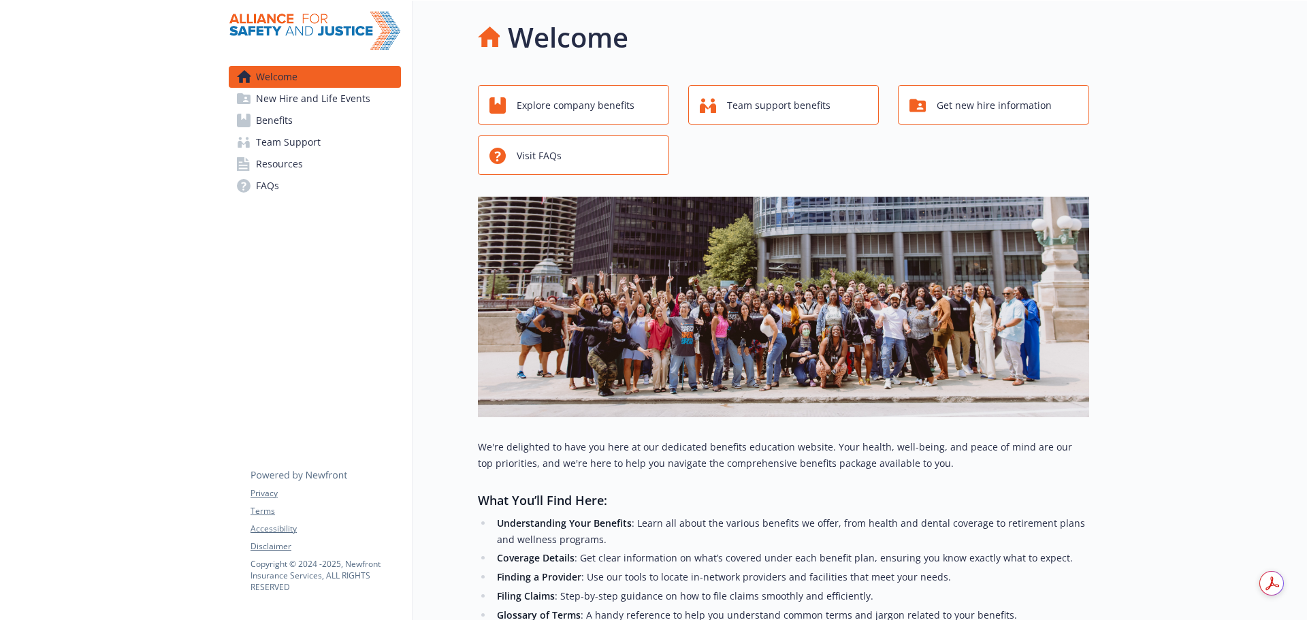
click at [293, 144] on span "Team Support" at bounding box center [288, 142] width 65 height 22
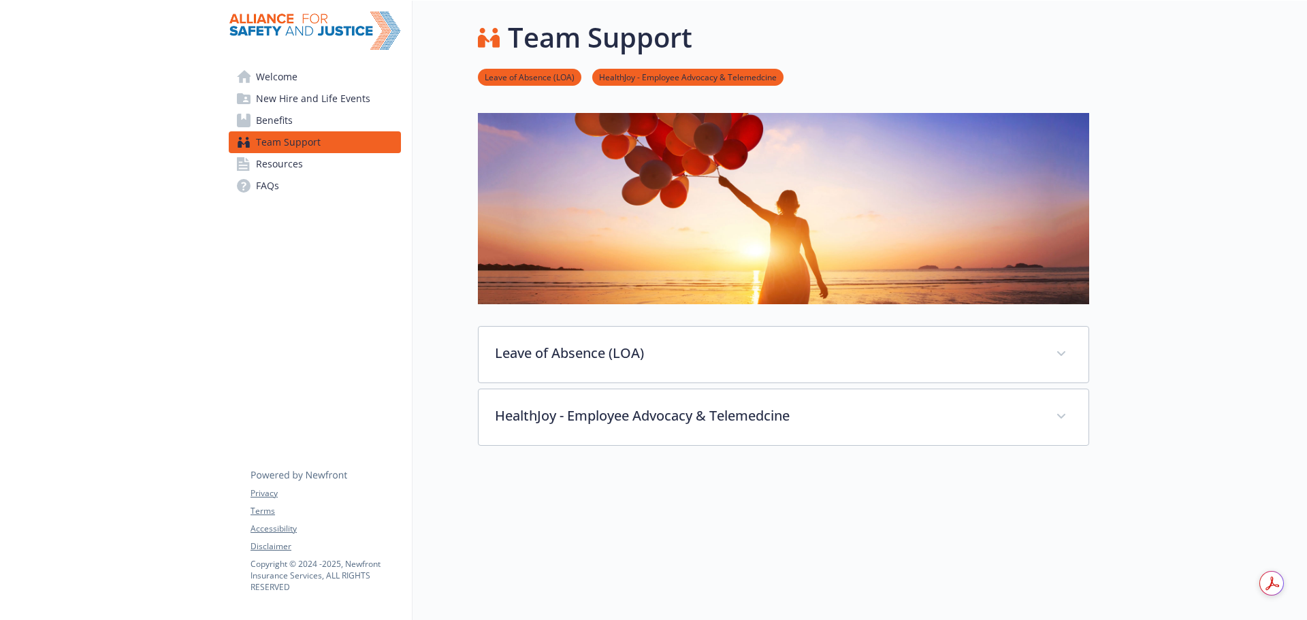
click at [286, 114] on span "Benefits" at bounding box center [274, 121] width 37 height 22
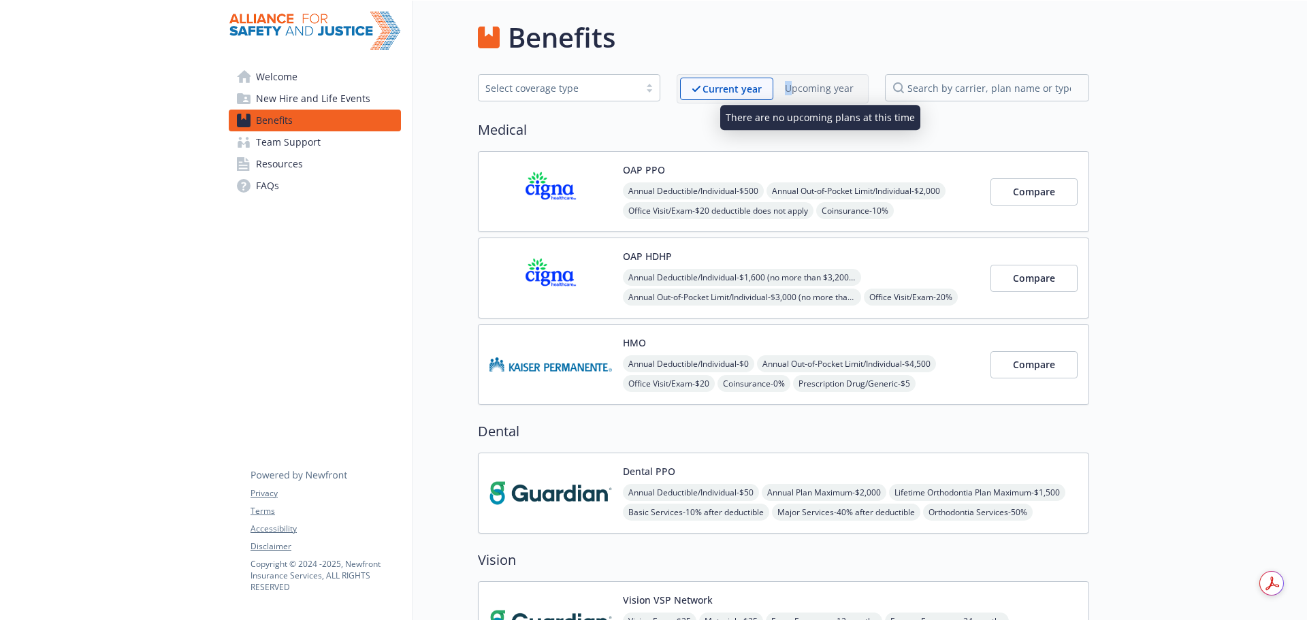
click at [793, 91] on p "Upcoming year" at bounding box center [819, 88] width 69 height 14
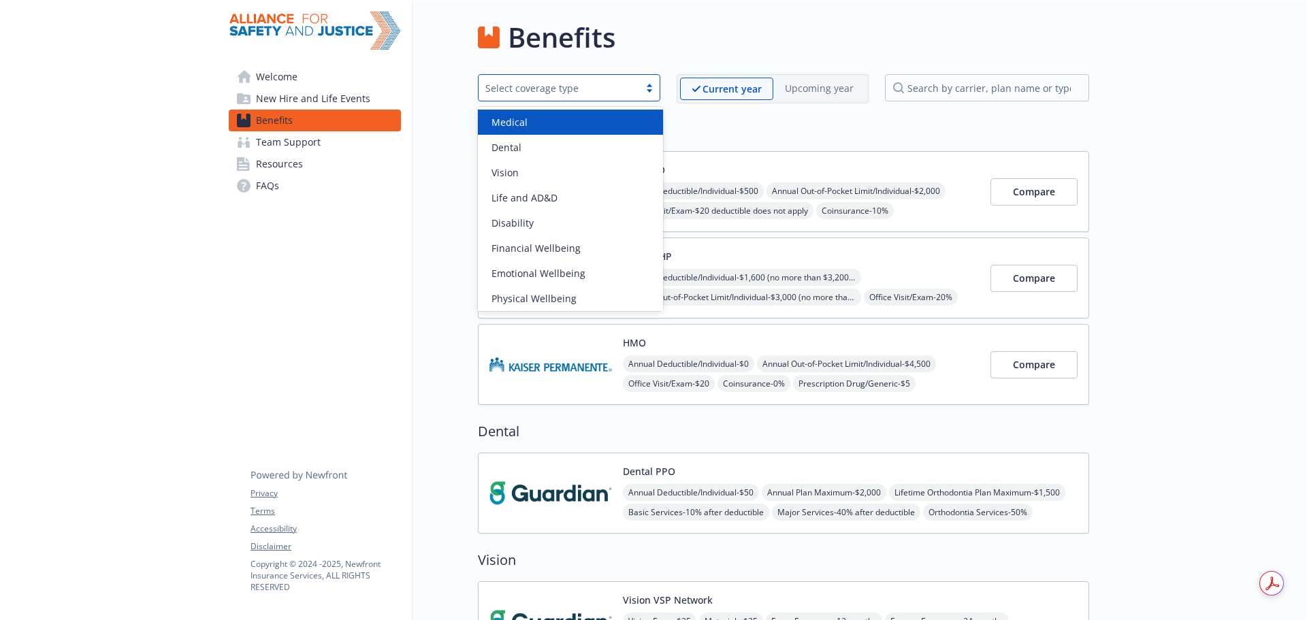
click at [656, 91] on div at bounding box center [649, 87] width 20 height 11
click at [753, 134] on h2 "Medical" at bounding box center [783, 130] width 611 height 20
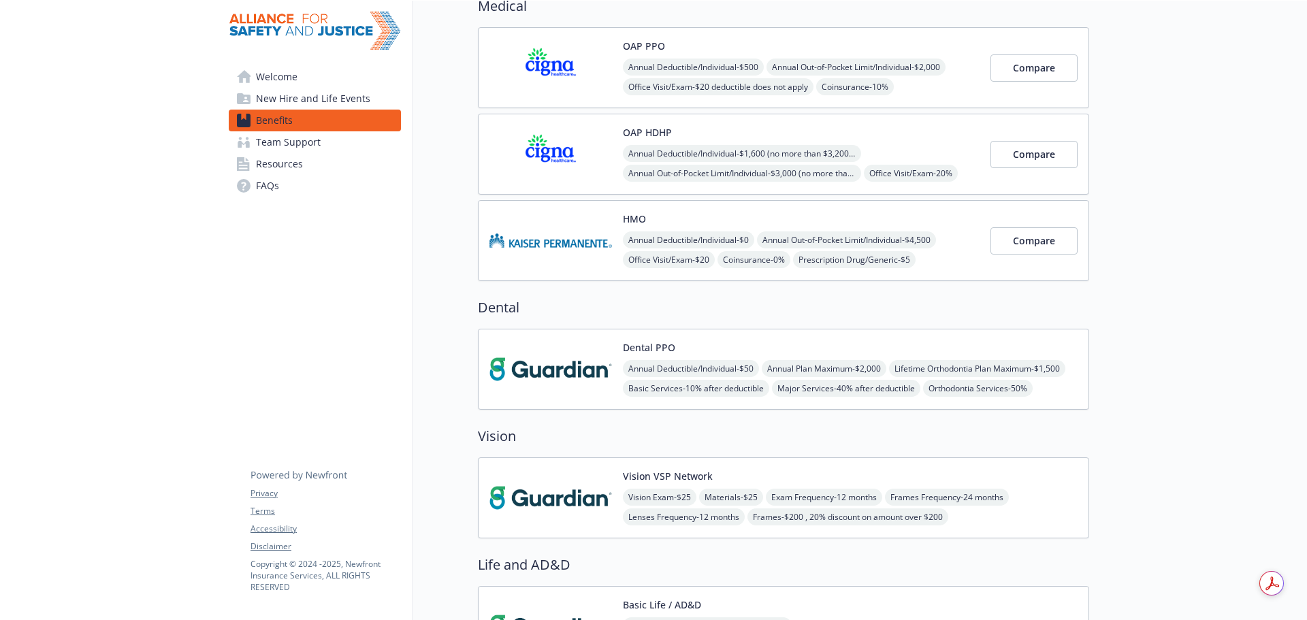
scroll to position [136, 0]
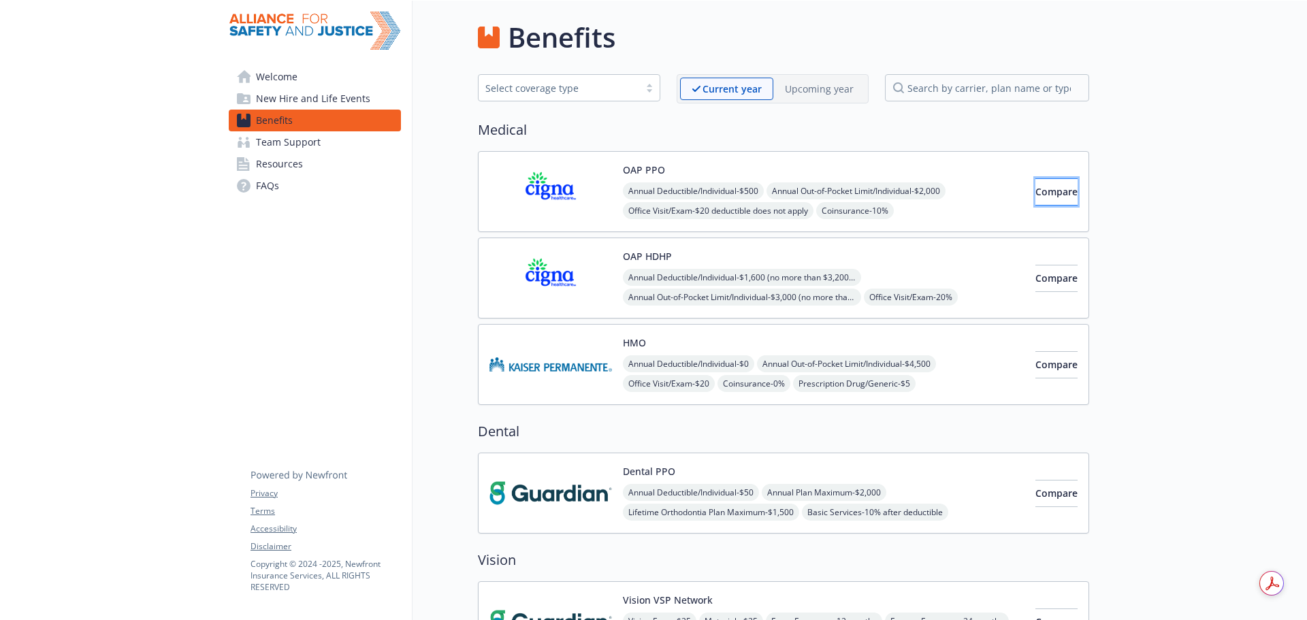
click at [1038, 205] on button "Compare" at bounding box center [1057, 191] width 42 height 27
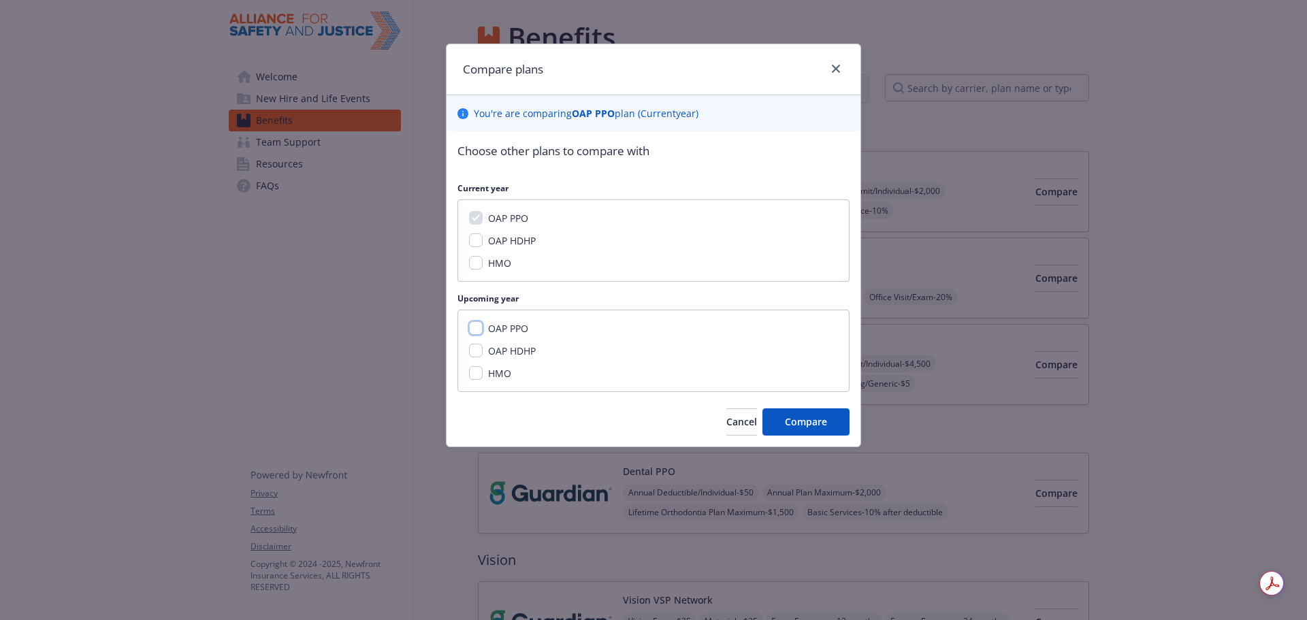
click at [470, 333] on input "OAP PPO" at bounding box center [476, 328] width 14 height 14
checkbox input "true"
click at [475, 238] on input "OAP HDHP" at bounding box center [476, 241] width 14 height 14
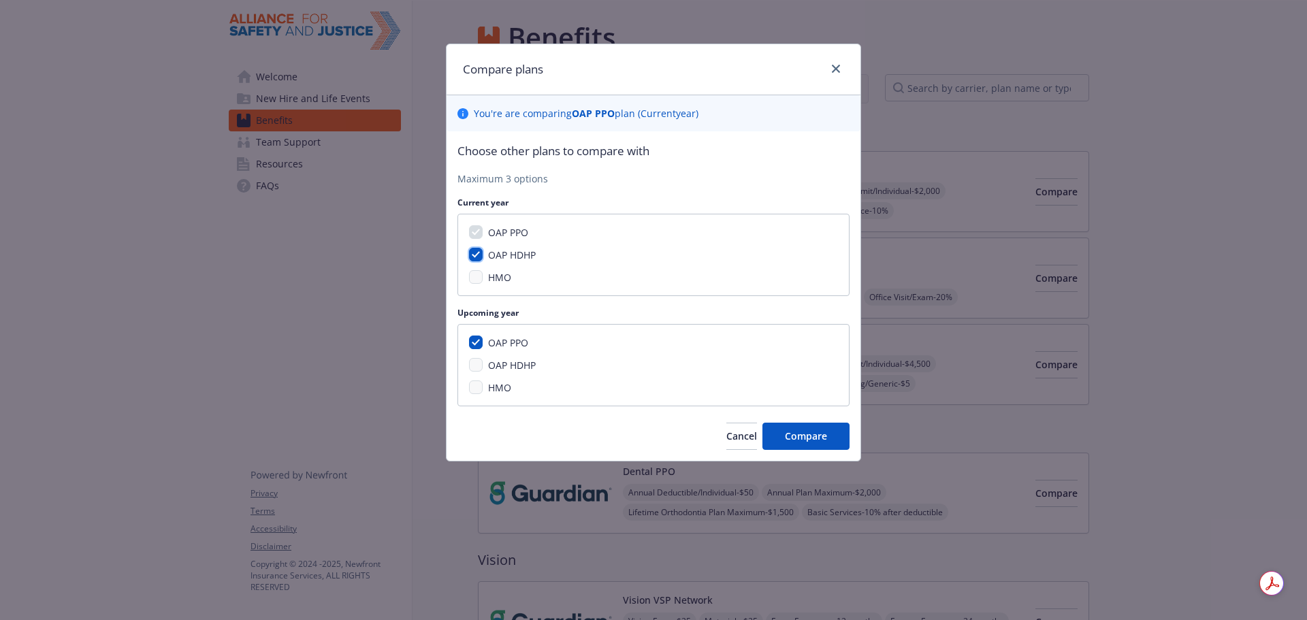
click at [480, 252] on input "OAP HDHP" at bounding box center [476, 255] width 14 height 14
checkbox input "false"
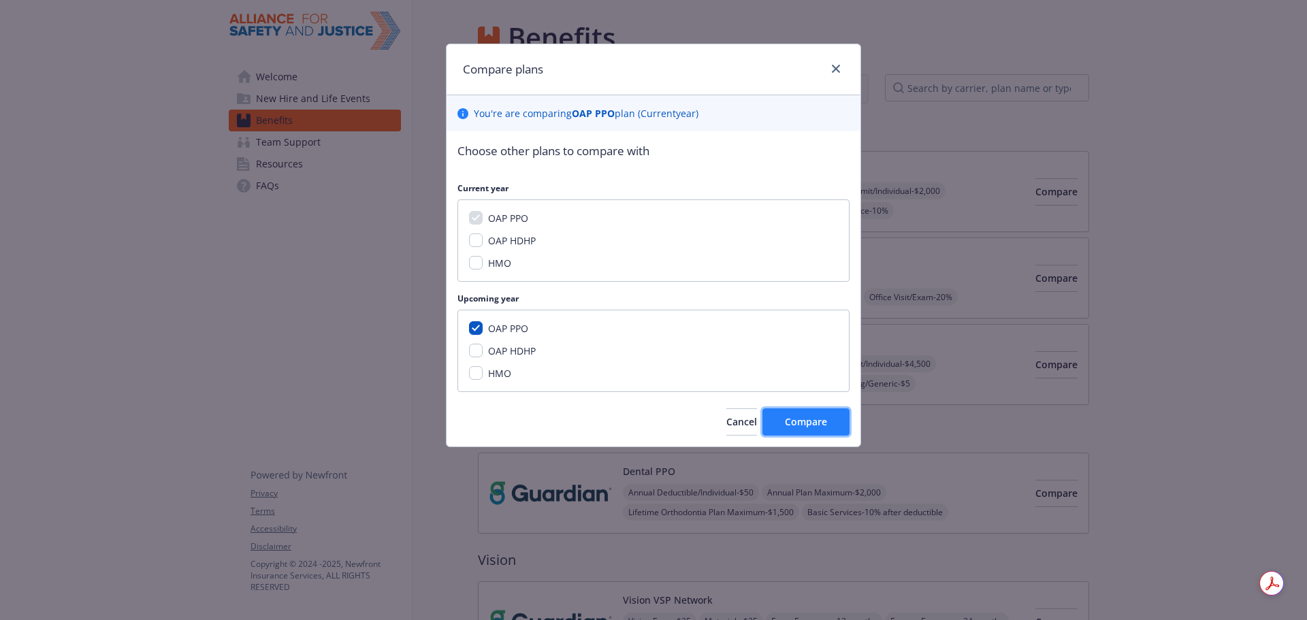
click at [807, 420] on span "Compare" at bounding box center [806, 421] width 42 height 13
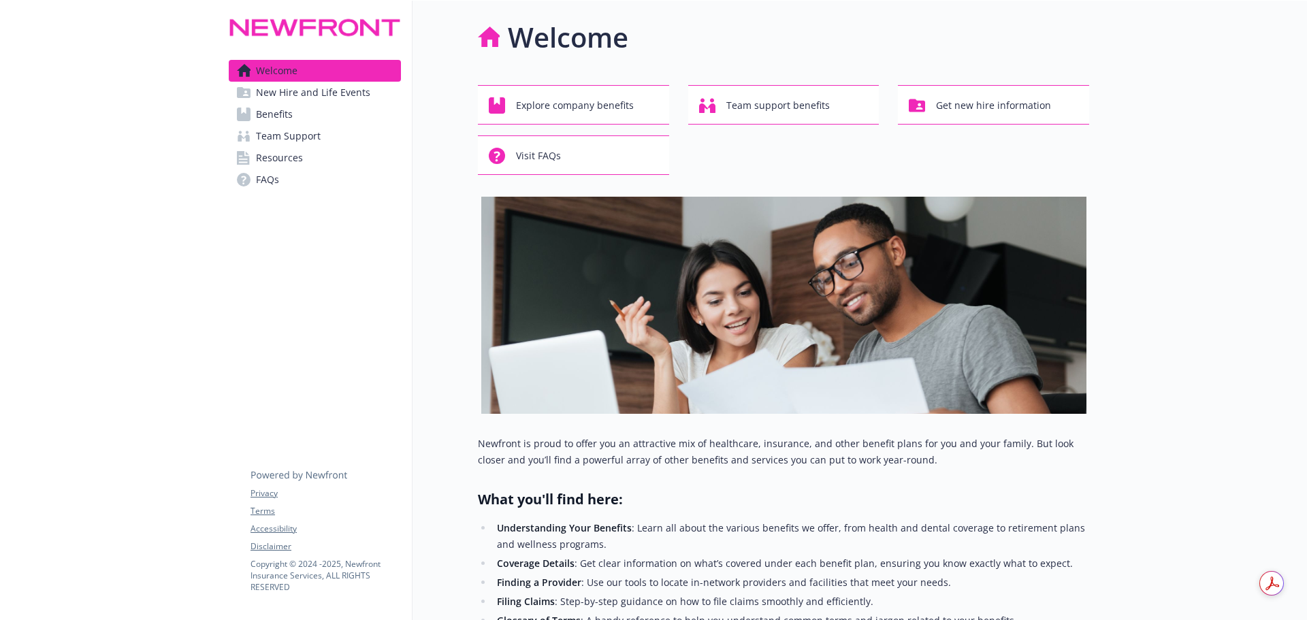
click at [274, 110] on span "Benefits" at bounding box center [274, 114] width 37 height 22
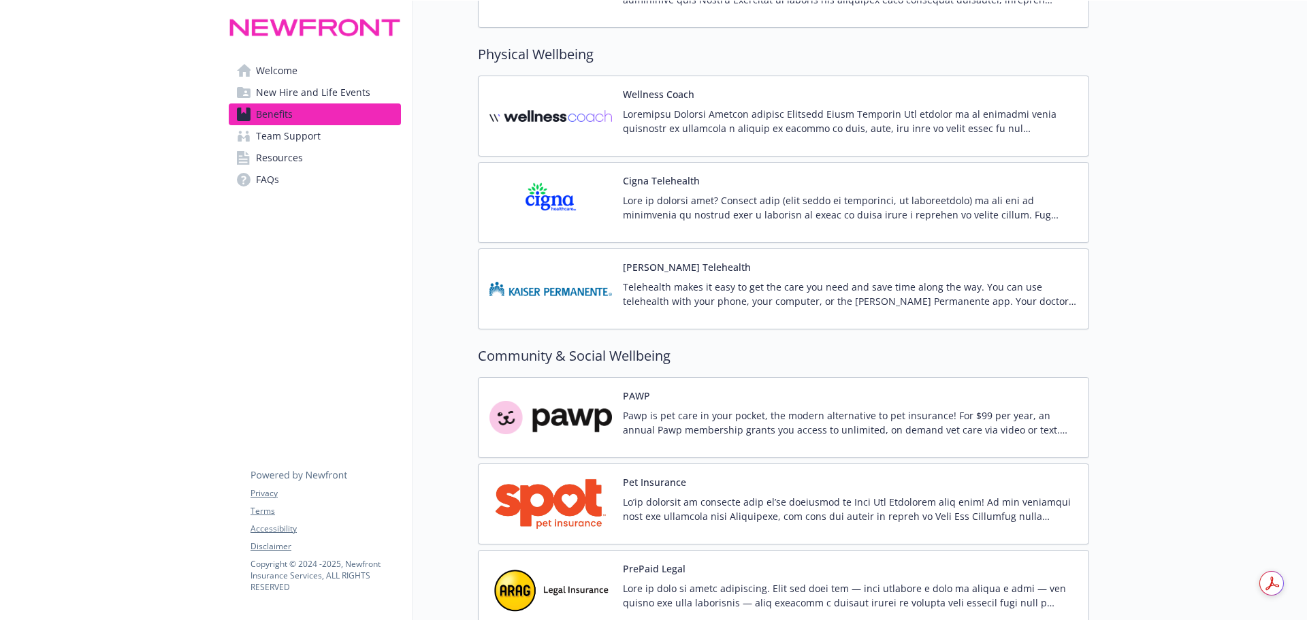
scroll to position [3369, 0]
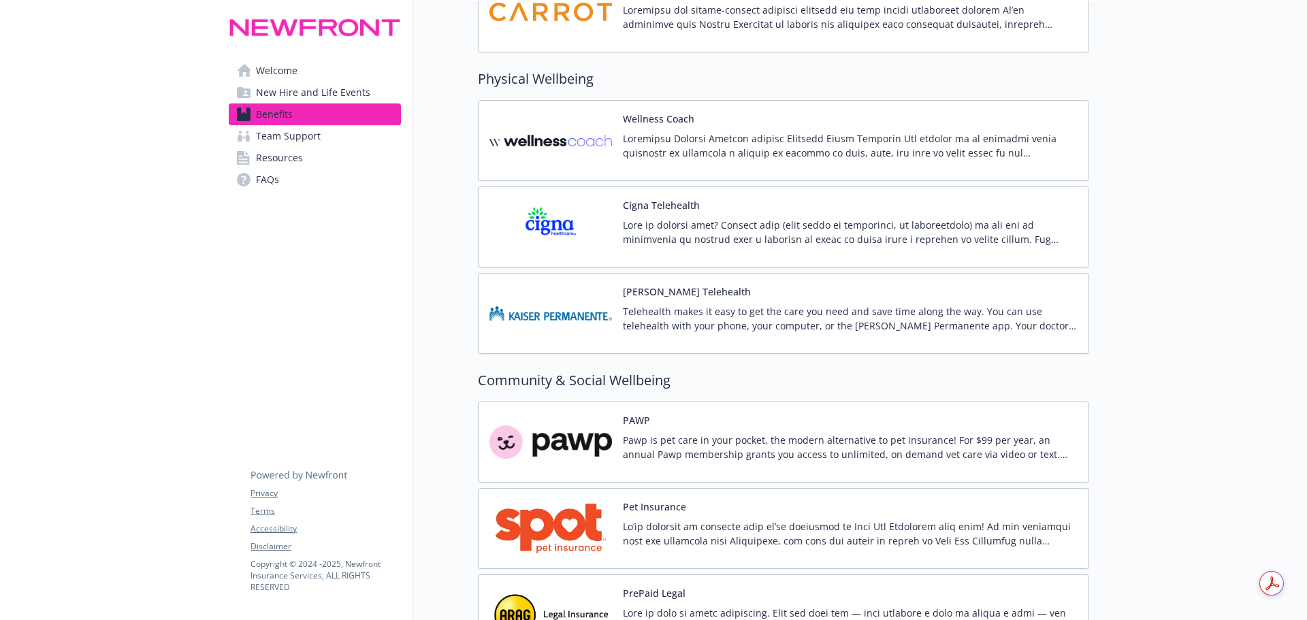
click at [527, 150] on img at bounding box center [551, 141] width 123 height 58
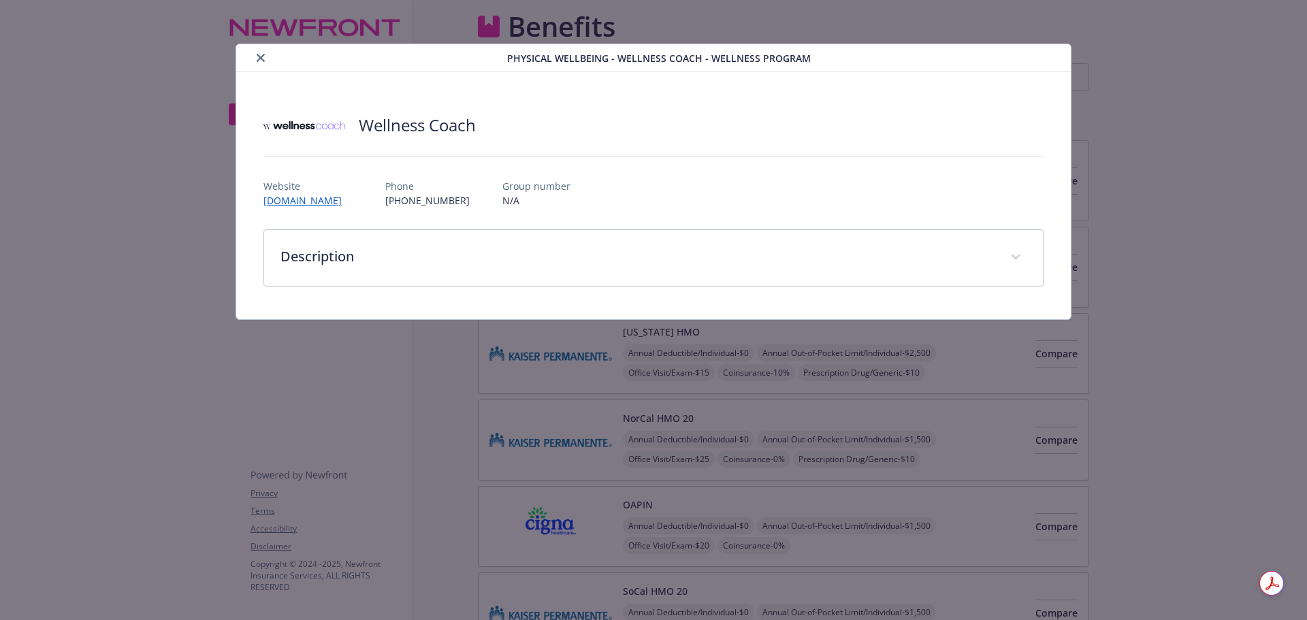
scroll to position [3369, 0]
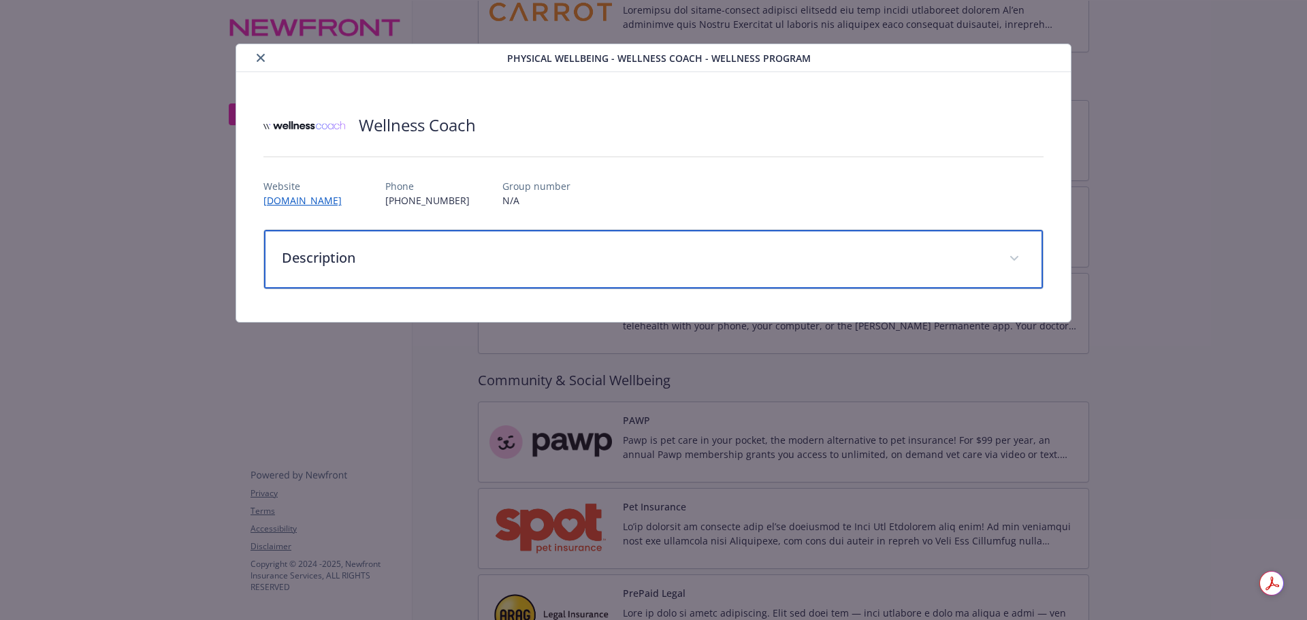
click at [462, 262] on p "Description" at bounding box center [637, 258] width 711 height 20
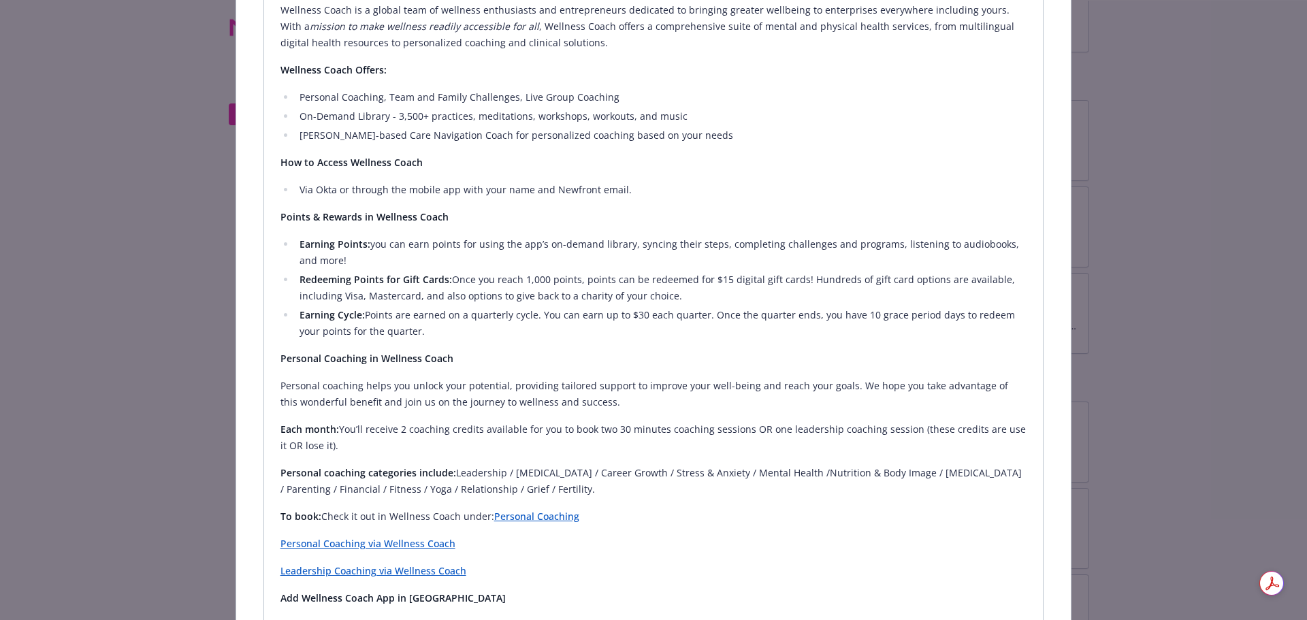
scroll to position [185, 0]
